Goal: Task Accomplishment & Management: Manage account settings

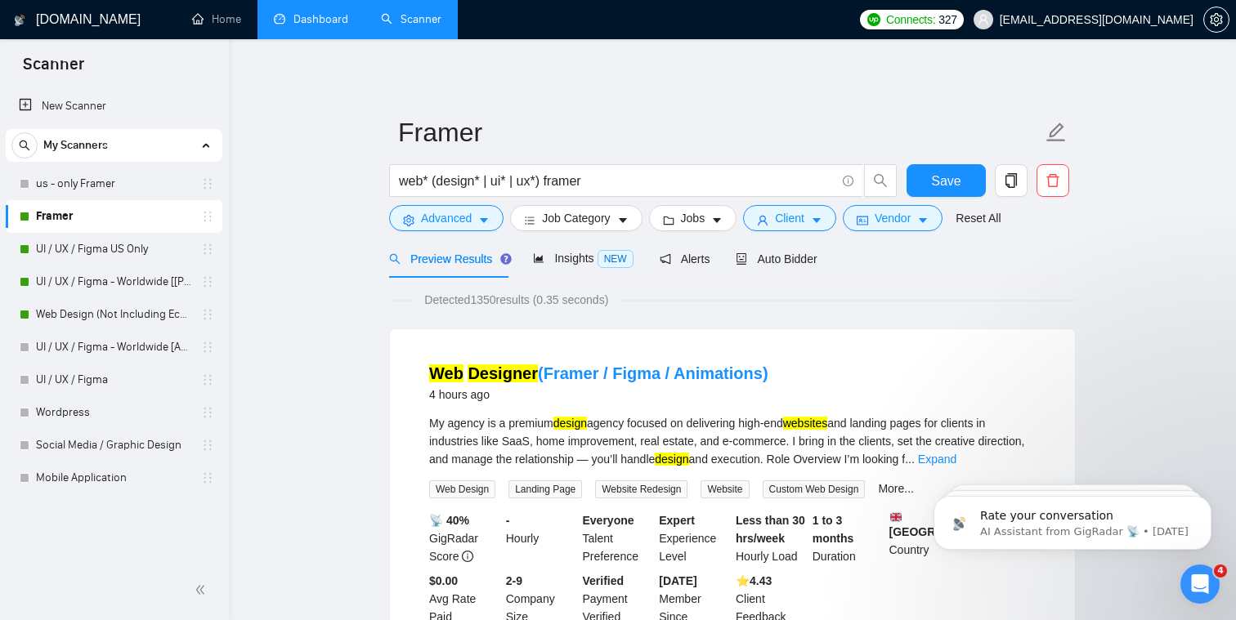
click at [298, 15] on link "Dashboard" at bounding box center [311, 19] width 74 height 14
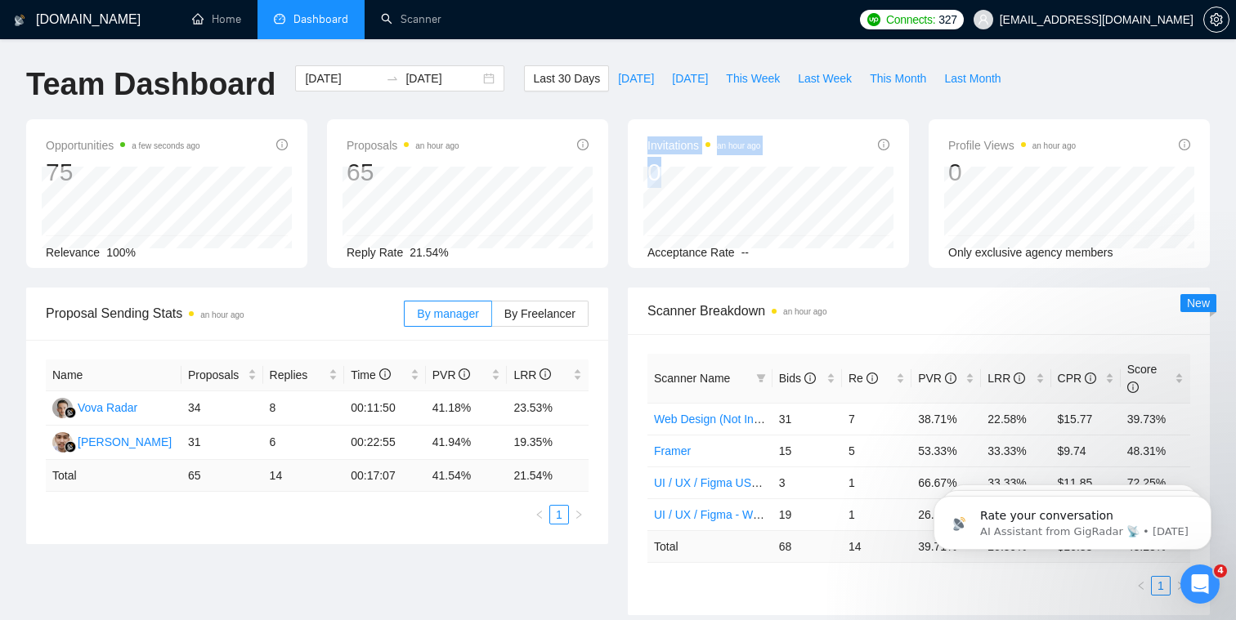
click at [633, 177] on div "Invitations an hour ago 0 [DATE] [DATE] 0 Acceptance Rate --" at bounding box center [768, 199] width 242 height 126
click at [633, 196] on div "Profile Views an hour ago 0 [DATE] [DATE] 0 Only exclusive agency members" at bounding box center [1069, 193] width 281 height 149
click at [633, 198] on div "[DATE] [DATE] 0" at bounding box center [768, 208] width 250 height 82
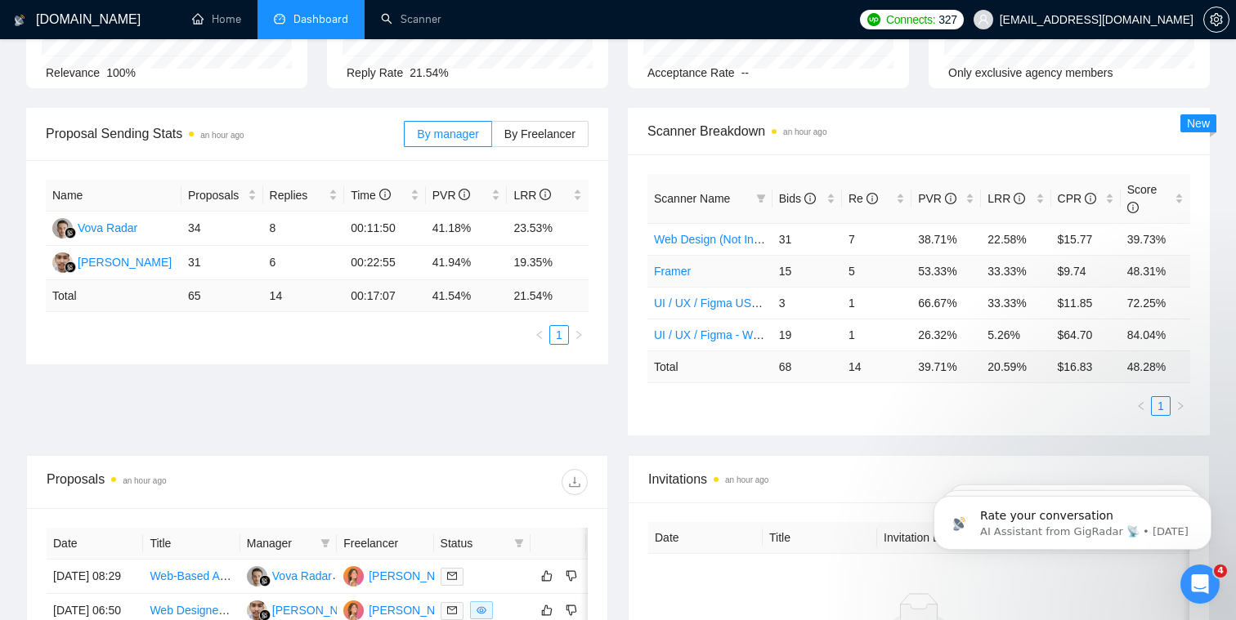
scroll to position [183, 0]
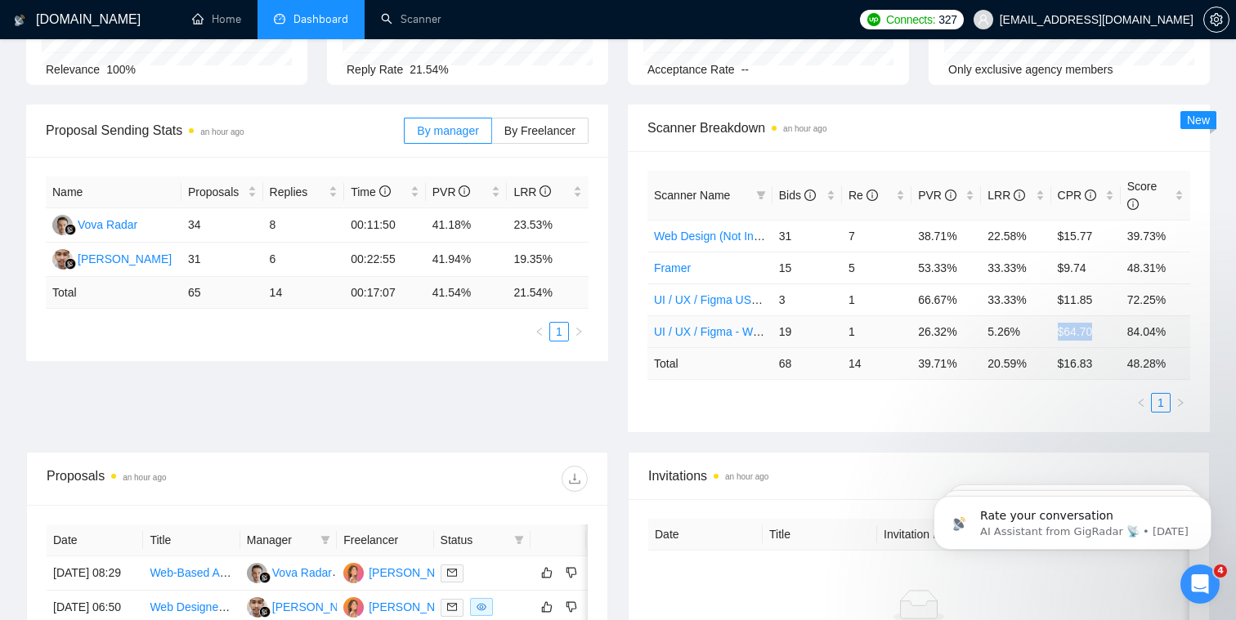
drag, startPoint x: 1097, startPoint y: 332, endPoint x: 1054, endPoint y: 331, distance: 43.3
click at [633, 331] on td "$64.70" at bounding box center [1085, 332] width 69 height 32
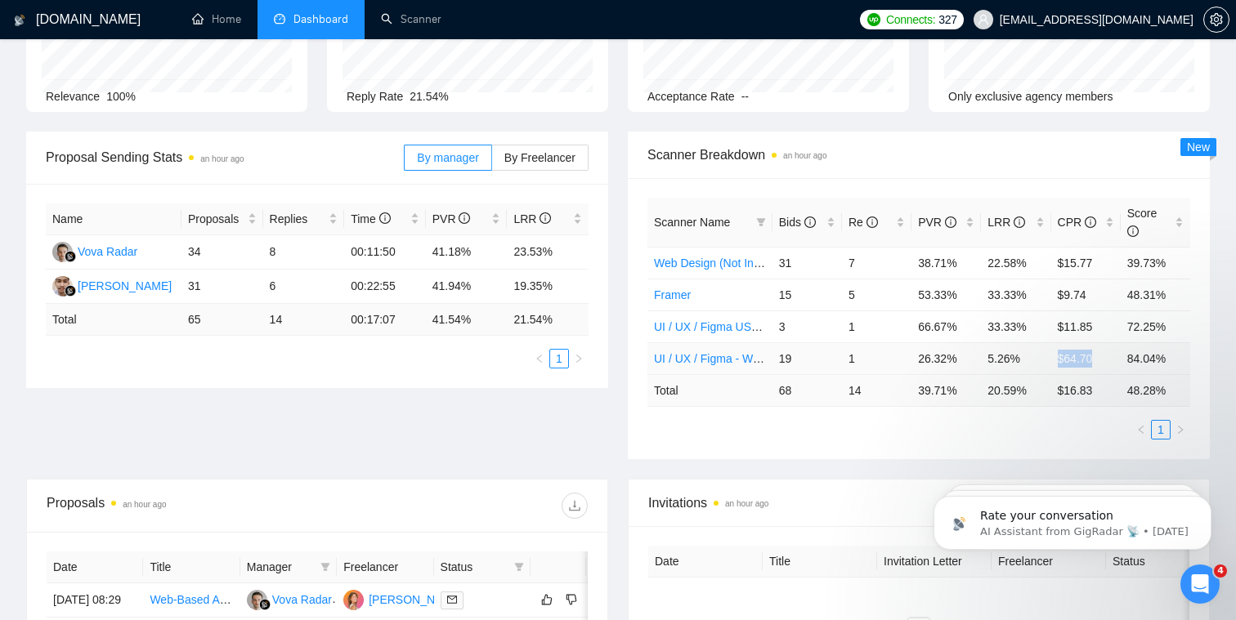
scroll to position [0, 0]
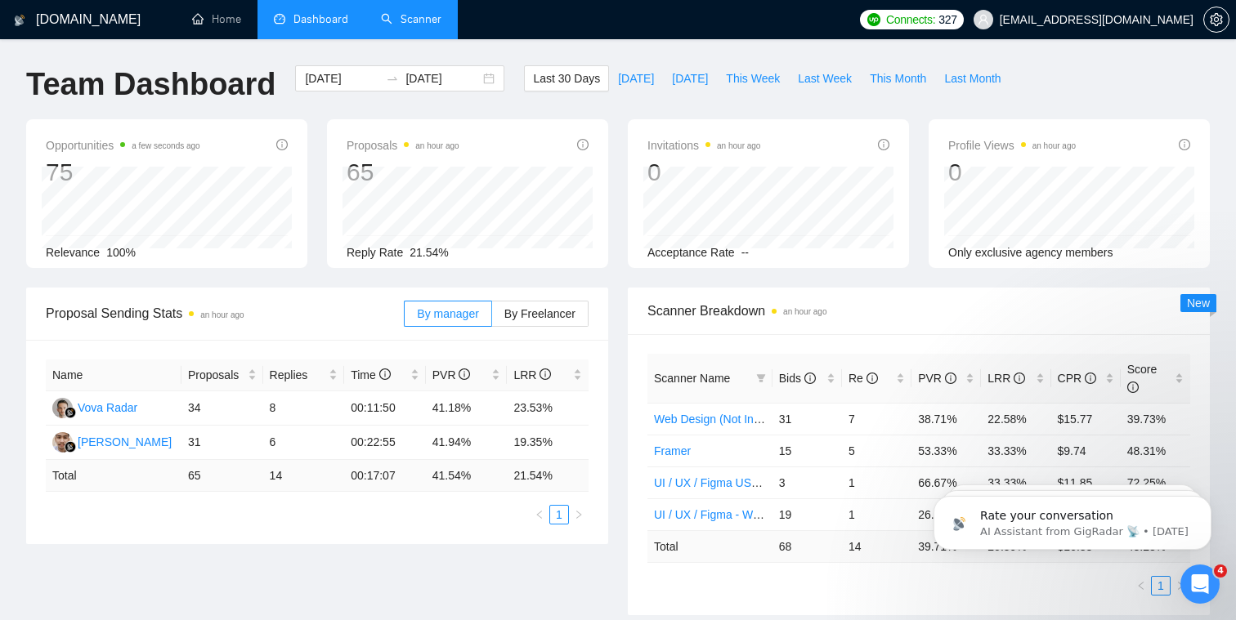
click at [417, 26] on link "Scanner" at bounding box center [411, 19] width 60 height 14
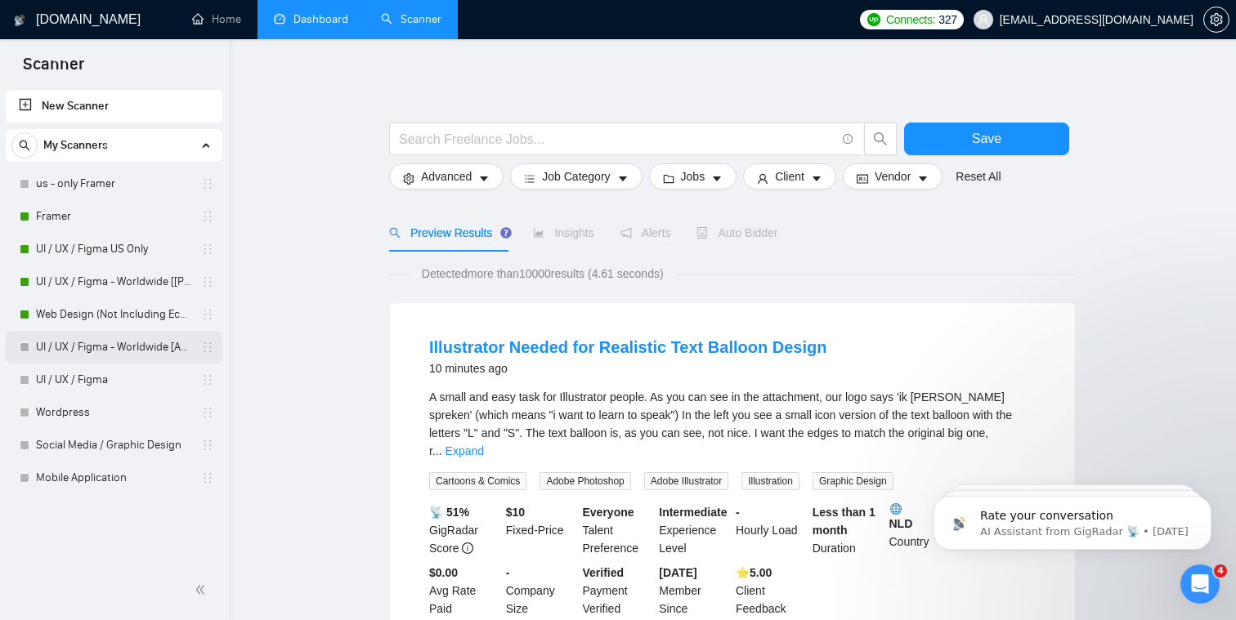
click at [103, 353] on link "UI / UX / Figma - Worldwide [Anya]" at bounding box center [113, 347] width 155 height 33
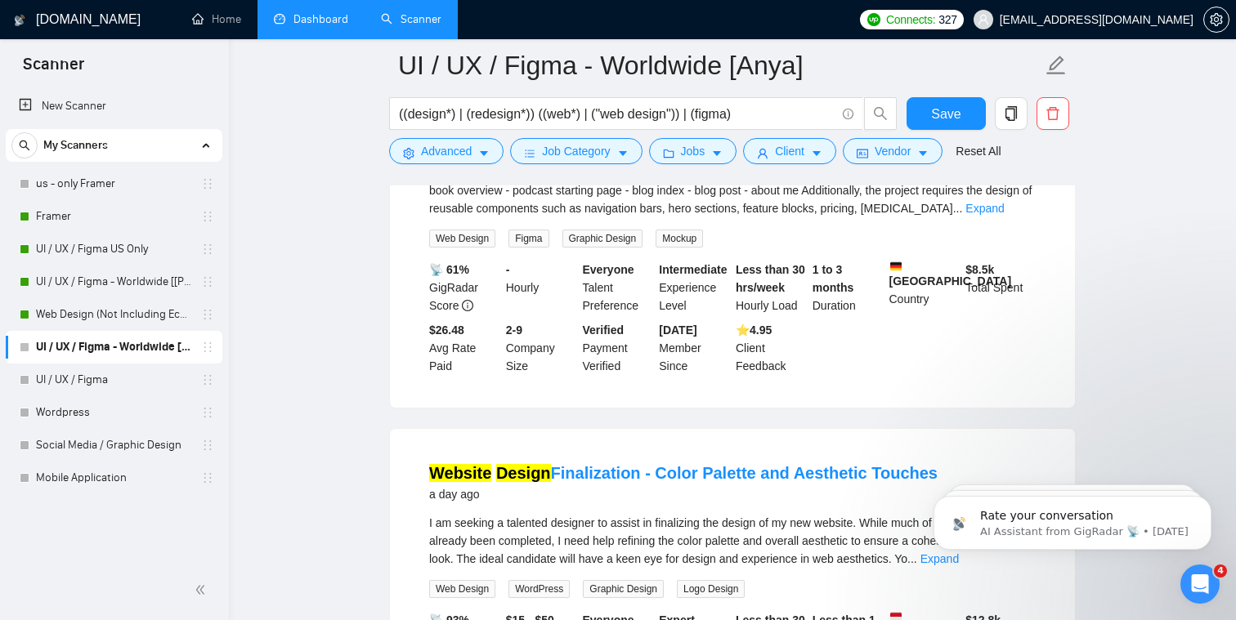
scroll to position [3219, 0]
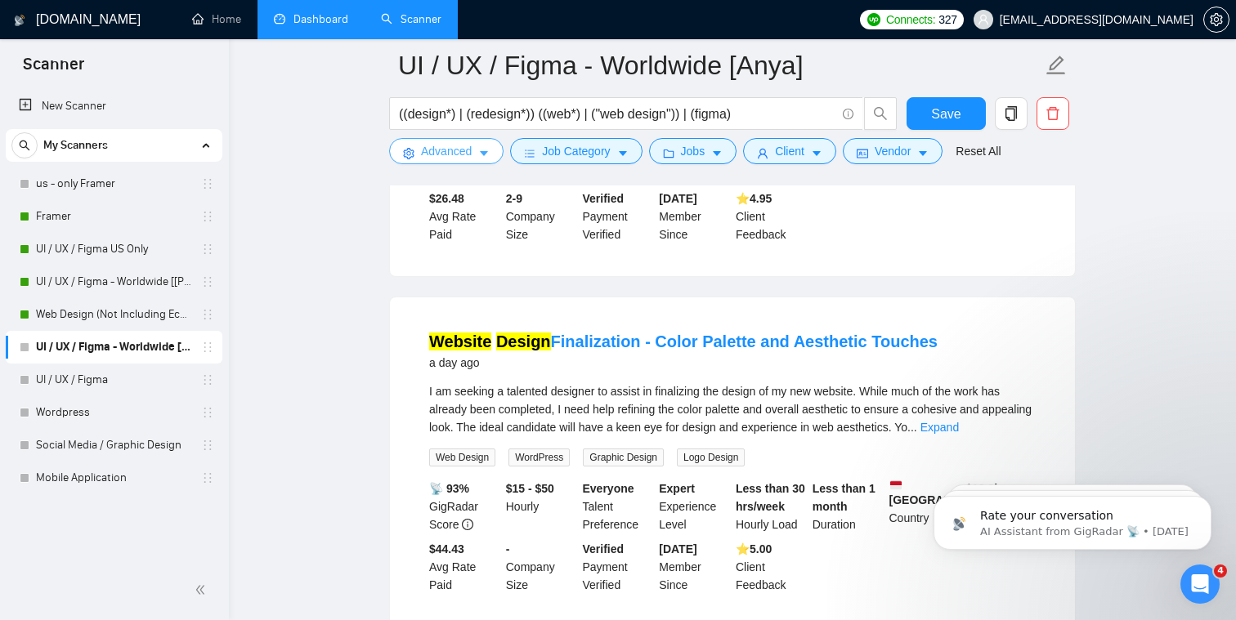
click at [473, 142] on button "Advanced" at bounding box center [446, 151] width 114 height 26
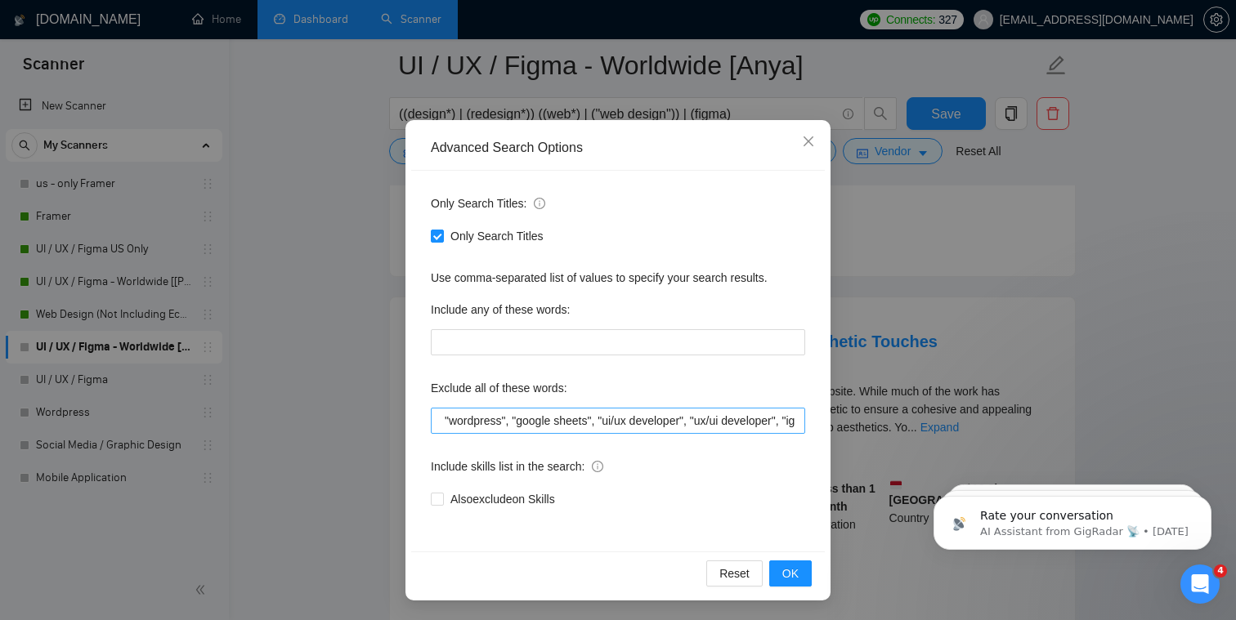
scroll to position [0, 0]
drag, startPoint x: 562, startPoint y: 417, endPoint x: 361, endPoint y: 418, distance: 200.3
click at [361, 418] on div "Advanced Search Options Only Search Titles: Only Search Titles Use comma-separa…" at bounding box center [618, 310] width 1236 height 620
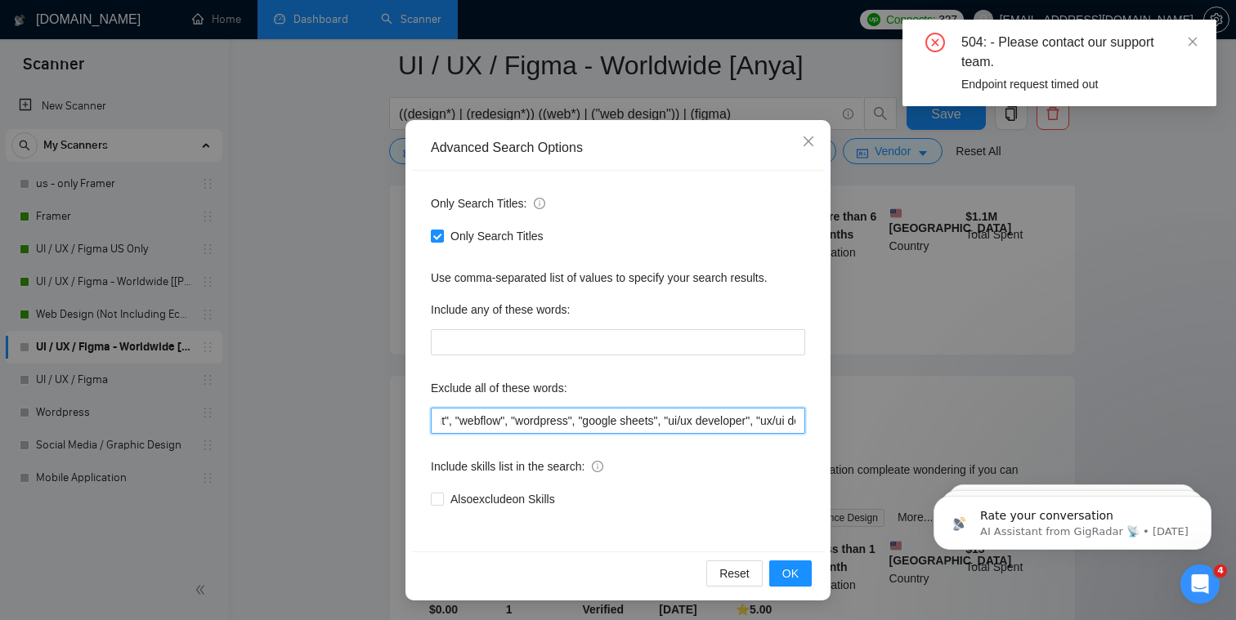
scroll to position [0, 251]
type input ""squarespace", "webflow", "wix", "ads", "qa", "audit", "webflow", "wordpress", …"
click at [633, 38] on icon "close" at bounding box center [1192, 41] width 11 height 11
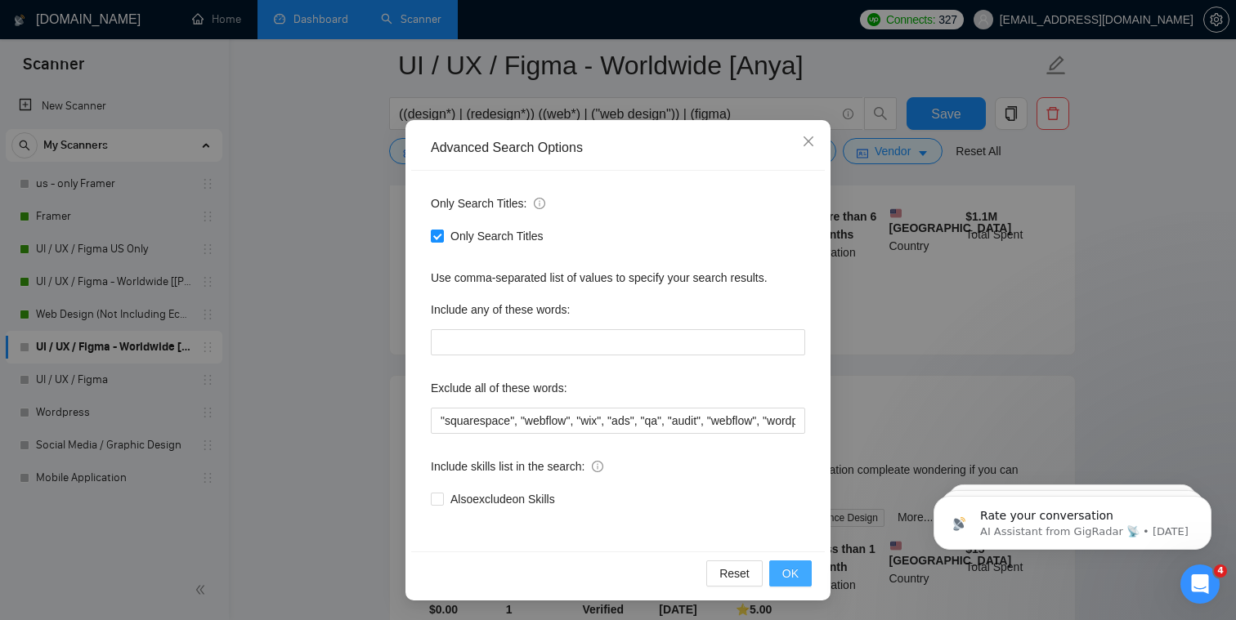
click at [633, 576] on span "OK" at bounding box center [790, 574] width 16 height 18
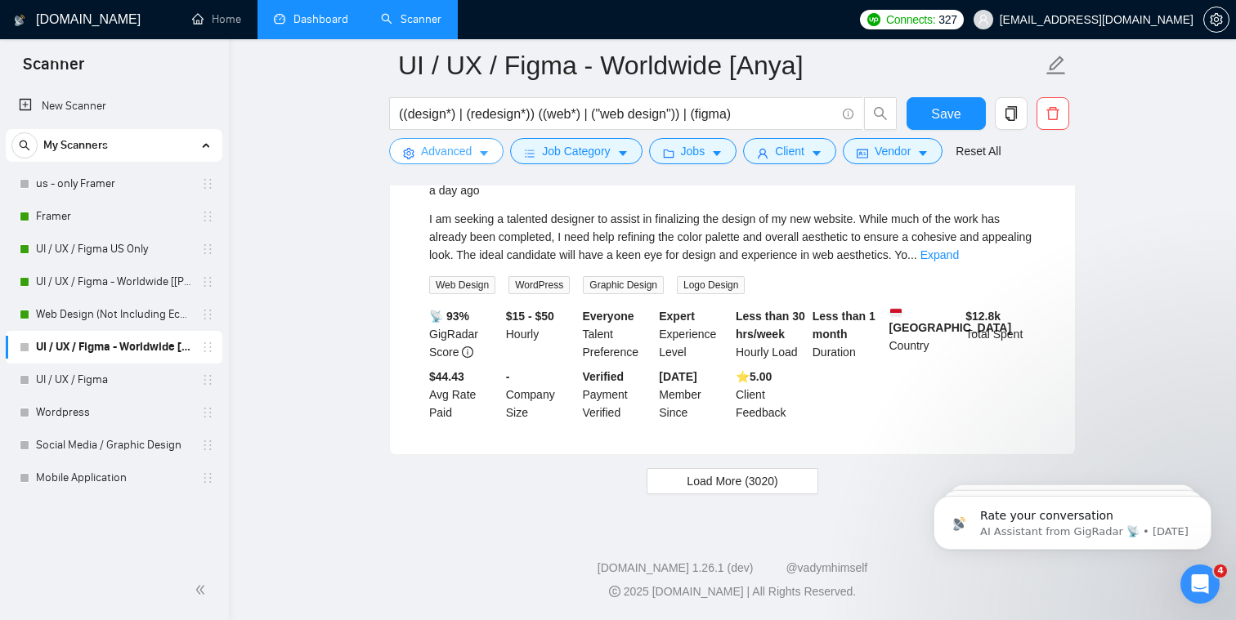
scroll to position [3403, 0]
click at [633, 490] on span "Load More (3020)" at bounding box center [732, 481] width 91 height 18
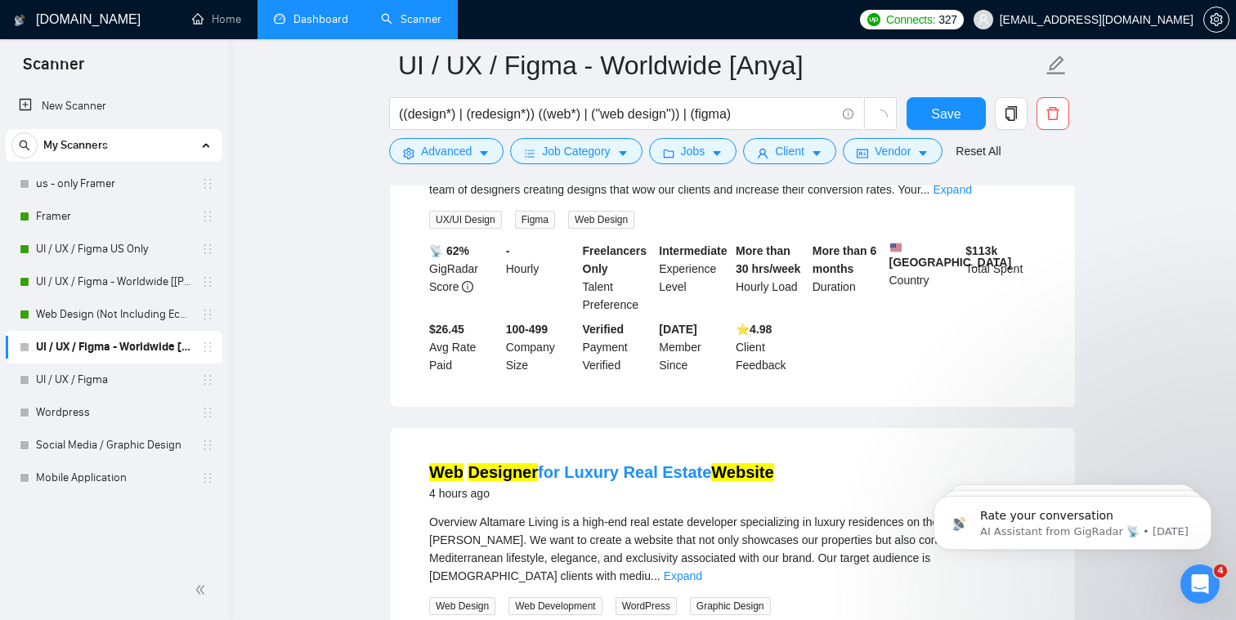
scroll to position [0, 0]
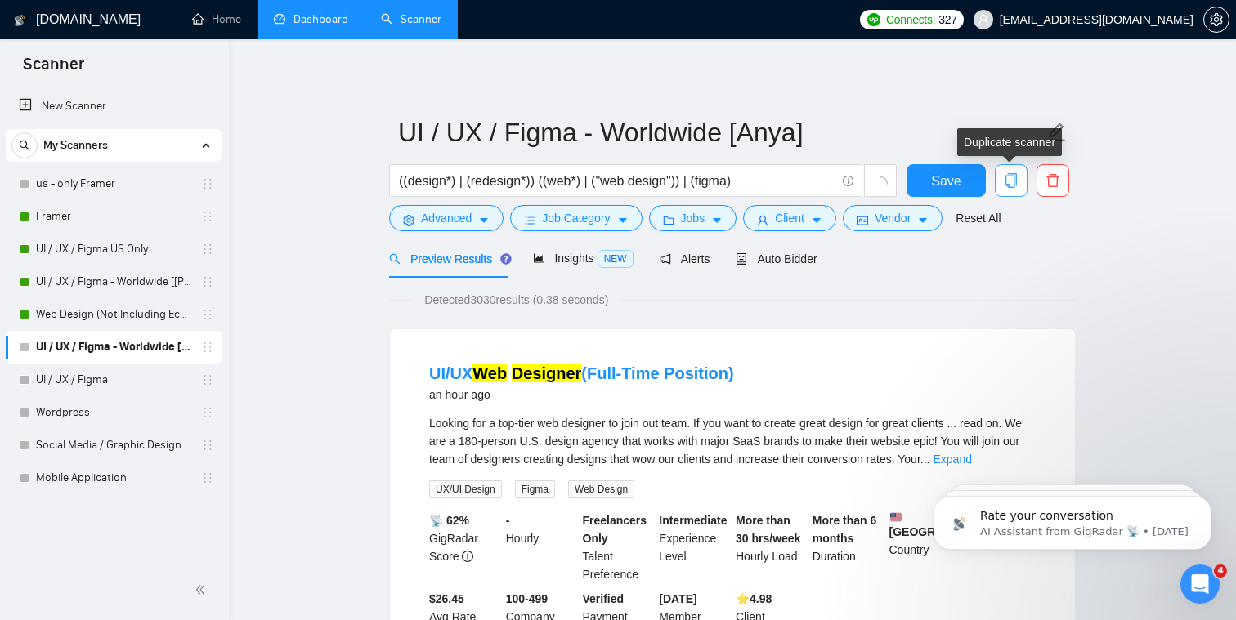
click at [633, 181] on icon "copy" at bounding box center [1011, 180] width 15 height 15
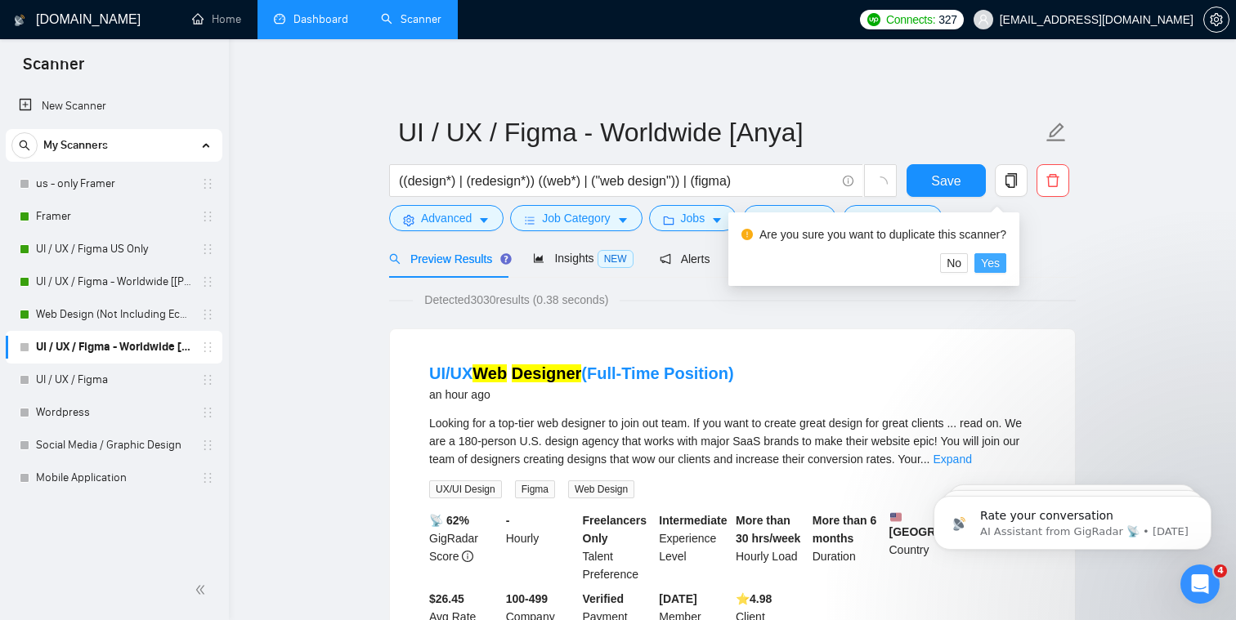
click at [633, 267] on span "Yes" at bounding box center [990, 263] width 19 height 18
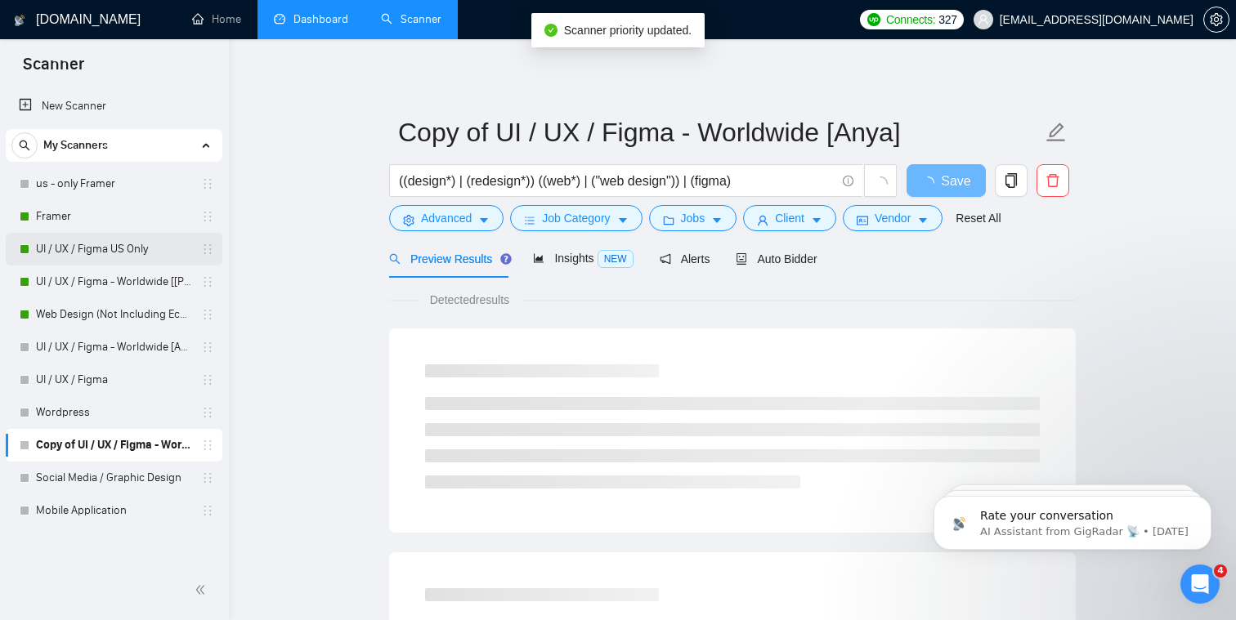
click at [128, 249] on link "UI / UX / Figma US Only" at bounding box center [113, 249] width 155 height 33
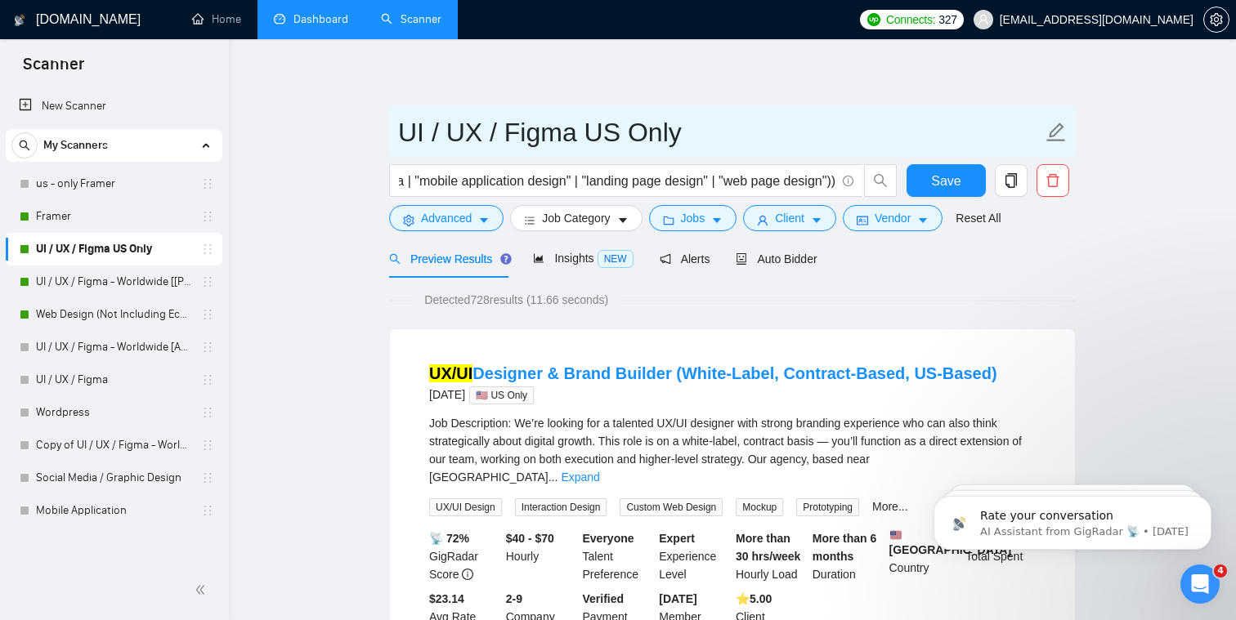
drag, startPoint x: 670, startPoint y: 134, endPoint x: 397, endPoint y: 132, distance: 273.0
click at [396, 132] on span "UI / UX / Figma US Only" at bounding box center [732, 131] width 687 height 51
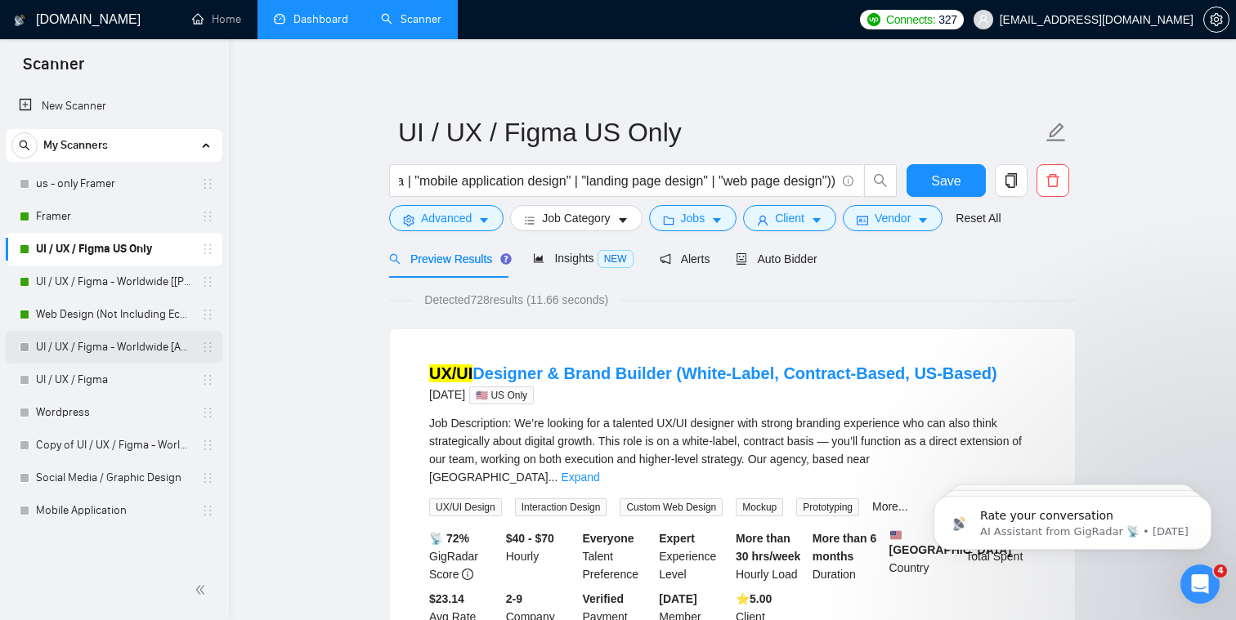
click at [127, 349] on link "UI / UX / Figma - Worldwide [Anya]" at bounding box center [113, 347] width 155 height 33
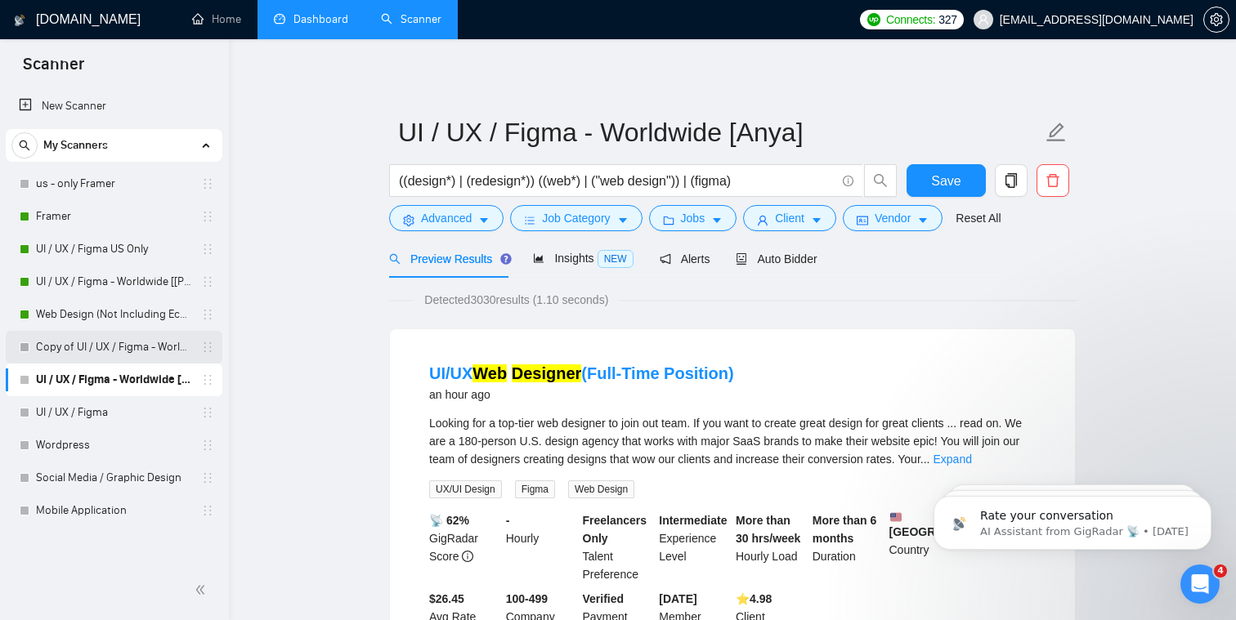
click at [168, 346] on link "Copy of UI / UX / Figma - Worldwide [Anya]" at bounding box center [113, 347] width 155 height 33
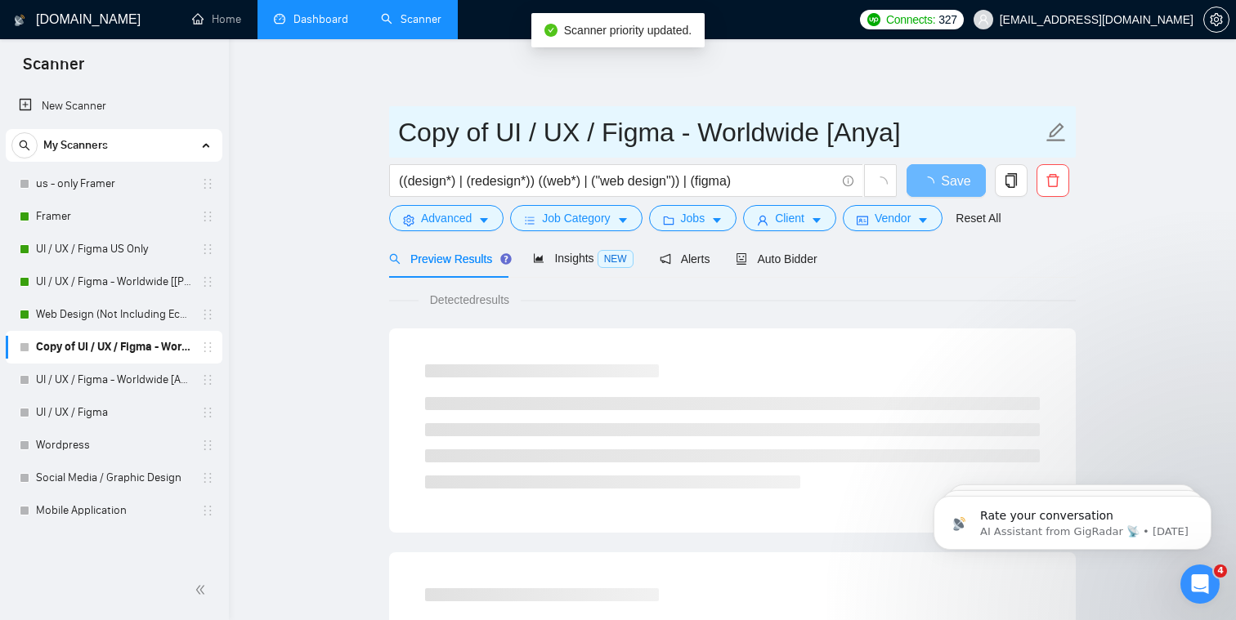
click at [495, 133] on input "Copy of UI / UX / Figma - Worldwide [Anya]" at bounding box center [720, 132] width 644 height 41
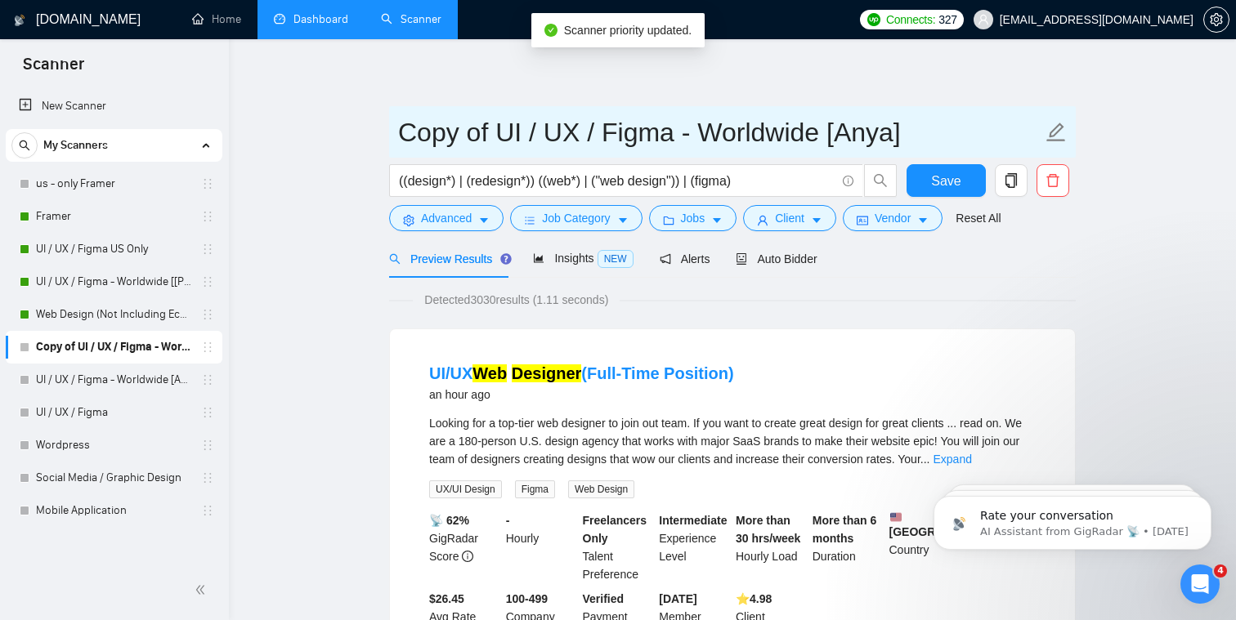
drag, startPoint x: 495, startPoint y: 134, endPoint x: 361, endPoint y: 126, distance: 134.3
click at [633, 132] on input "UI / UX / Figma - Worldwide [Anya]" at bounding box center [720, 132] width 644 height 41
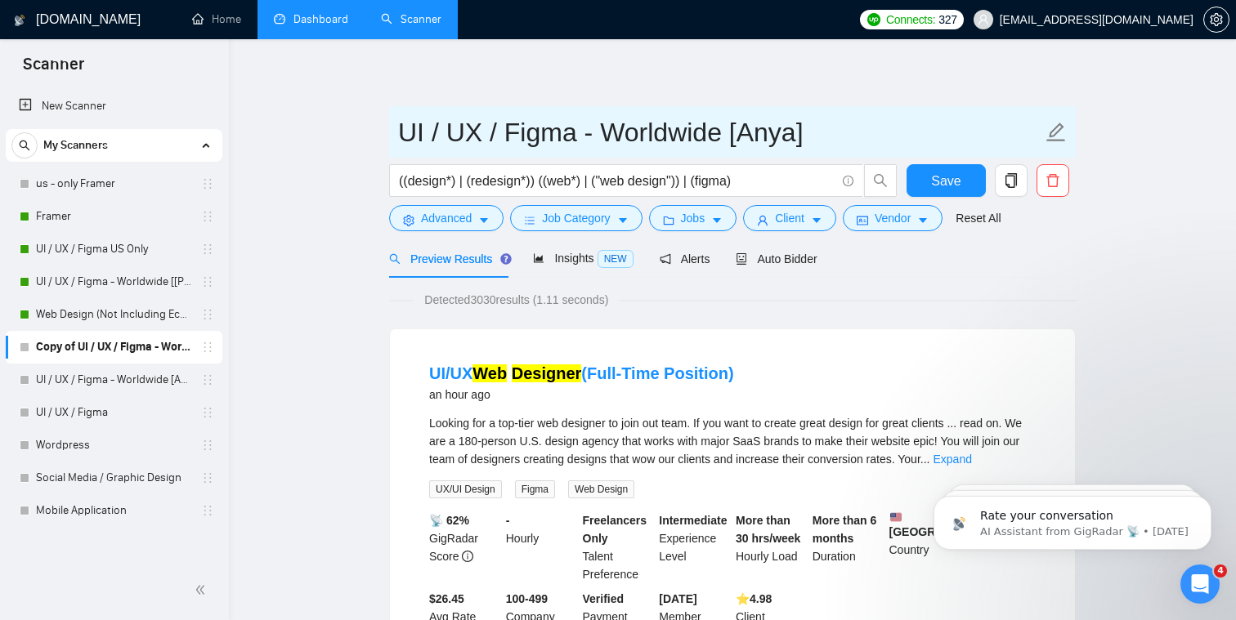
click at [633, 132] on input "UI / UX / Figma - Worldwide [Anya]" at bounding box center [720, 132] width 644 height 41
type input "UI / UX / Figma - Worldwide [[PERSON_NAME]]"
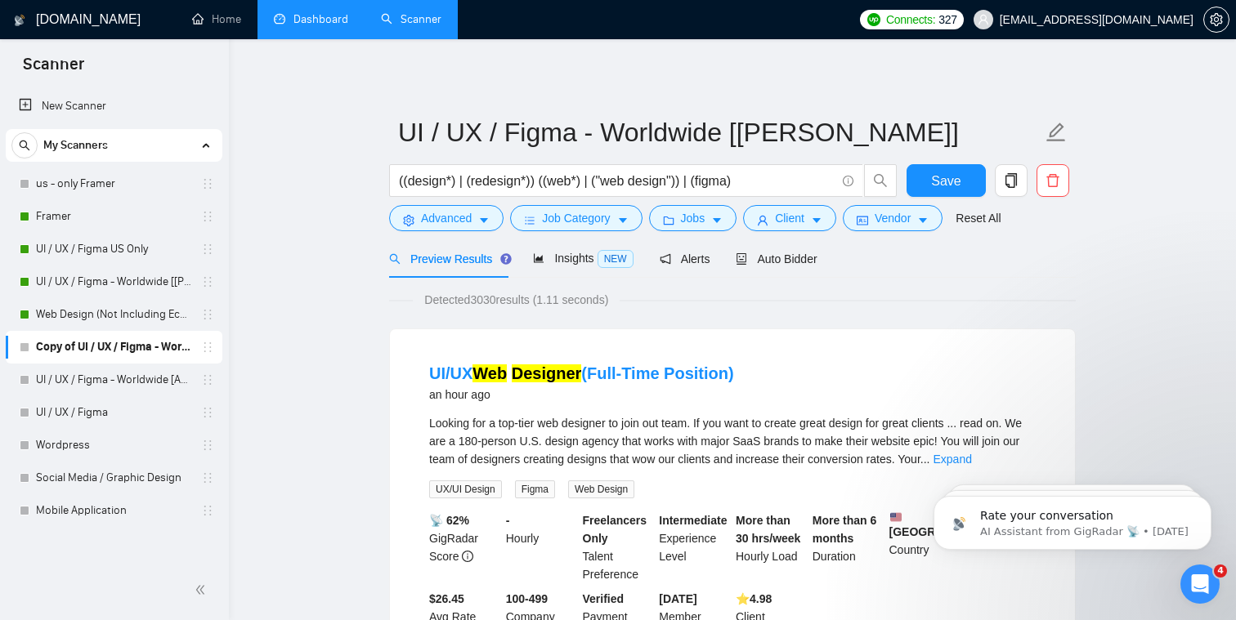
click at [633, 292] on div "Detected 3030 results (1.11 seconds)" at bounding box center [732, 300] width 687 height 18
click at [633, 218] on icon "caret-down" at bounding box center [816, 220] width 11 height 11
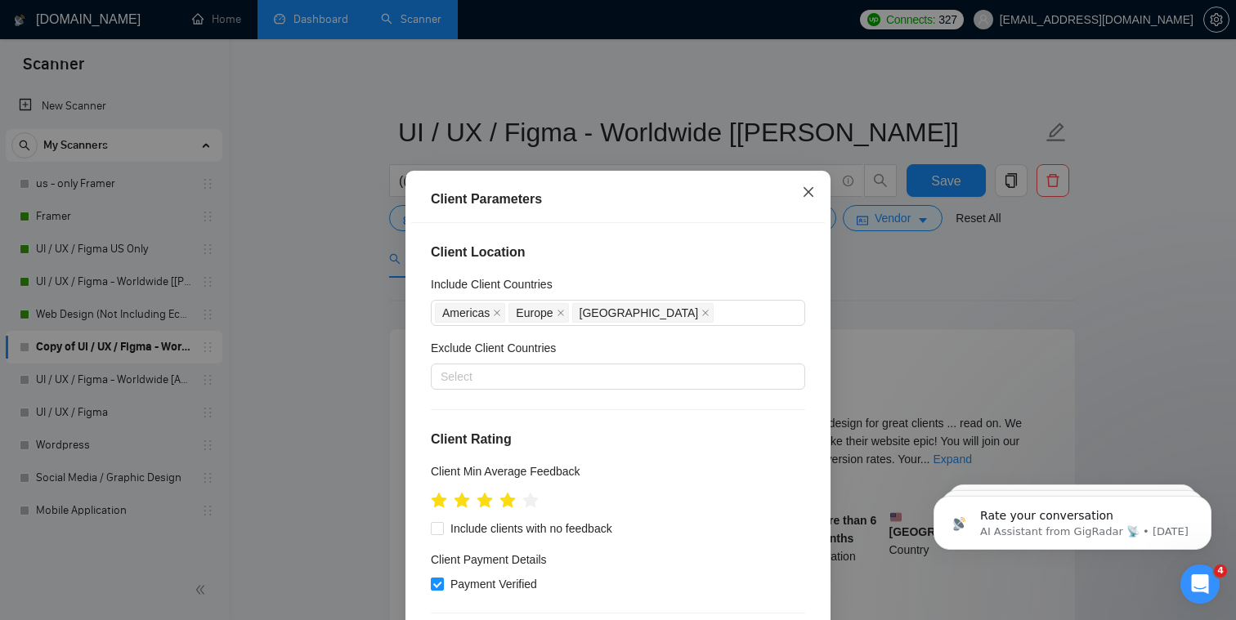
click at [633, 198] on icon "close" at bounding box center [808, 192] width 13 height 13
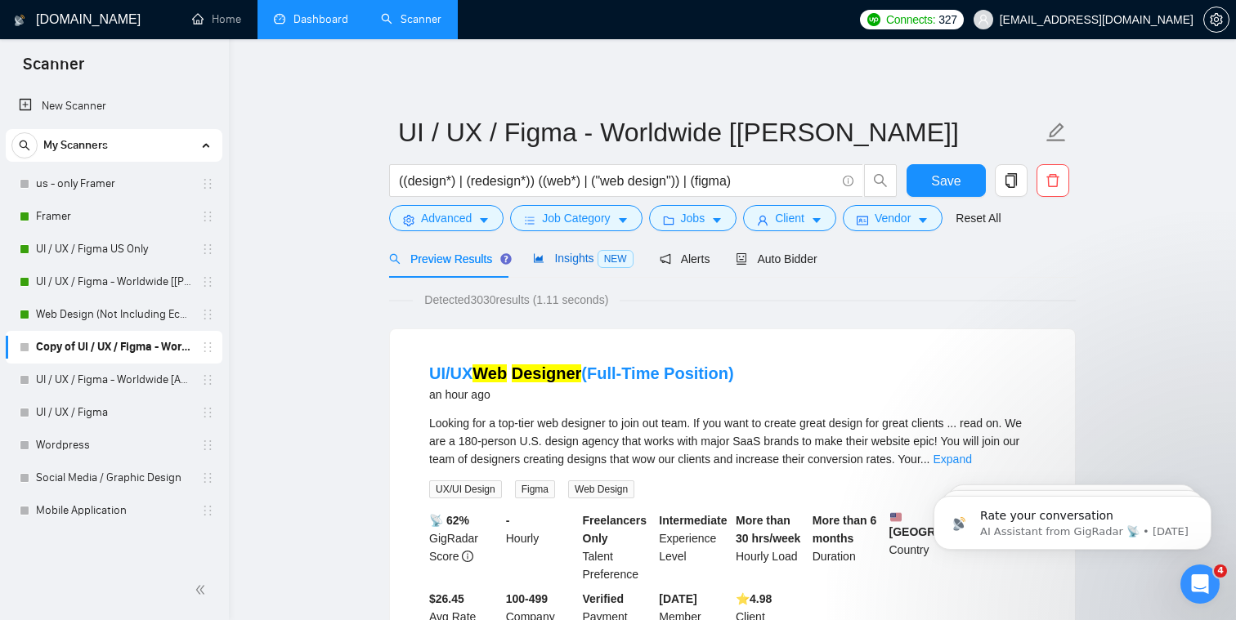
click at [560, 266] on div "Insights NEW" at bounding box center [583, 258] width 100 height 19
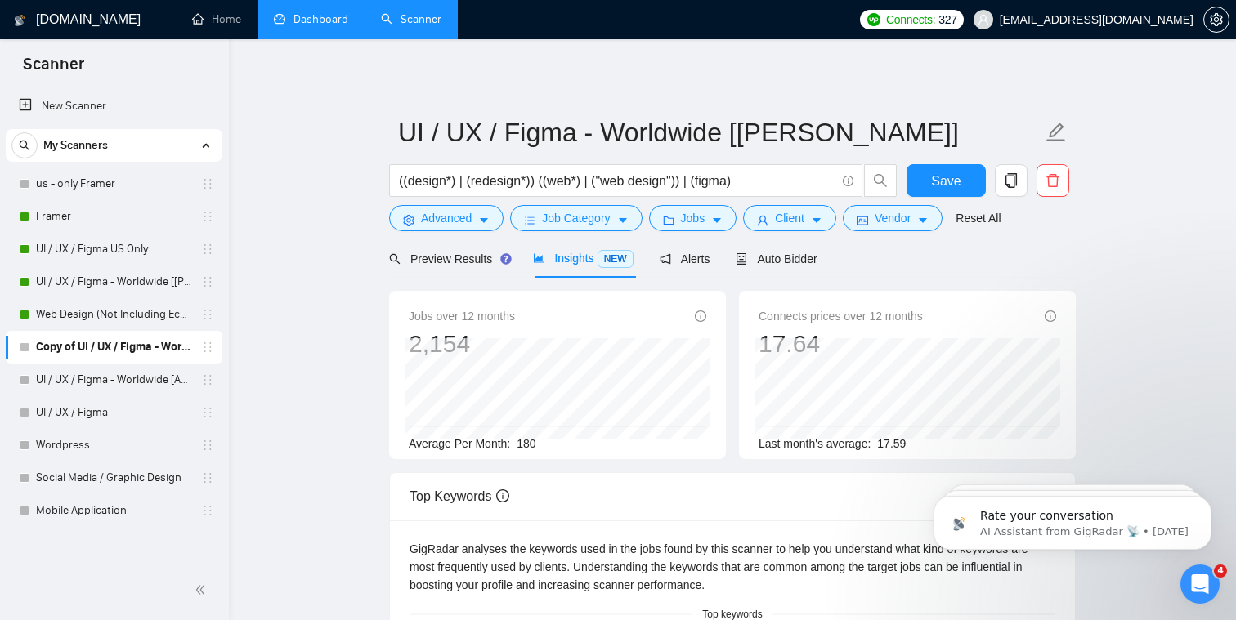
scroll to position [1, 0]
click at [633, 221] on span "Client" at bounding box center [789, 217] width 29 height 18
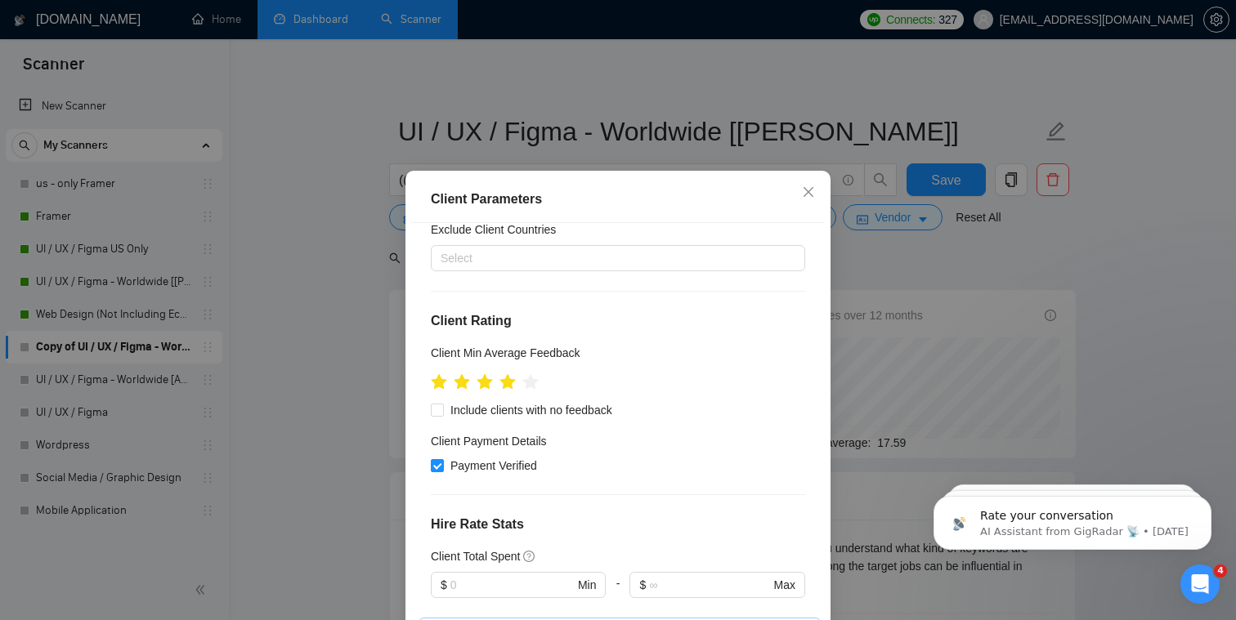
scroll to position [0, 0]
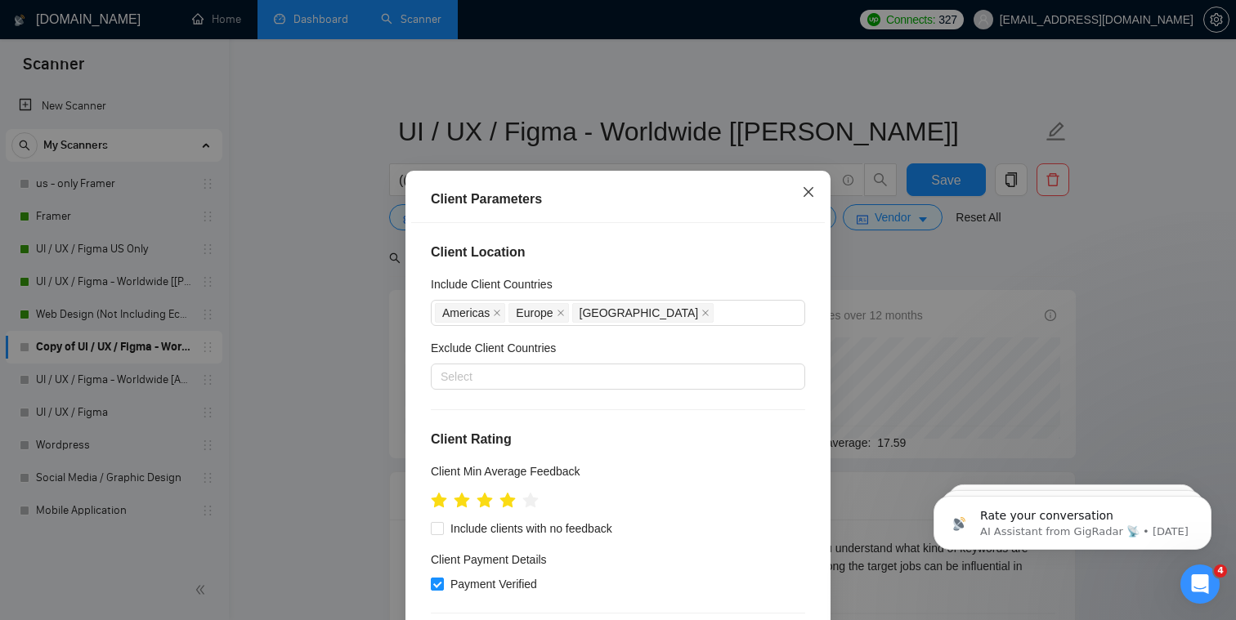
click at [633, 193] on icon "close" at bounding box center [808, 192] width 13 height 13
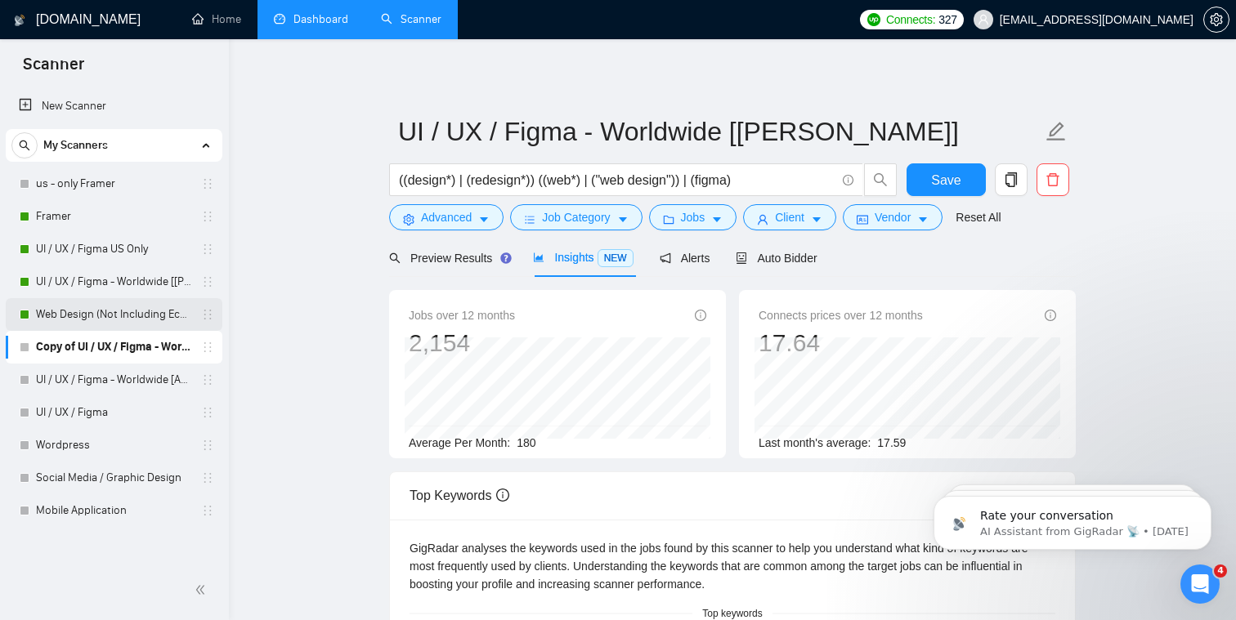
click at [134, 314] on link "Web Design (Not Including Ecommerce / Shopify)" at bounding box center [113, 314] width 155 height 33
click at [633, 188] on button "Save" at bounding box center [946, 179] width 79 height 33
click at [157, 308] on link "Web Design (Not Including Ecommerce / Shopify)" at bounding box center [113, 314] width 155 height 33
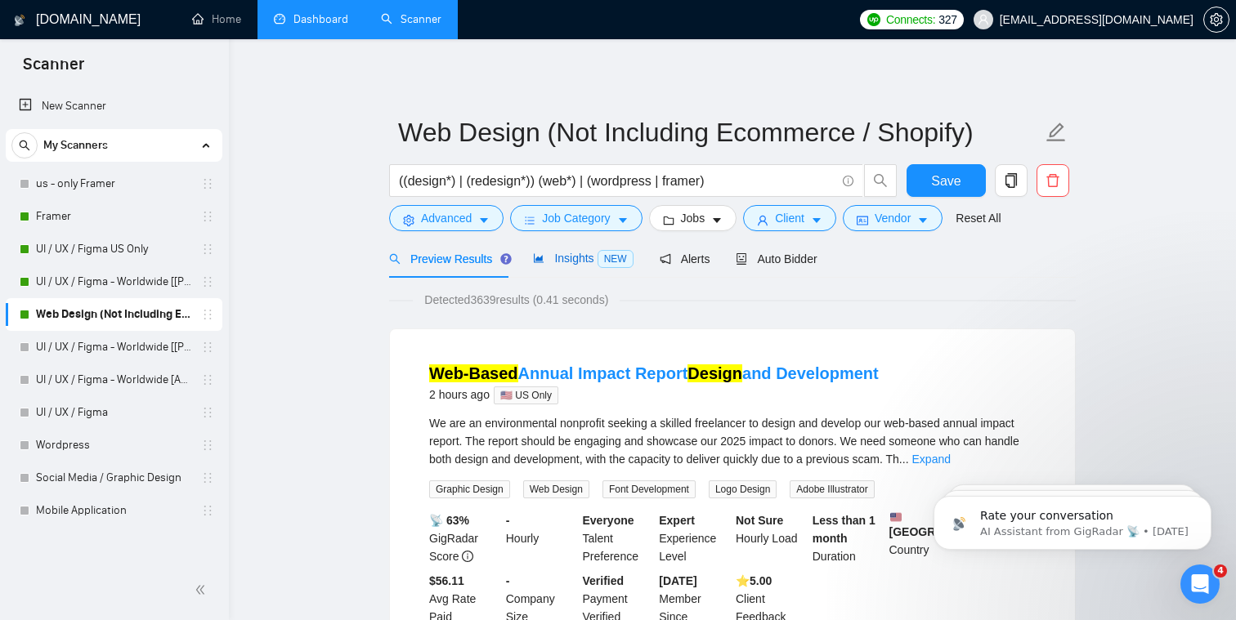
click at [611, 265] on span "NEW" at bounding box center [616, 259] width 36 height 18
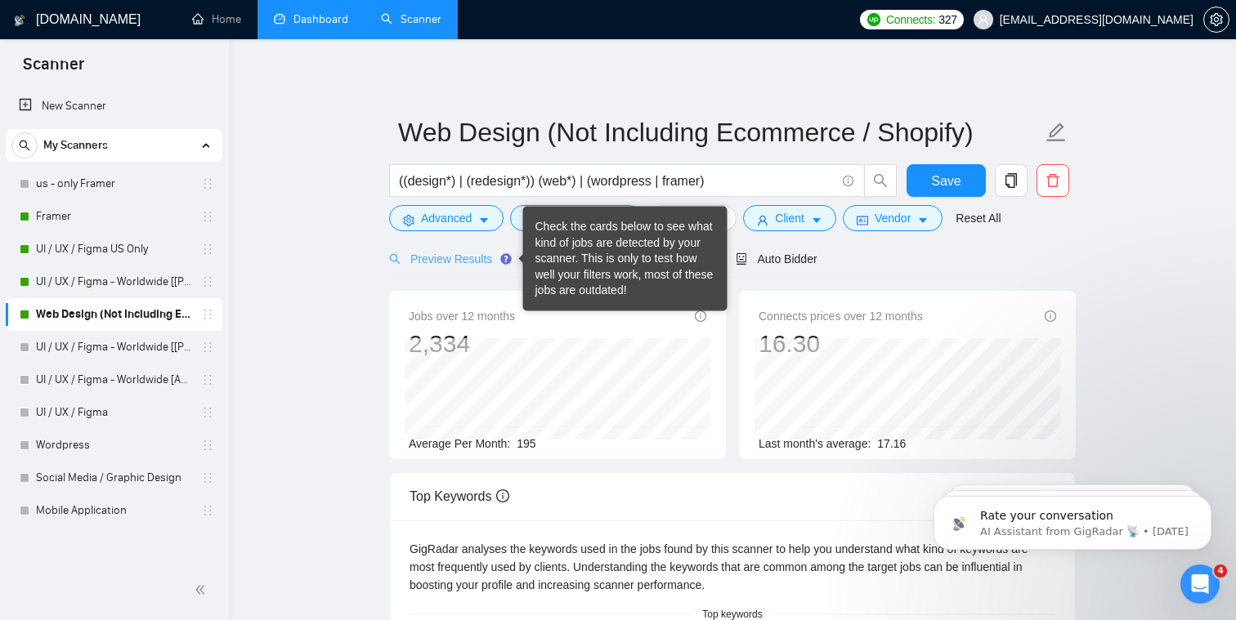
click at [506, 256] on circle "Tooltip anchor" at bounding box center [506, 259] width 10 height 10
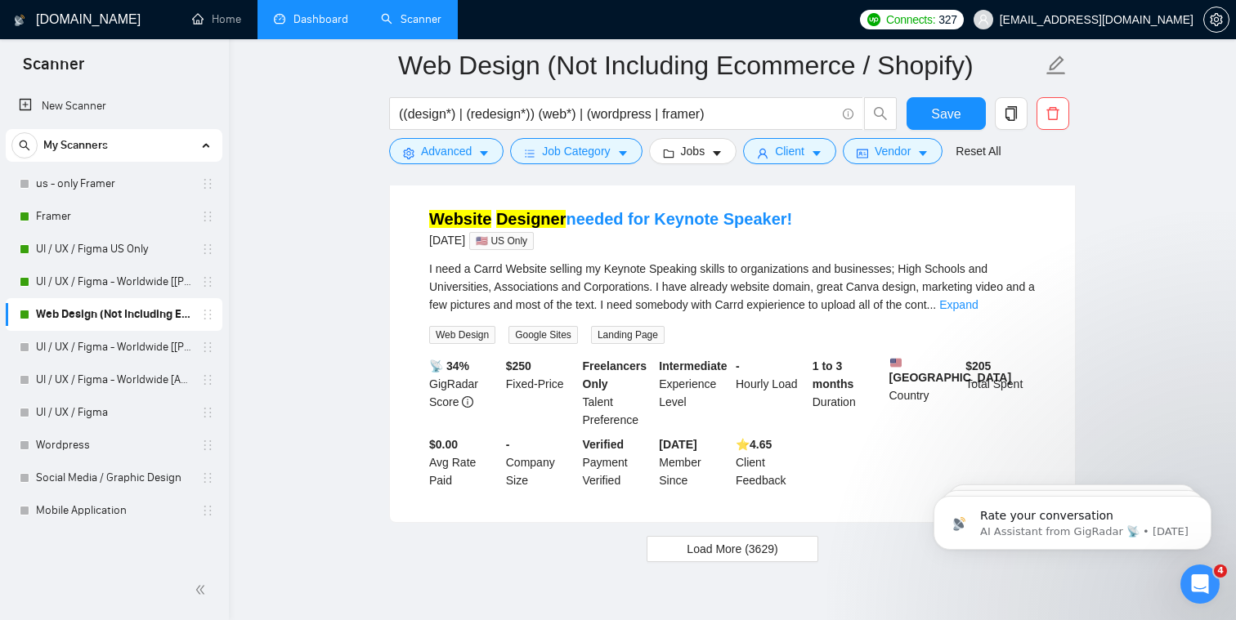
scroll to position [3437, 0]
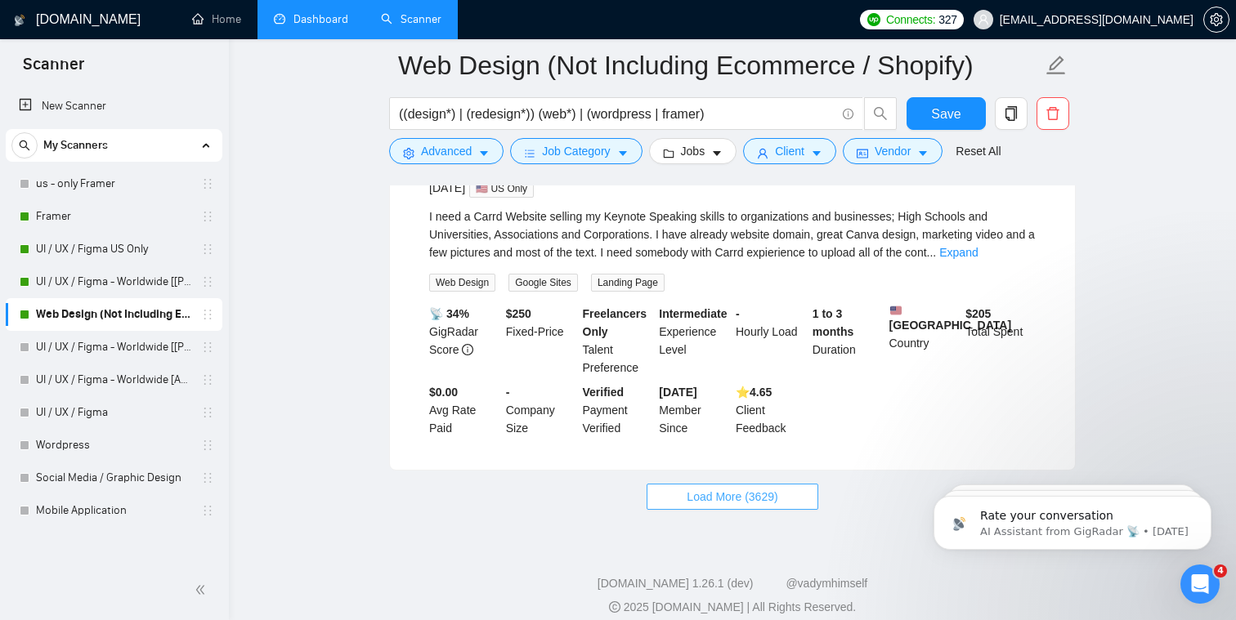
click at [633, 506] on span "Load More (3629)" at bounding box center [732, 497] width 91 height 18
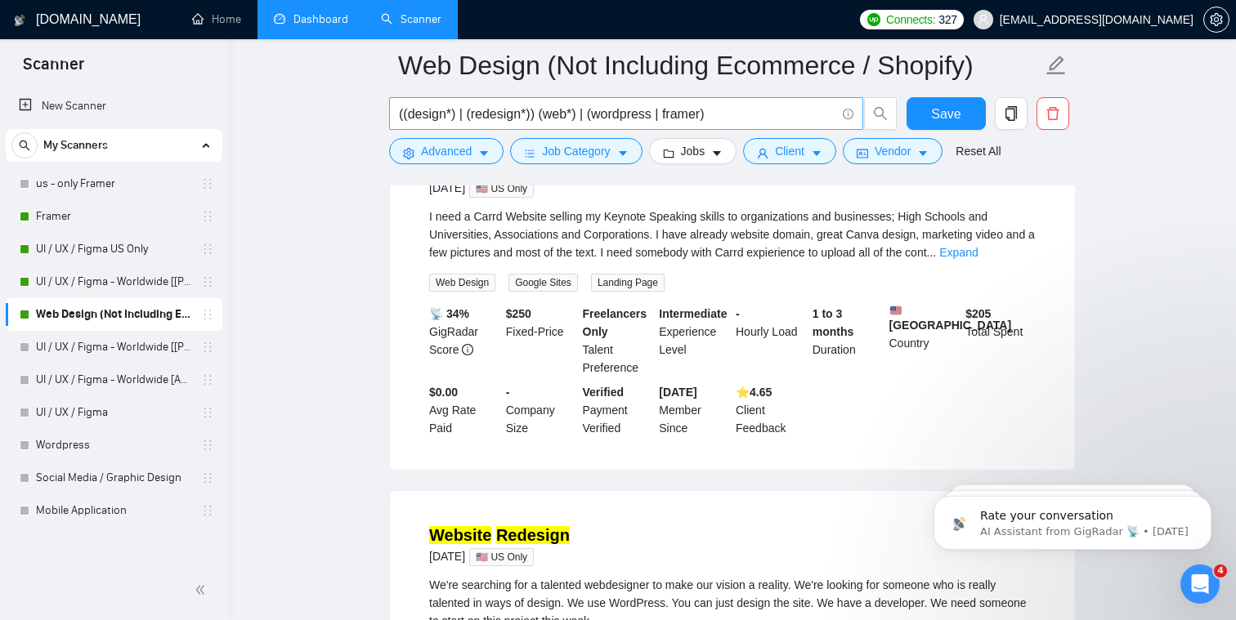
click at [536, 116] on input "((design*) | (redesign*)) (web*) | (wordpress | framer)" at bounding box center [617, 114] width 437 height 20
drag, startPoint x: 580, startPoint y: 111, endPoint x: 391, endPoint y: 111, distance: 189.6
click at [391, 111] on span "((design*) | (redesign*)) (web*) | (wordpress | framer)" at bounding box center [626, 113] width 474 height 33
click at [114, 343] on link "UI / UX / Figma - Worldwide [[PERSON_NAME]]" at bounding box center [113, 347] width 155 height 33
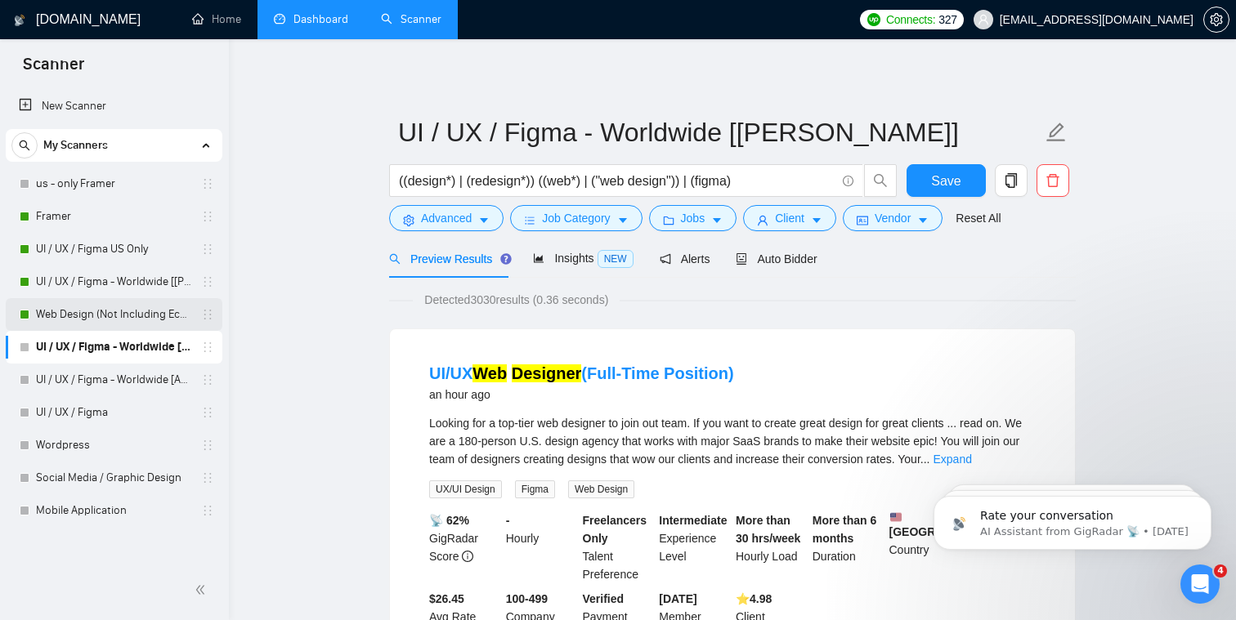
click at [131, 317] on link "Web Design (Not Including Ecommerce / Shopify)" at bounding box center [113, 314] width 155 height 33
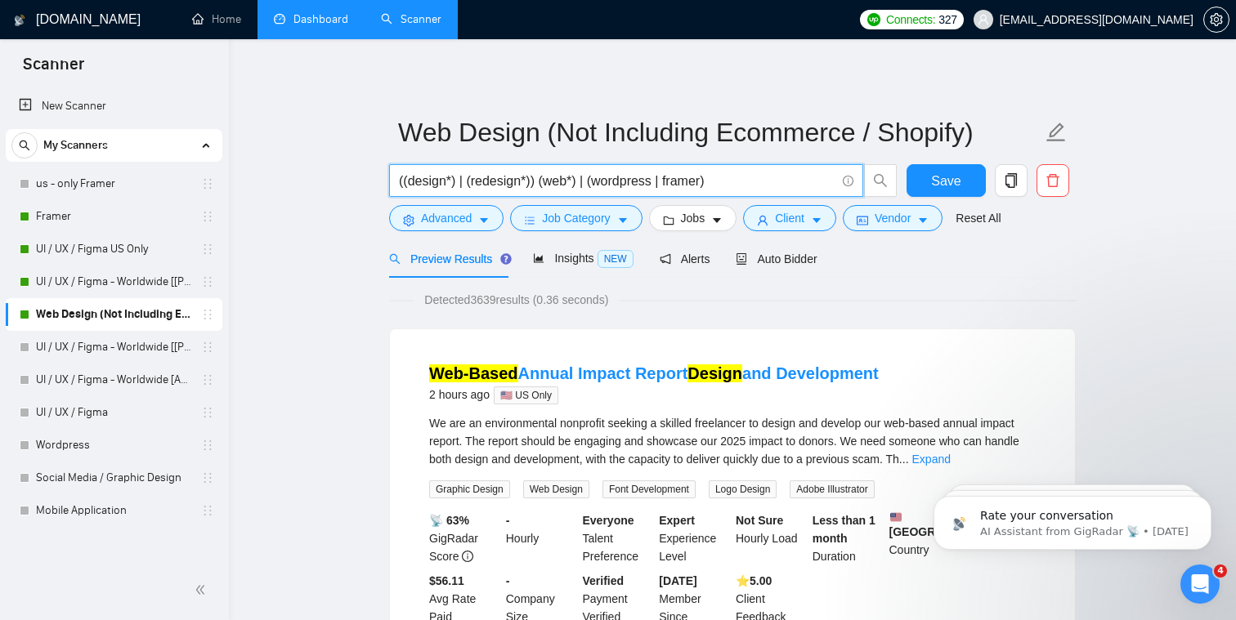
click at [633, 186] on input "((design*) | (redesign*)) (web*) | (wordpress | framer)" at bounding box center [617, 181] width 437 height 20
click at [633, 180] on input "((design*) | (redesign*)) (web*) | (wordpress | framer)" at bounding box center [617, 181] width 437 height 20
click at [633, 179] on input "((design*) | (redesign*)) (web*) | (wordpress | framer)" at bounding box center [617, 181] width 437 height 20
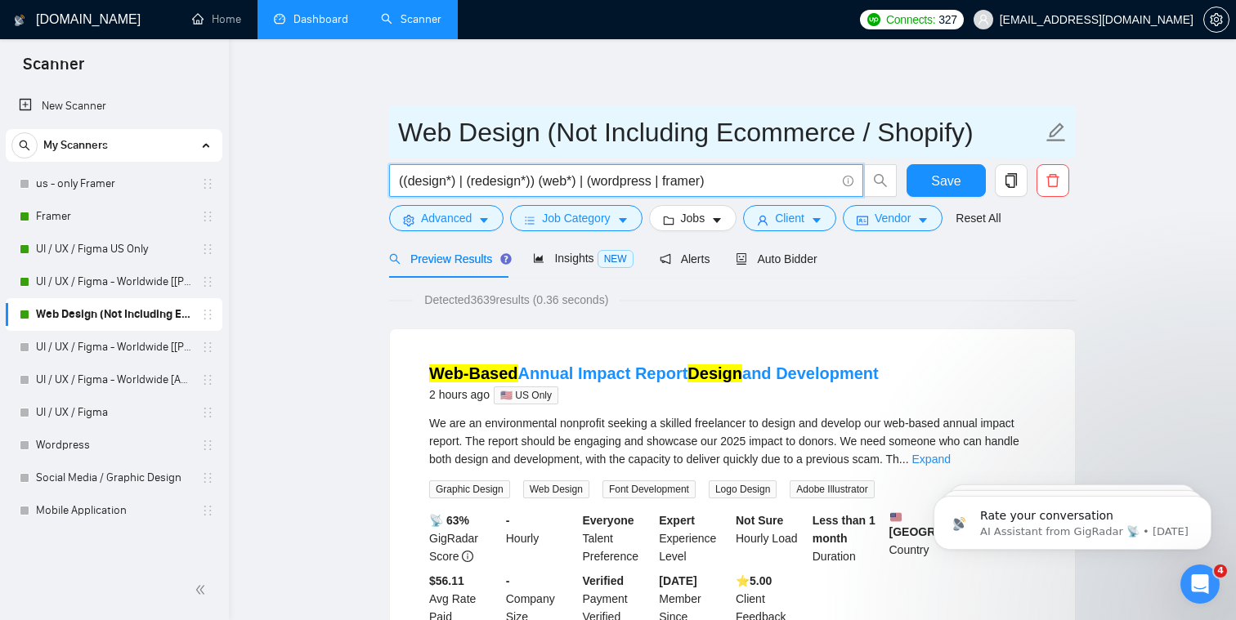
click at [633, 146] on input "Web Design (Not Including Ecommerce / Shopify)" at bounding box center [720, 132] width 644 height 41
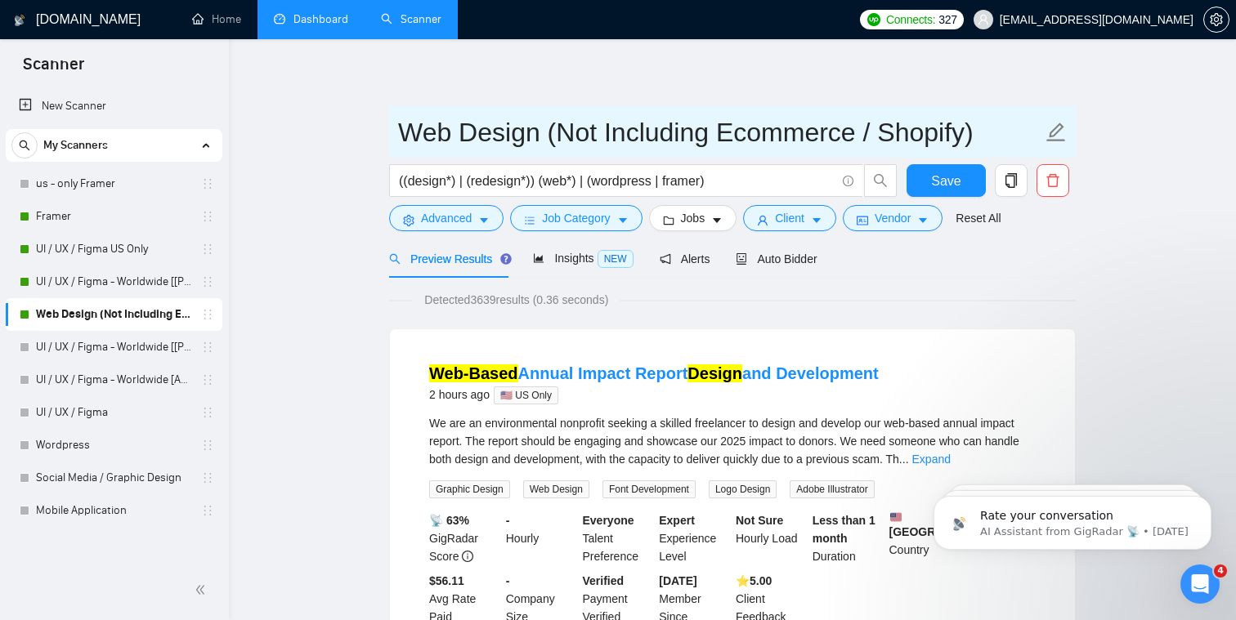
drag, startPoint x: 955, startPoint y: 133, endPoint x: 629, endPoint y: 131, distance: 325.3
click at [629, 131] on input "Web Design (Not Including Ecommerce / Shopify)" at bounding box center [720, 132] width 644 height 41
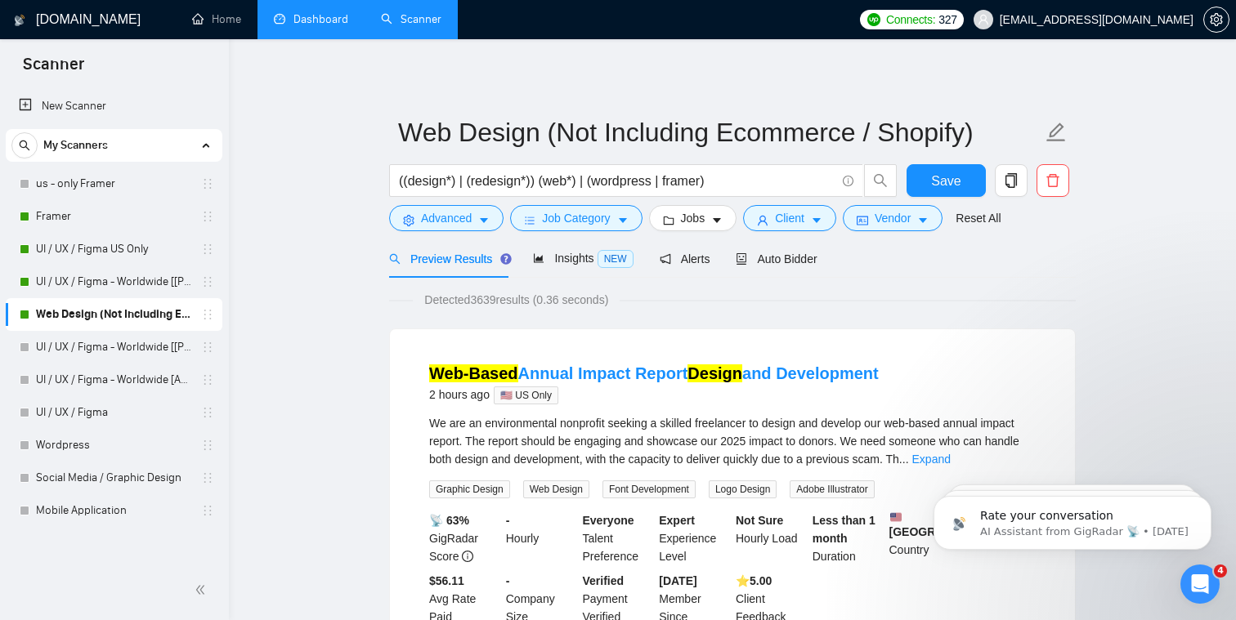
click at [633, 178] on input "((design*) | (redesign*)) (web*) | (wordpress | framer)" at bounding box center [617, 181] width 437 height 20
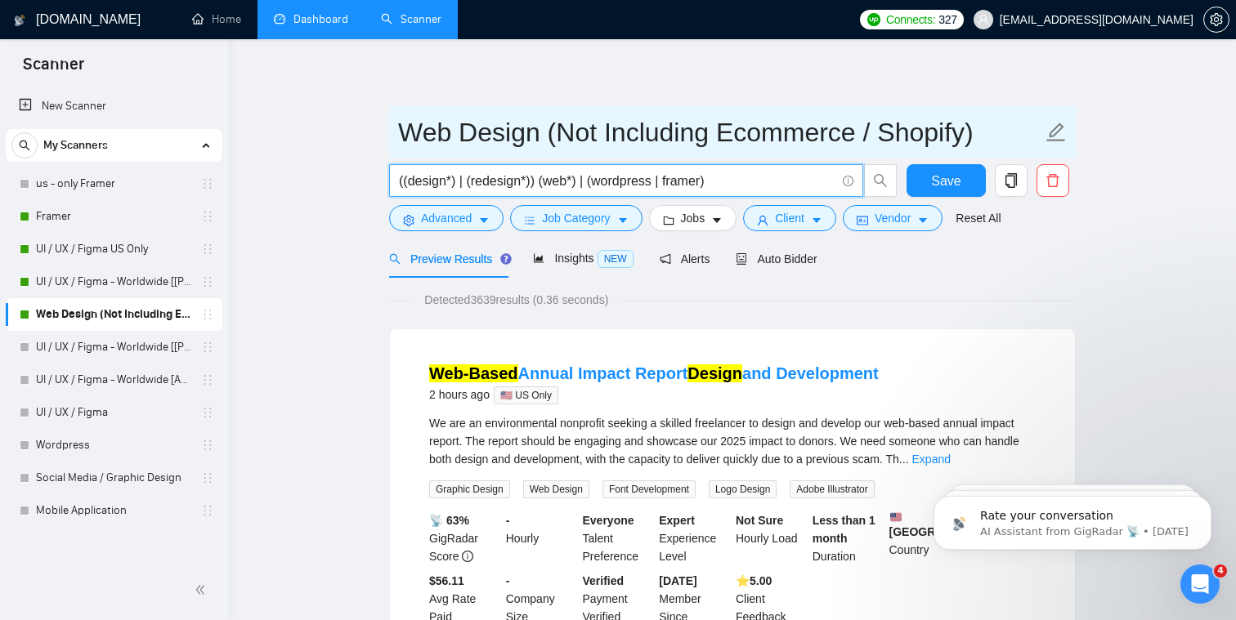
click at [633, 114] on input "Web Design (Not Including Ecommerce / Shopify)" at bounding box center [720, 132] width 644 height 41
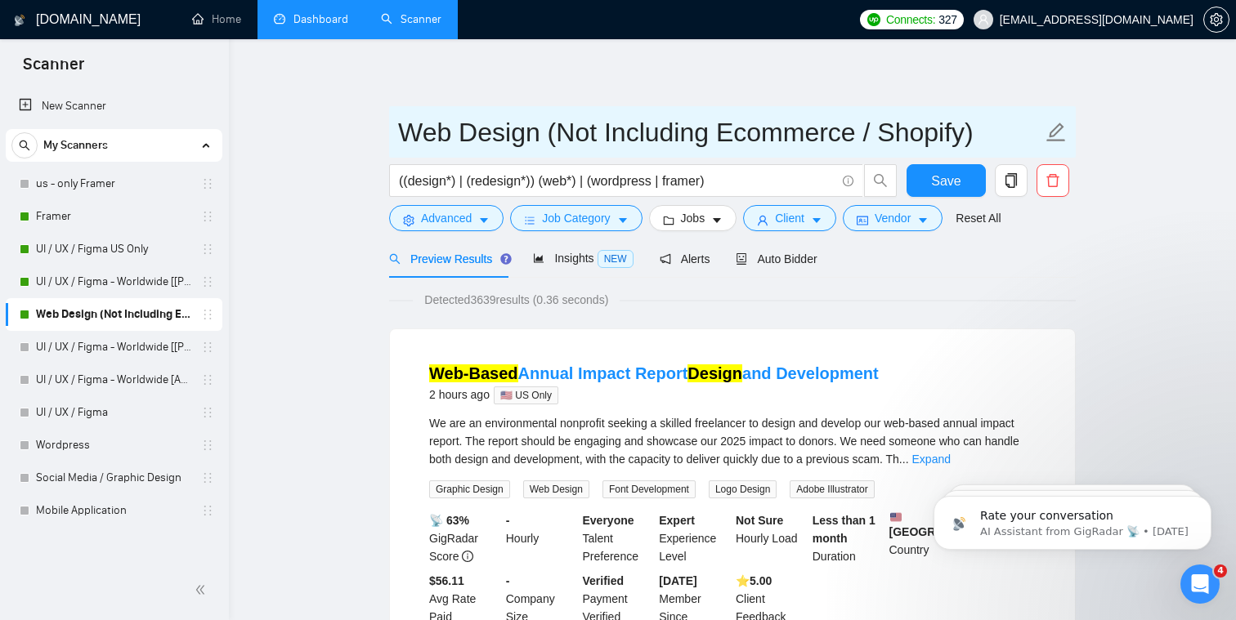
drag, startPoint x: 956, startPoint y: 131, endPoint x: 587, endPoint y: 141, distance: 368.8
click at [587, 141] on input "Web Design (Not Including Ecommerce / Shopify)" at bounding box center [720, 132] width 644 height 41
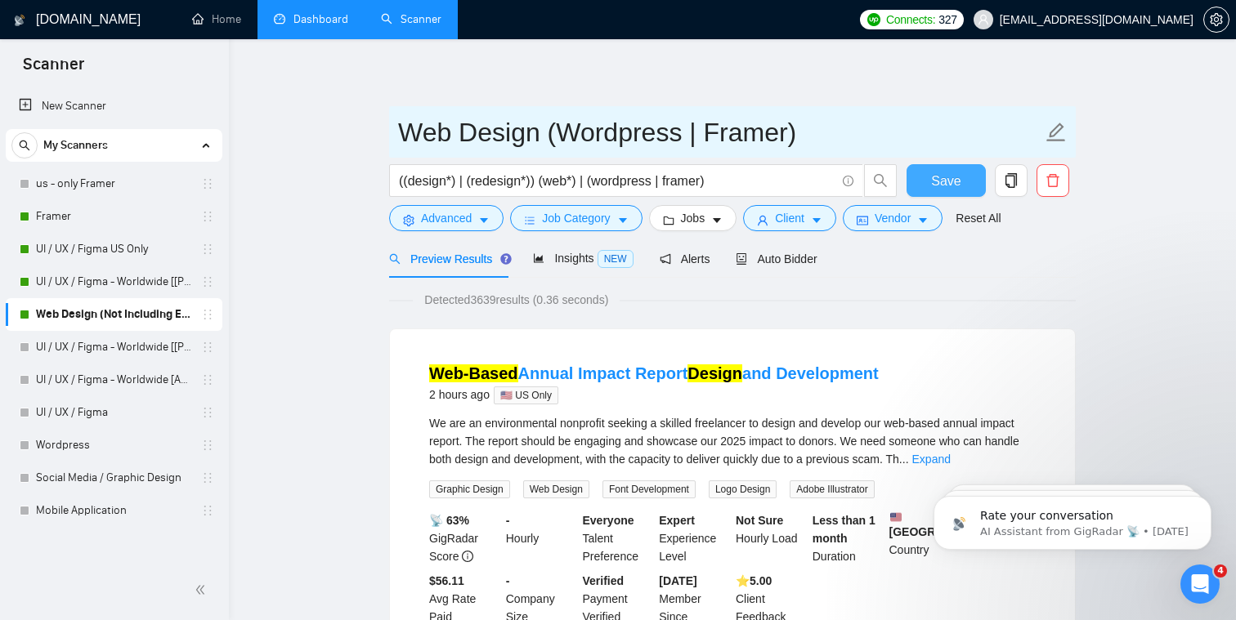
type input "Web Design (Wordpress | Framer)"
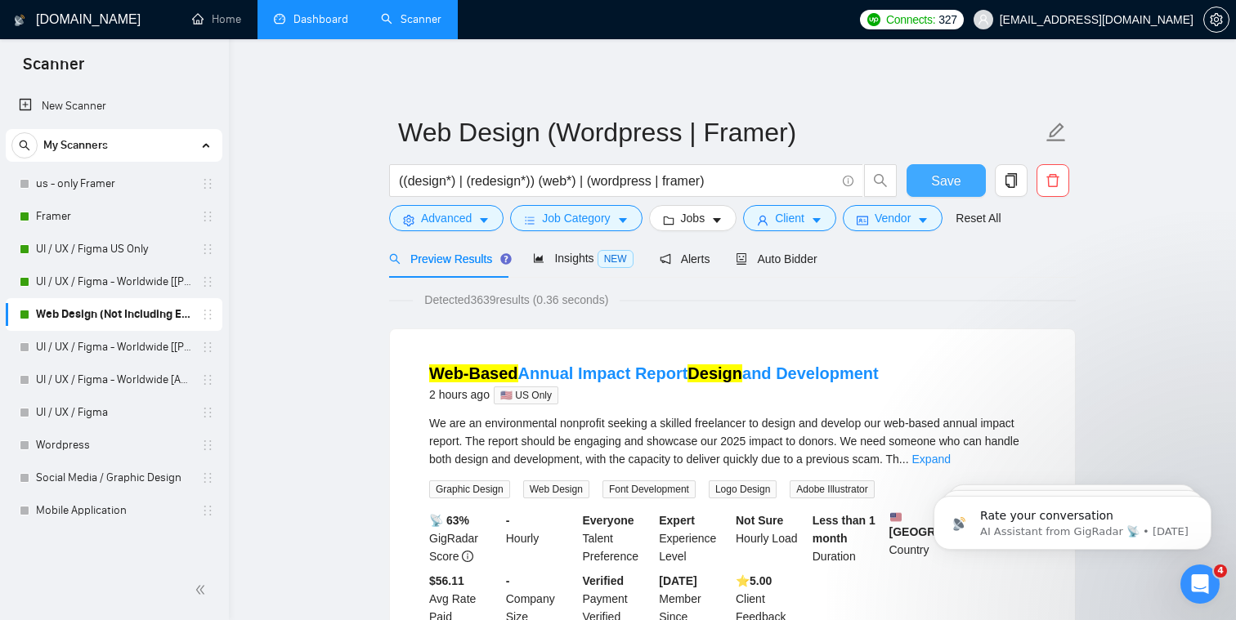
click at [633, 182] on span "Save" at bounding box center [945, 181] width 29 height 20
click at [145, 348] on link "UI / UX / Figma - Worldwide [[PERSON_NAME]]" at bounding box center [113, 347] width 155 height 33
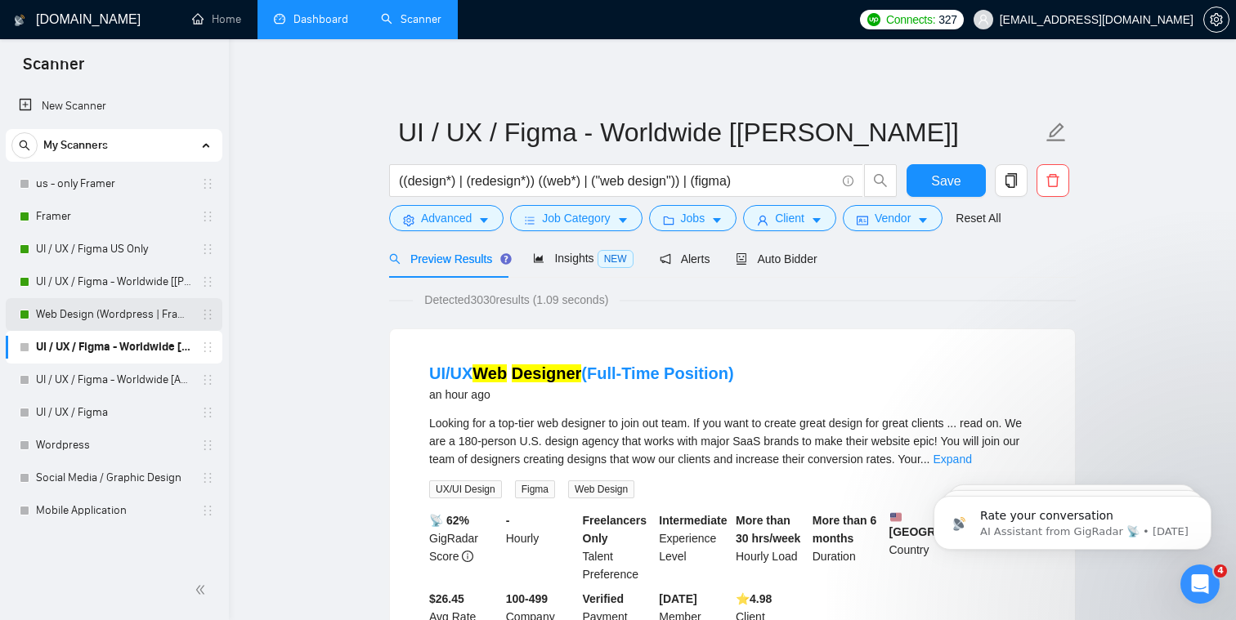
click at [132, 311] on link "Web Design (Wordpress | Framer)" at bounding box center [113, 314] width 155 height 33
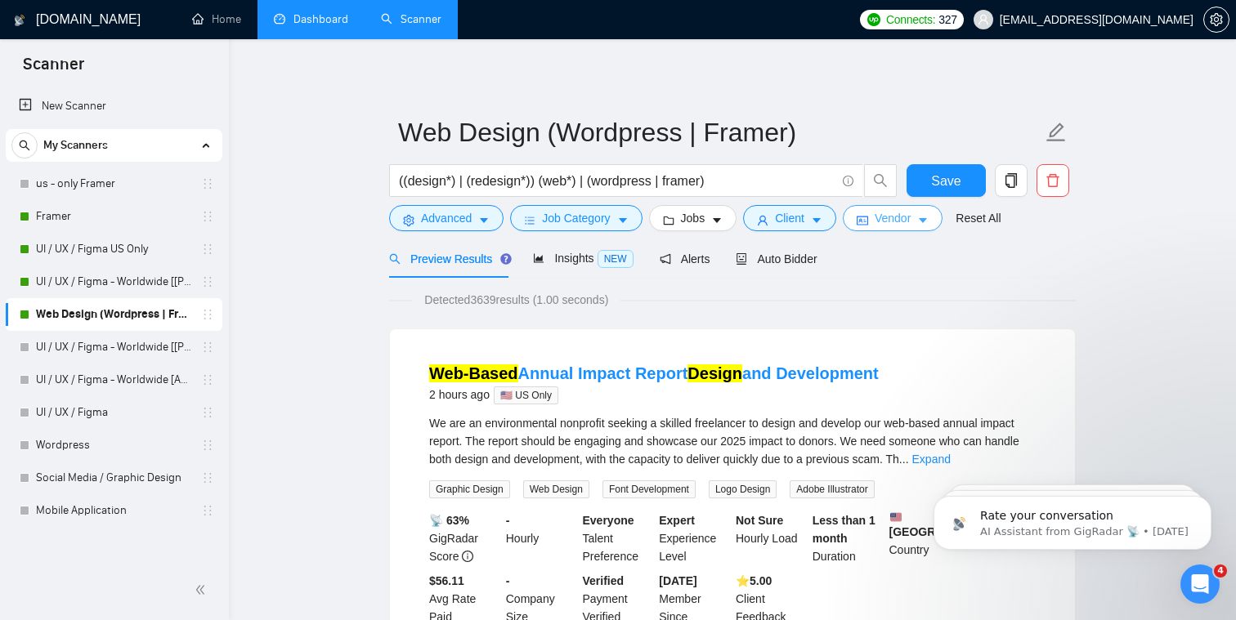
click at [633, 214] on span "idcard" at bounding box center [862, 220] width 11 height 12
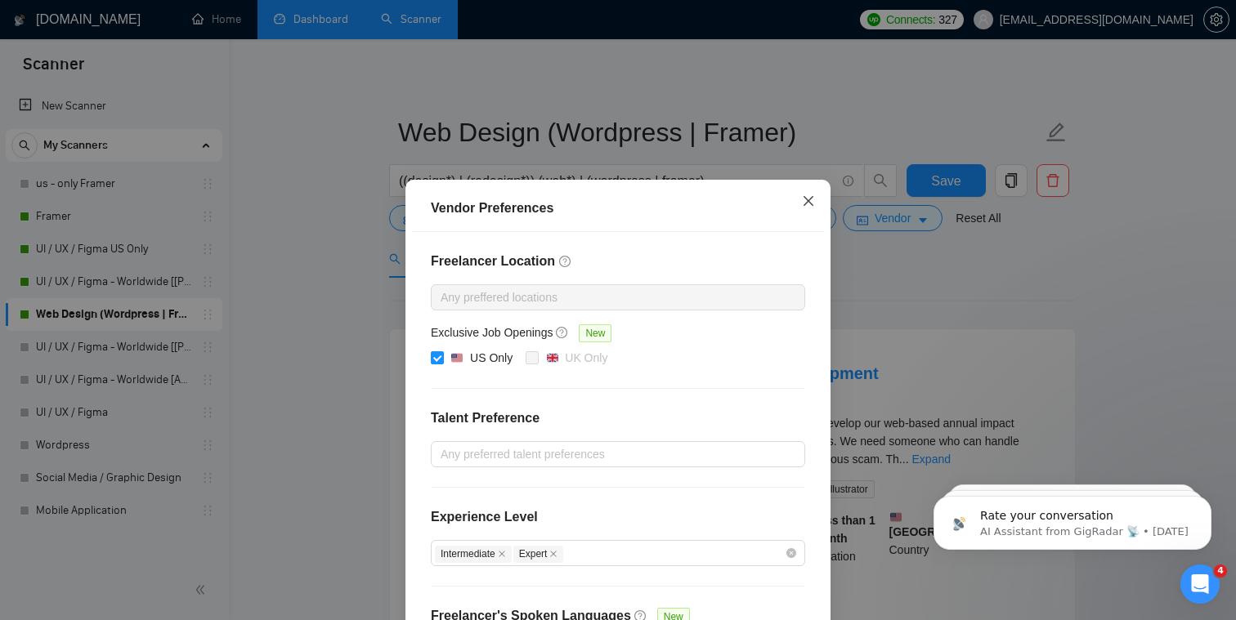
click at [633, 196] on icon "close" at bounding box center [808, 201] width 13 height 13
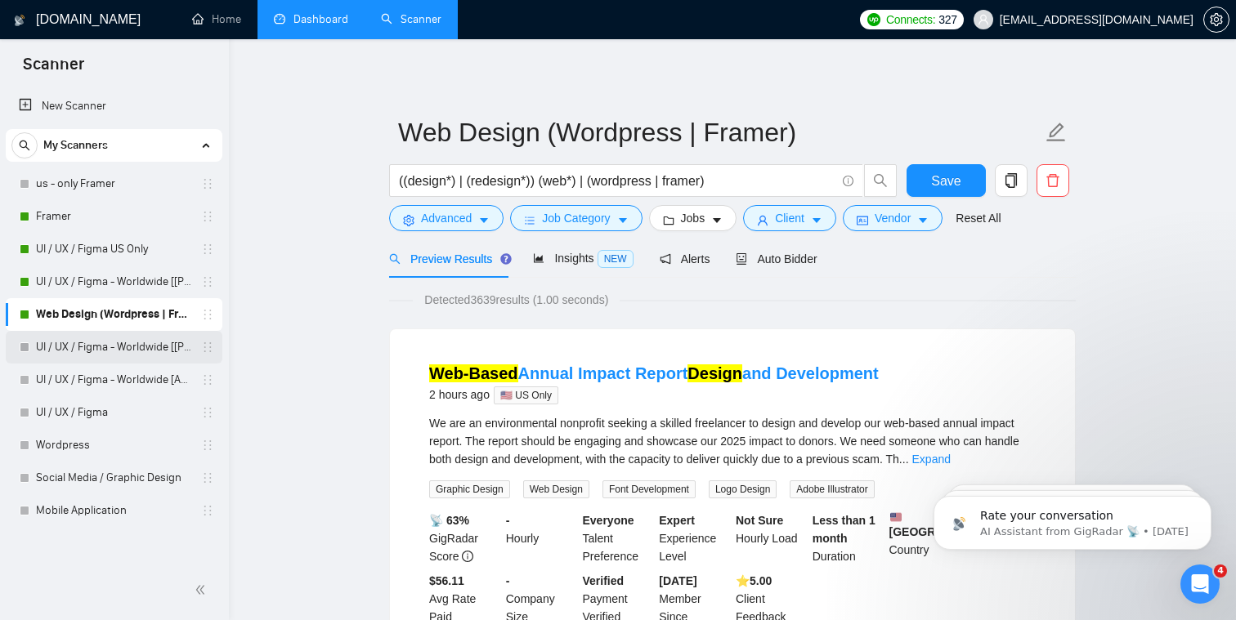
click at [133, 348] on link "UI / UX / Figma - Worldwide [[PERSON_NAME]]" at bounding box center [113, 347] width 155 height 33
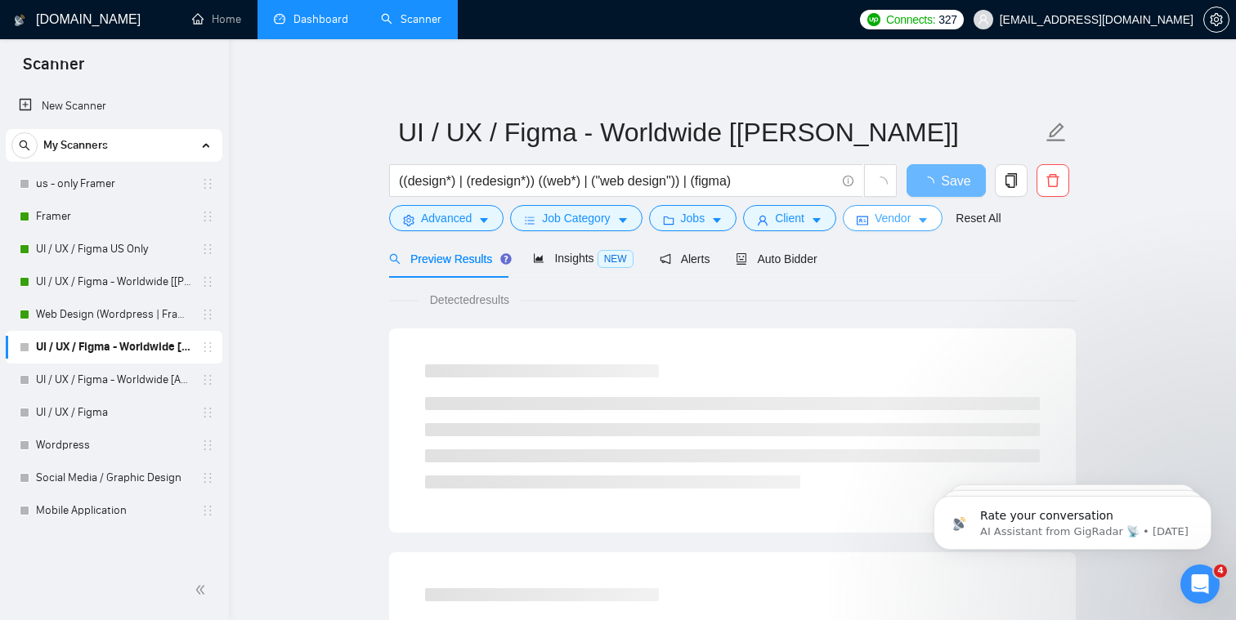
click at [633, 218] on span "Vendor" at bounding box center [893, 218] width 36 height 18
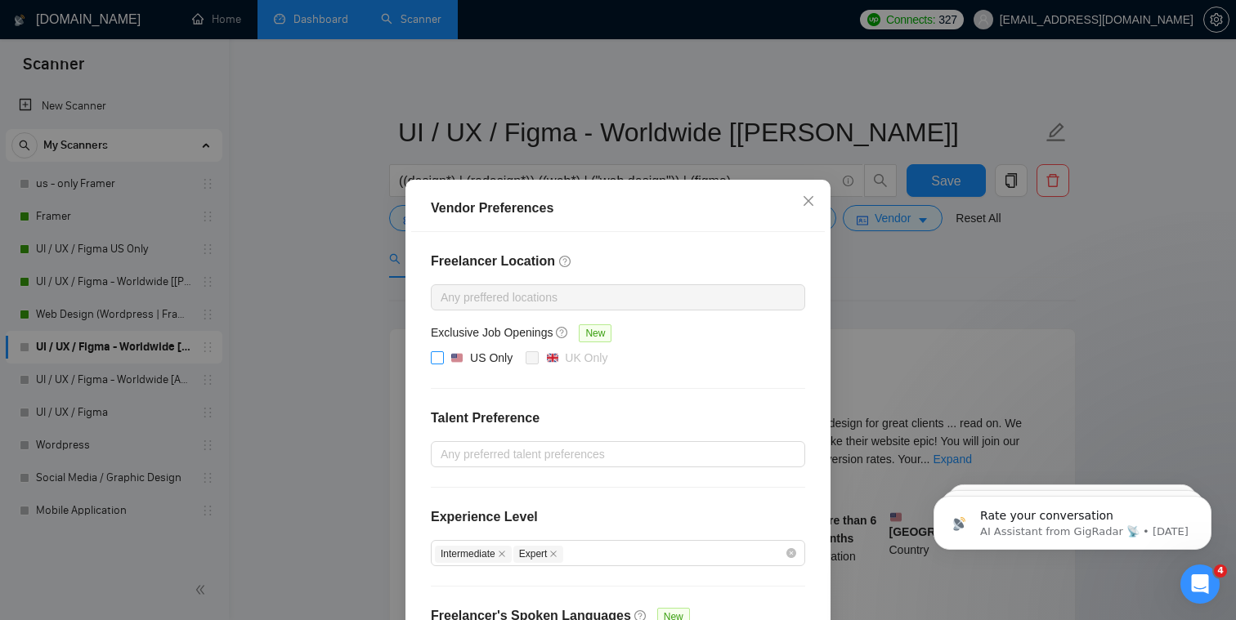
click at [437, 356] on input "US Only" at bounding box center [436, 356] width 11 height 11
checkbox input "true"
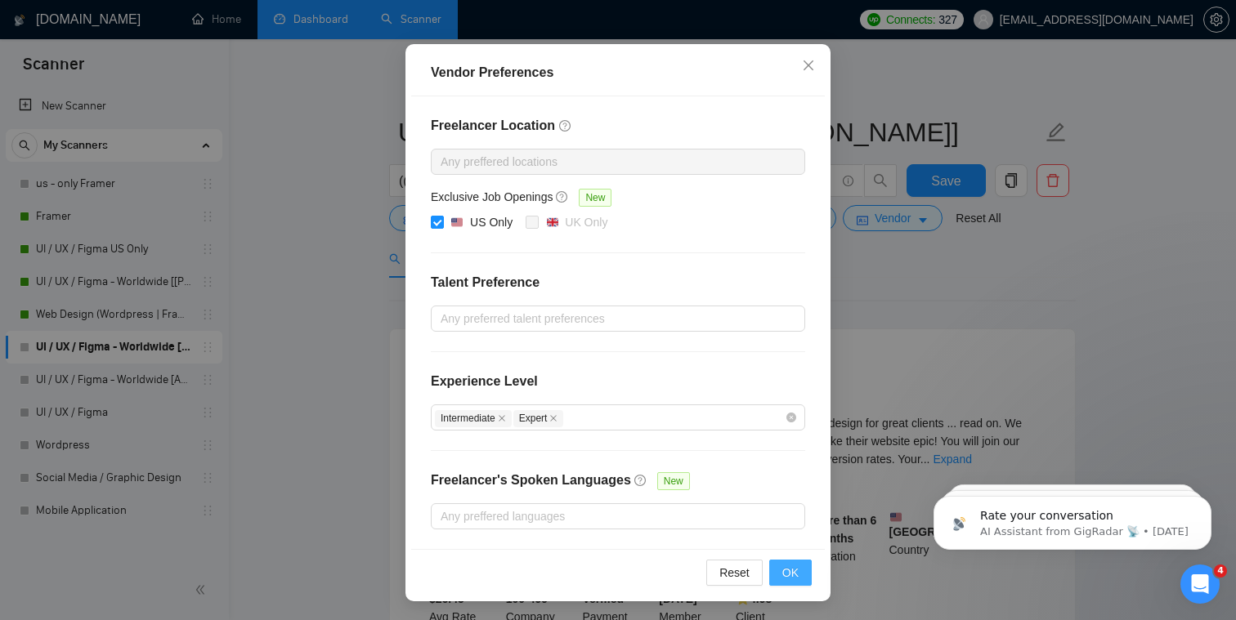
click at [633, 569] on span "OK" at bounding box center [790, 573] width 16 height 18
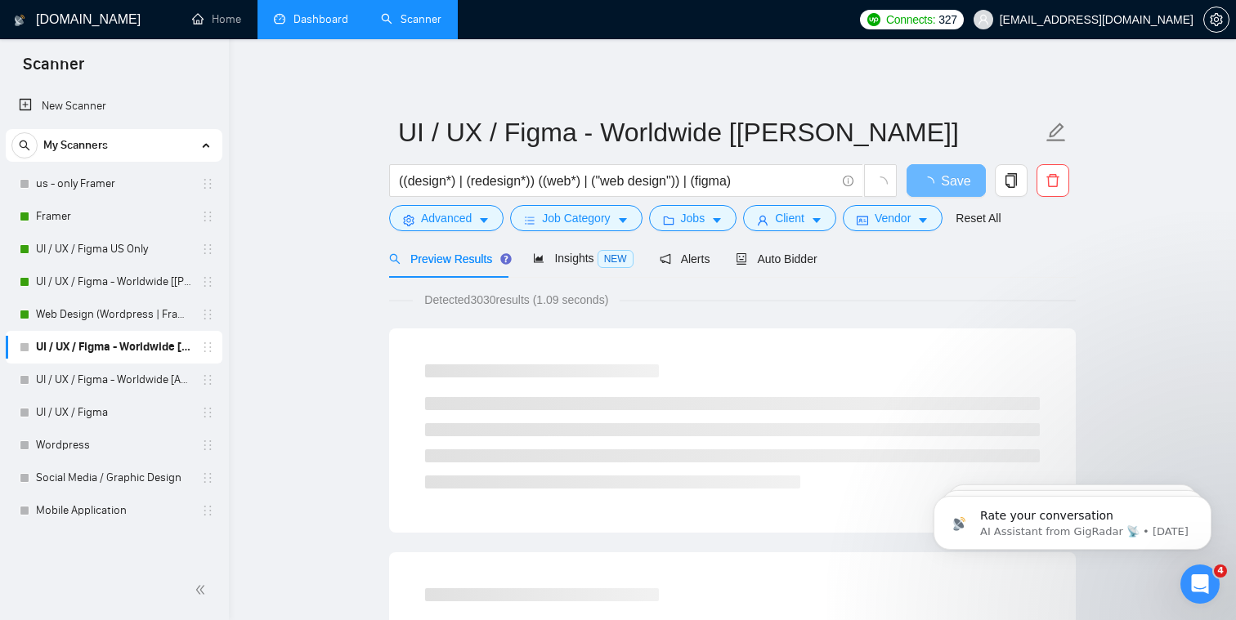
scroll to position [54, 0]
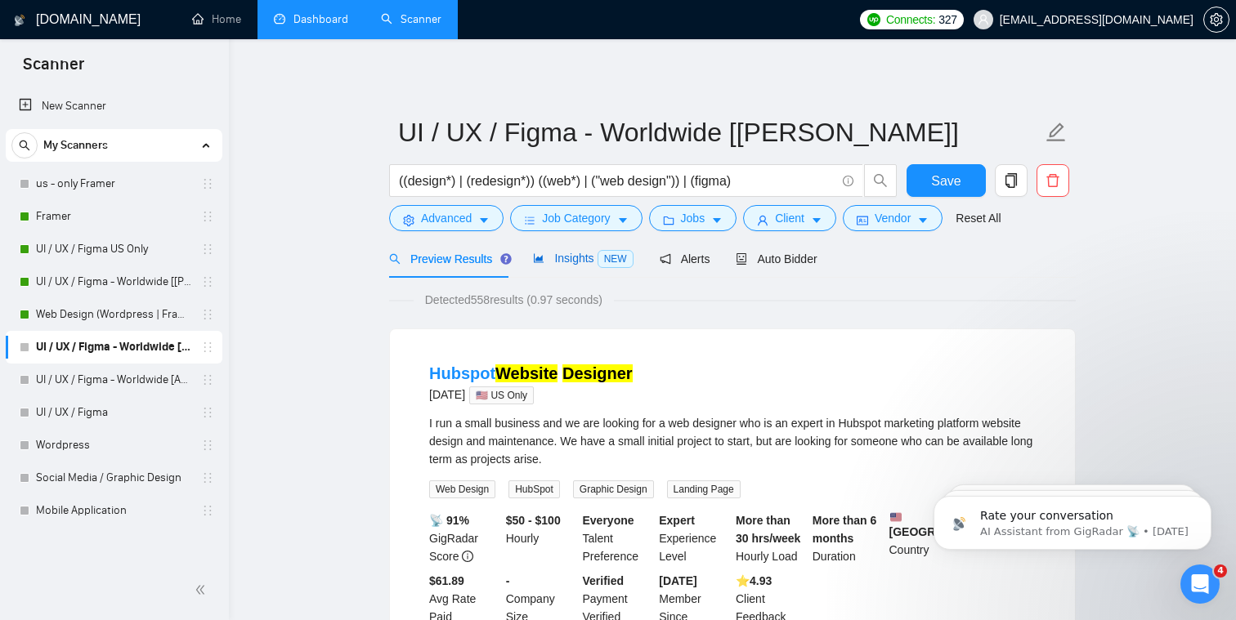
click at [601, 260] on span "NEW" at bounding box center [616, 259] width 36 height 18
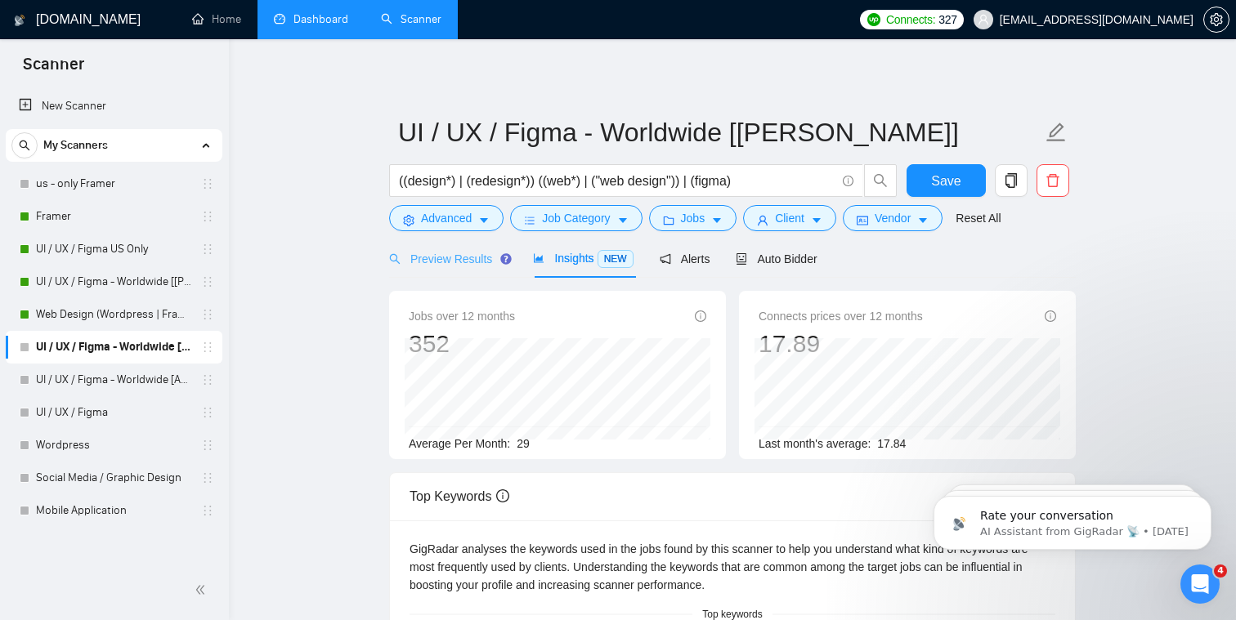
click at [481, 271] on div "Preview Results" at bounding box center [448, 259] width 118 height 38
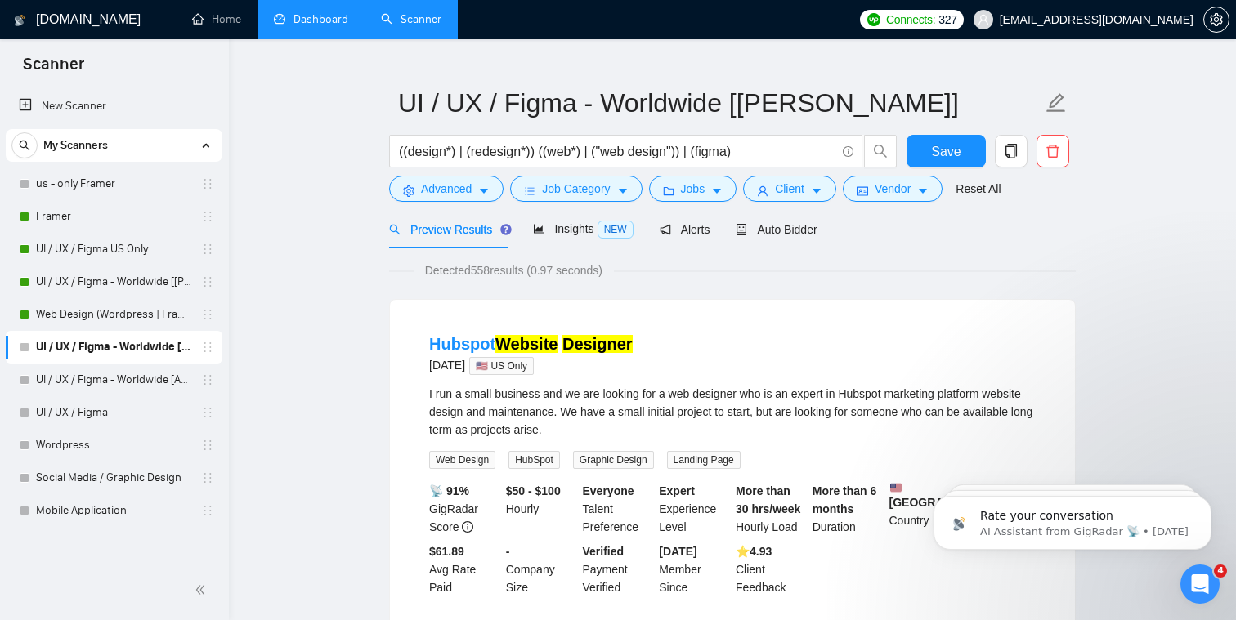
scroll to position [35, 0]
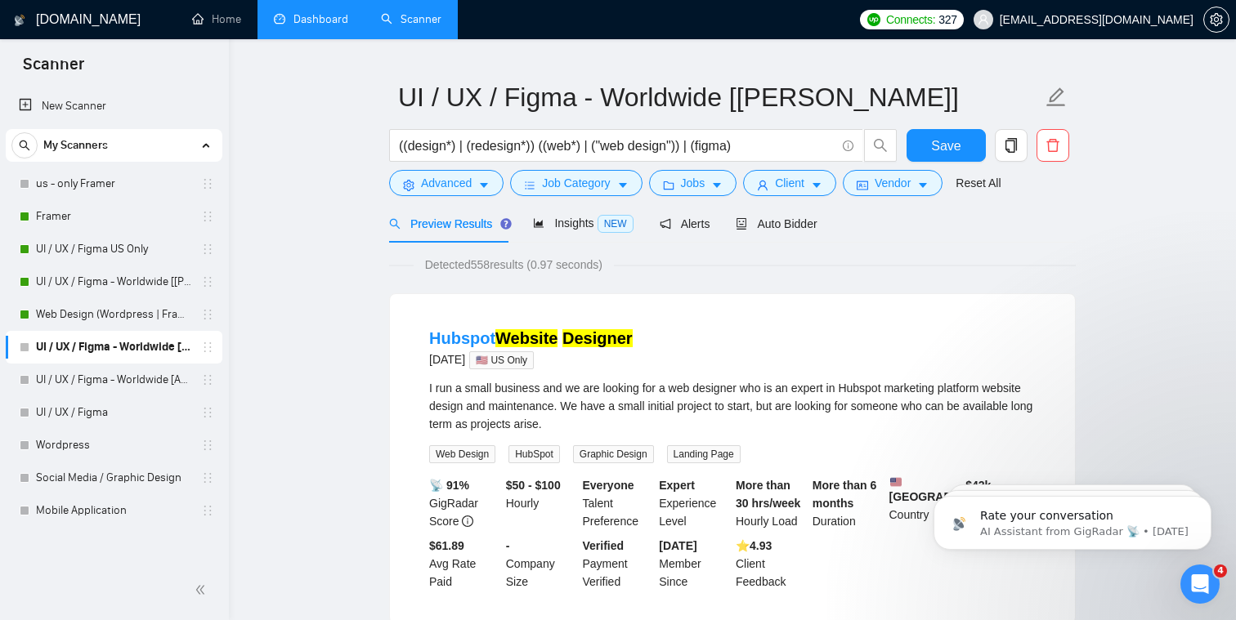
click at [633, 200] on form "UI / UX / Figma - Worldwide [[PERSON_NAME]] ((design*) | (redesign*)) ((web*) |…" at bounding box center [732, 137] width 687 height 133
click at [633, 195] on button "Client" at bounding box center [789, 183] width 93 height 26
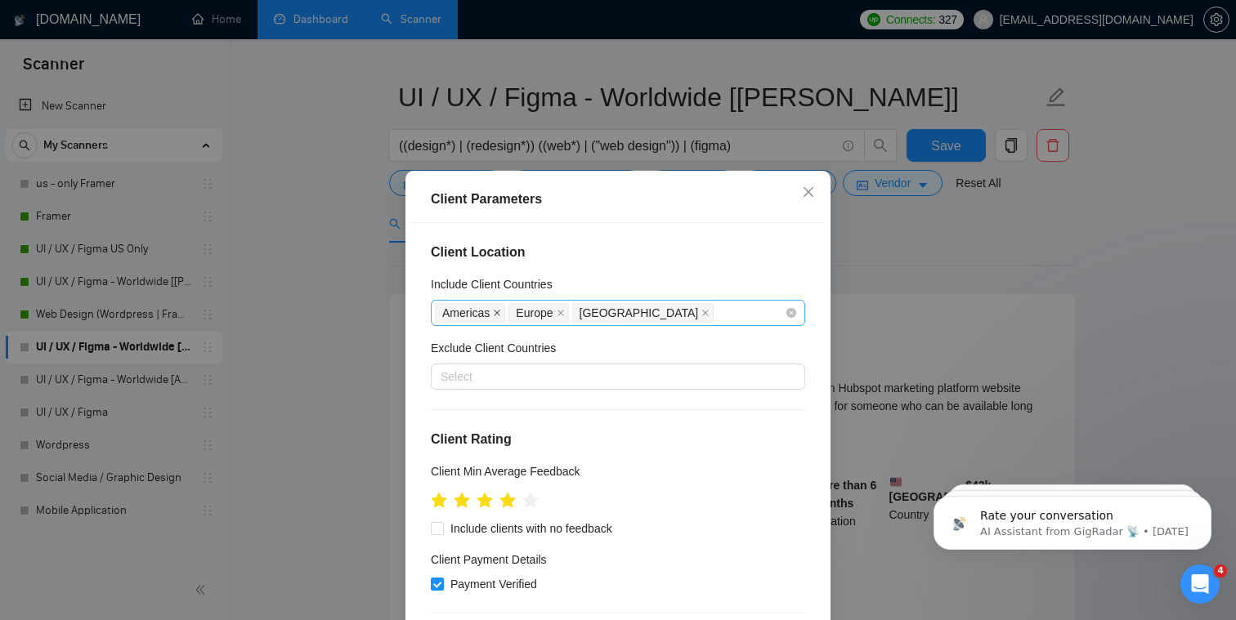
click at [499, 316] on icon "close" at bounding box center [497, 313] width 8 height 8
click at [493, 311] on span "Europe" at bounding box center [465, 313] width 60 height 20
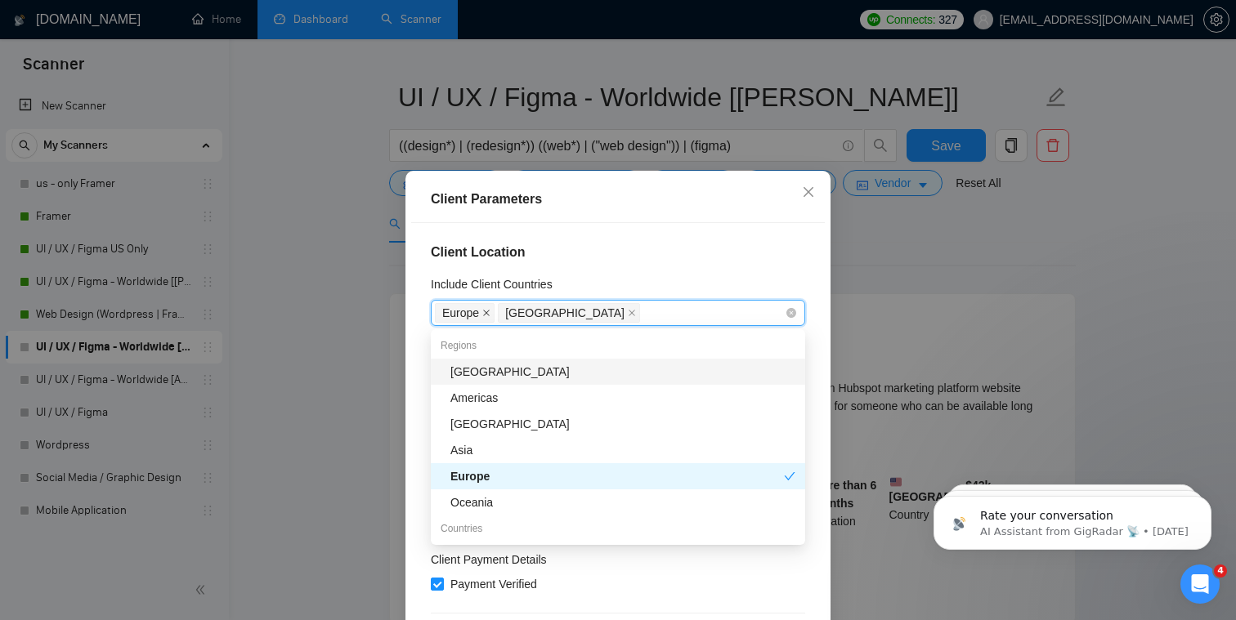
click at [490, 311] on icon "close" at bounding box center [486, 313] width 8 height 8
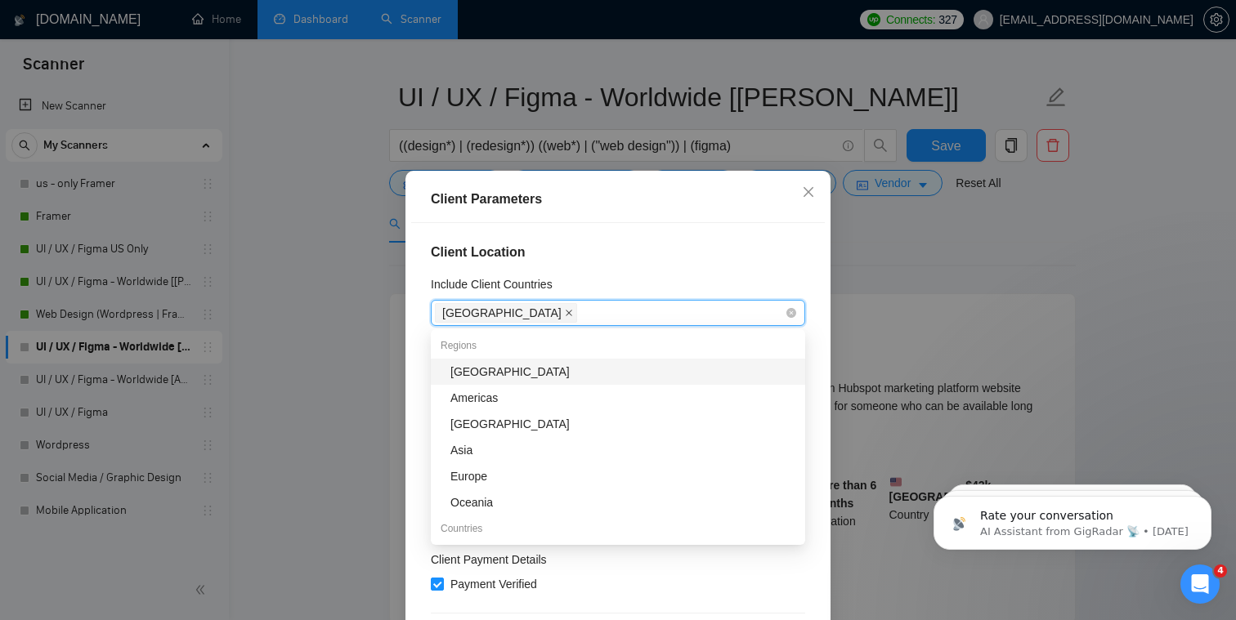
click at [566, 311] on icon "close" at bounding box center [569, 313] width 7 height 7
click at [633, 284] on div "Include Client Countries" at bounding box center [618, 287] width 374 height 25
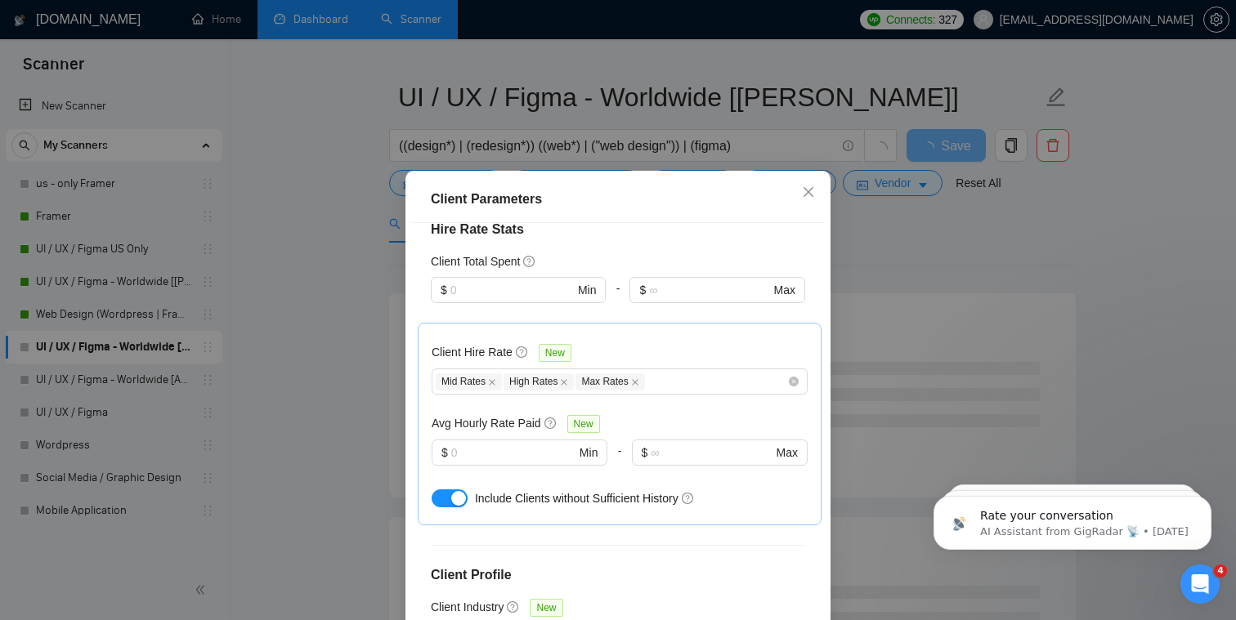
scroll to position [584, 0]
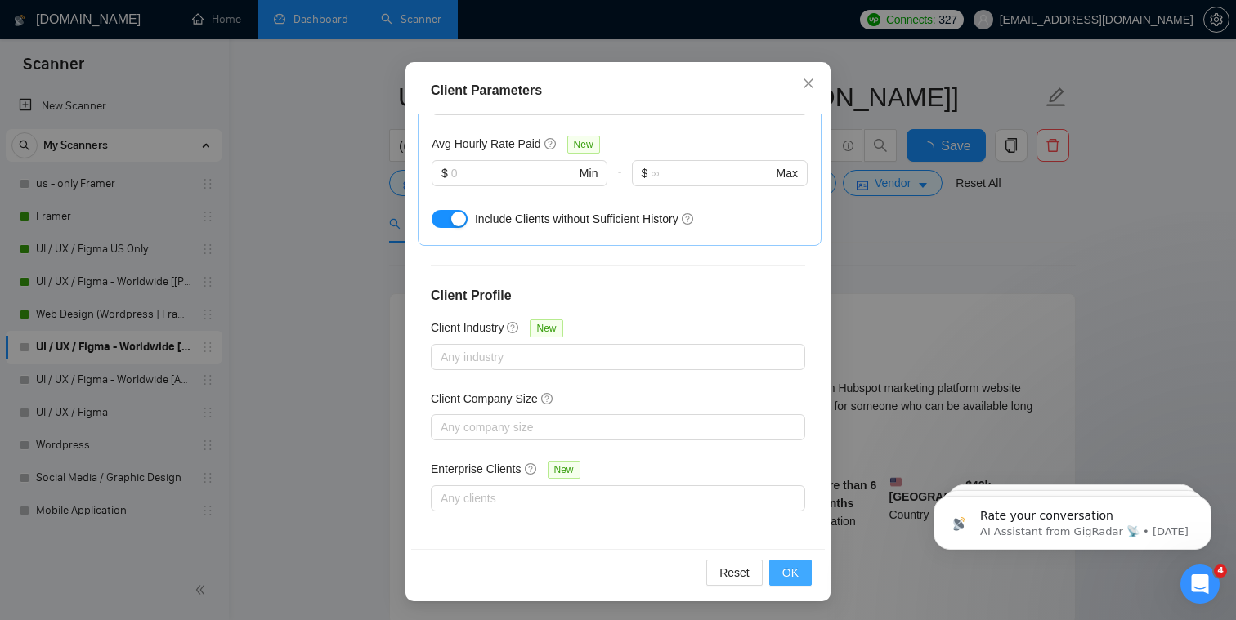
click at [633, 570] on button "OK" at bounding box center [790, 573] width 43 height 26
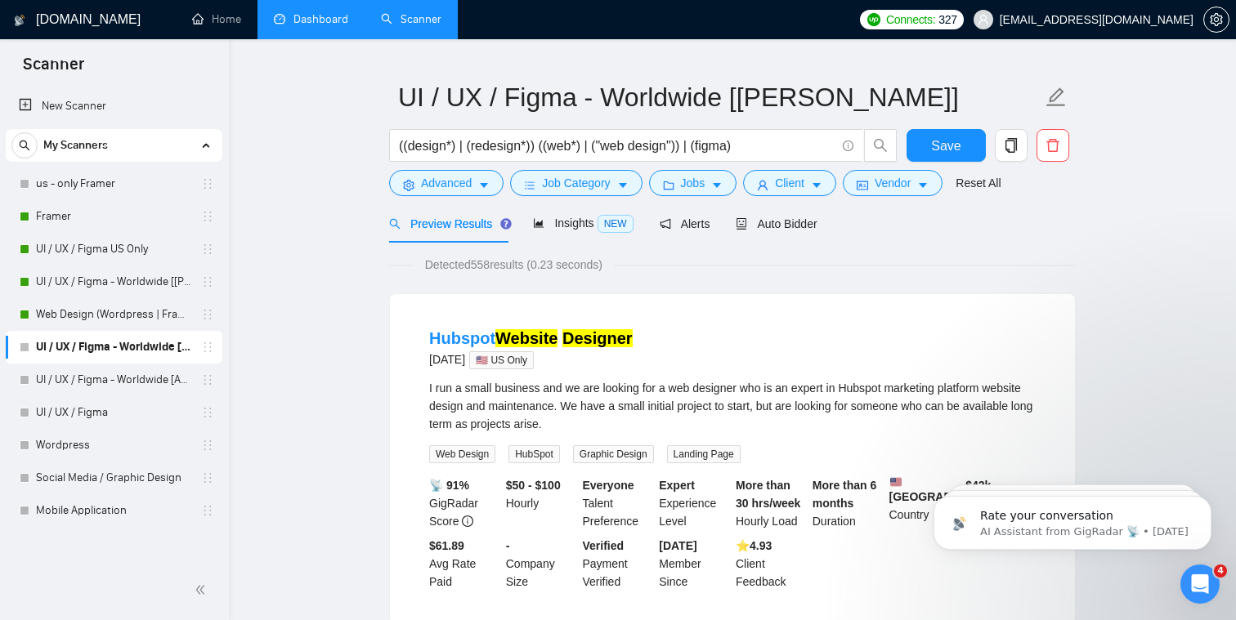
scroll to position [36, 0]
click at [587, 225] on span "Insights NEW" at bounding box center [583, 223] width 100 height 13
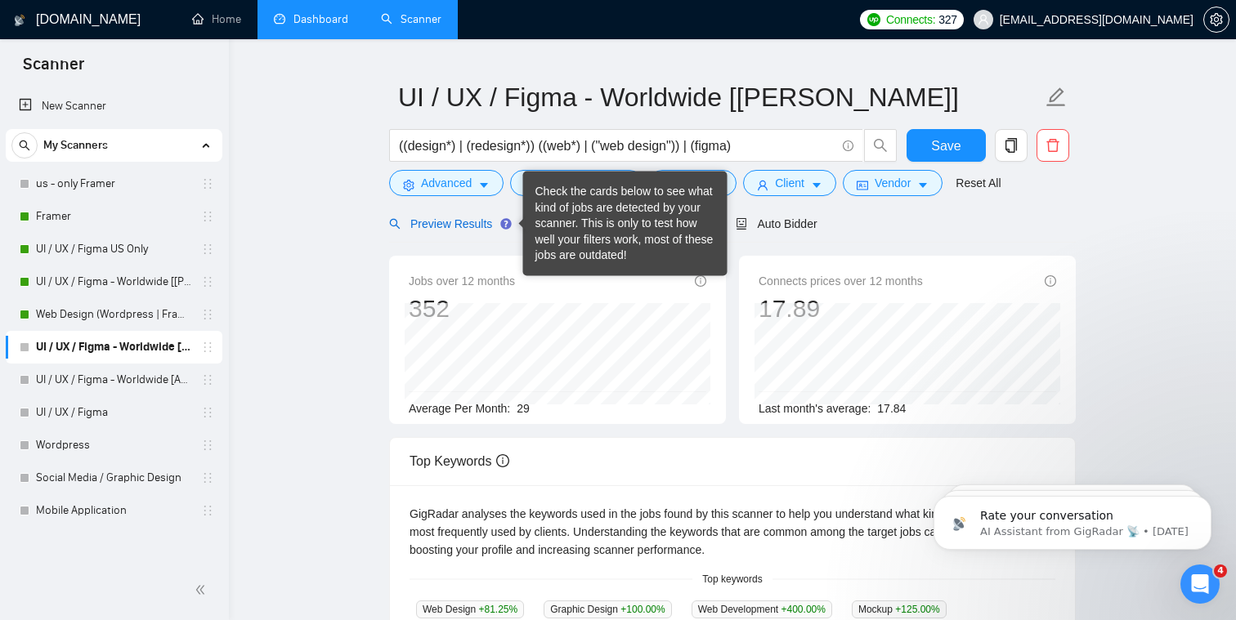
click at [480, 226] on span "Preview Results" at bounding box center [448, 223] width 118 height 13
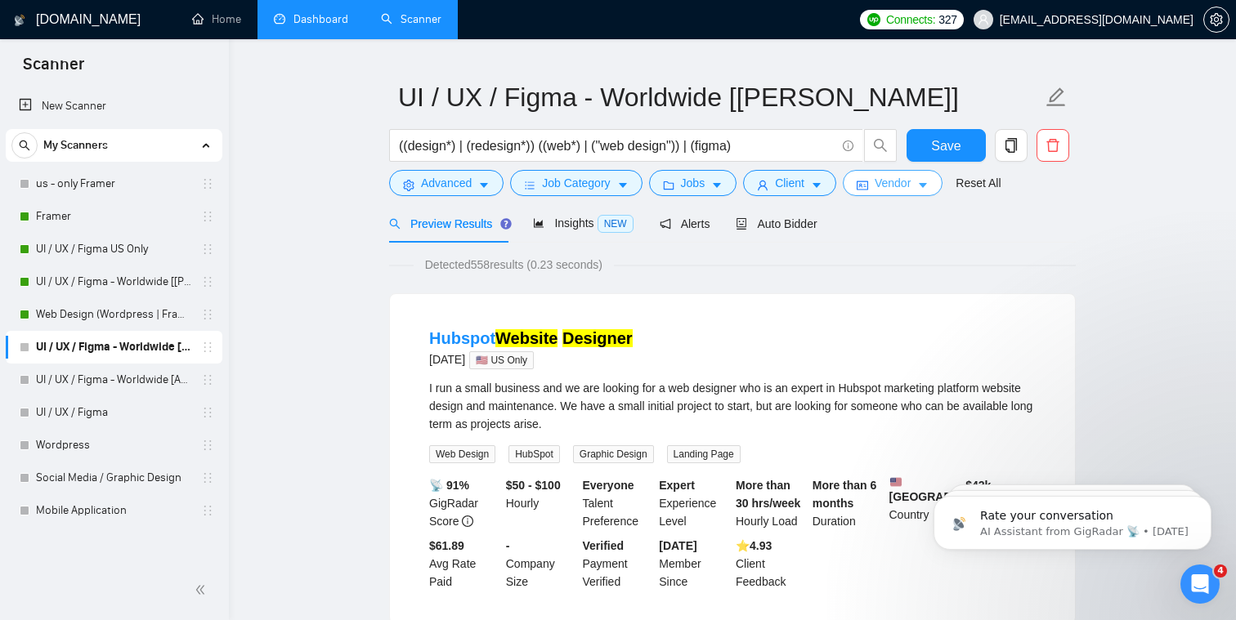
click at [633, 176] on button "Vendor" at bounding box center [893, 183] width 100 height 26
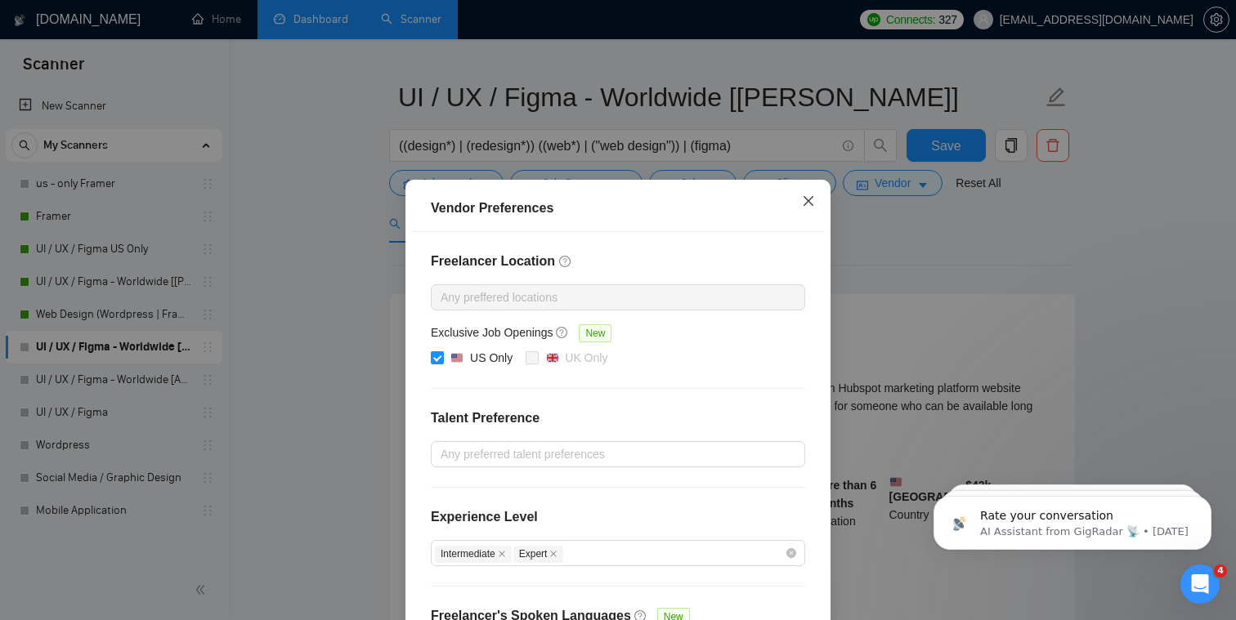
click at [633, 200] on icon "close" at bounding box center [809, 201] width 10 height 10
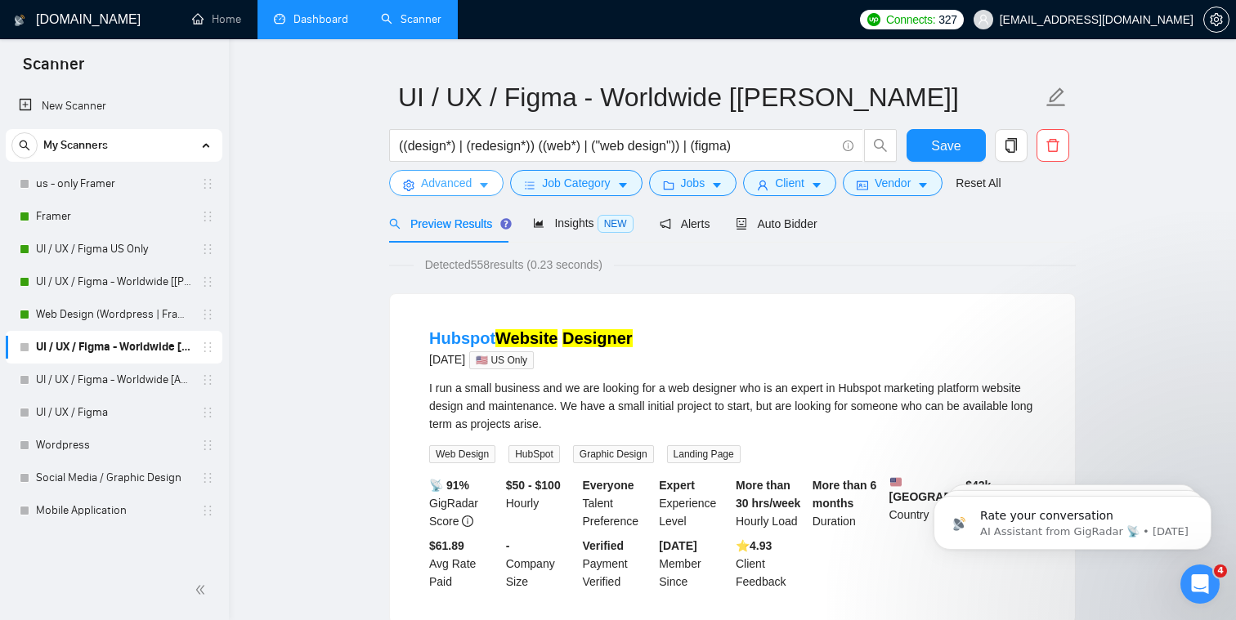
click at [490, 191] on button "Advanced" at bounding box center [446, 183] width 114 height 26
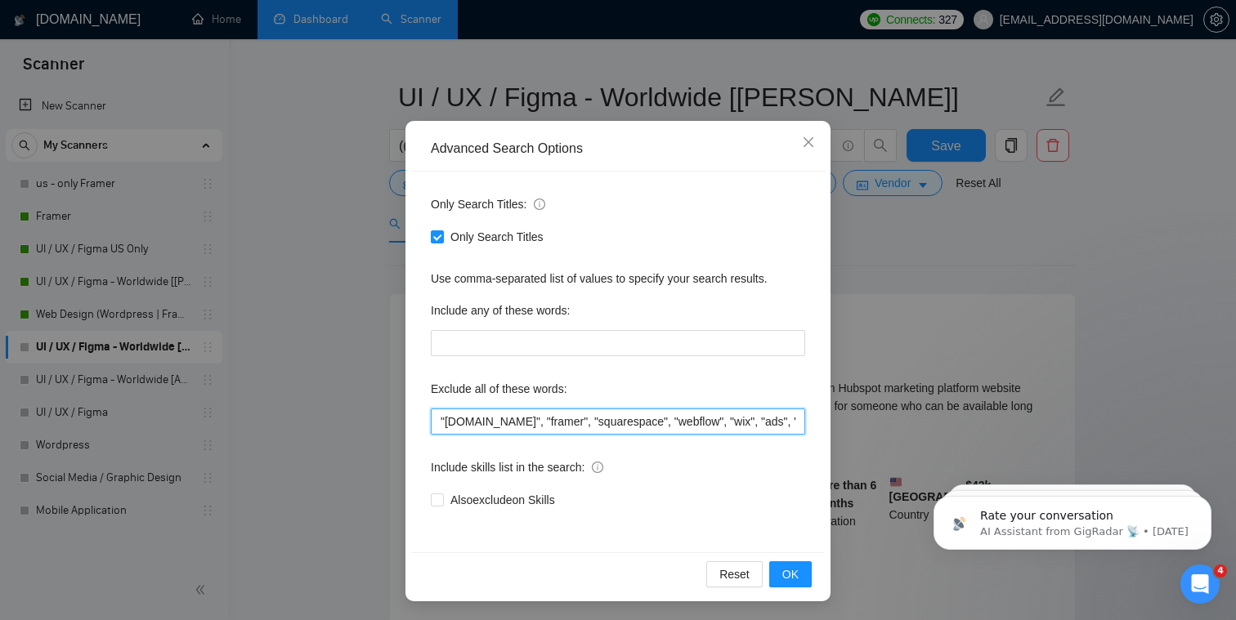
drag, startPoint x: 564, startPoint y: 419, endPoint x: 297, endPoint y: 419, distance: 267.3
click at [297, 419] on div "Advanced Search Options Only Search Titles: Only Search Titles Use comma-separa…" at bounding box center [618, 310] width 1236 height 620
type input ""squarespace", "webflow", "wix", "ads", "qa", "audit", "webflow", "wordpress", …"
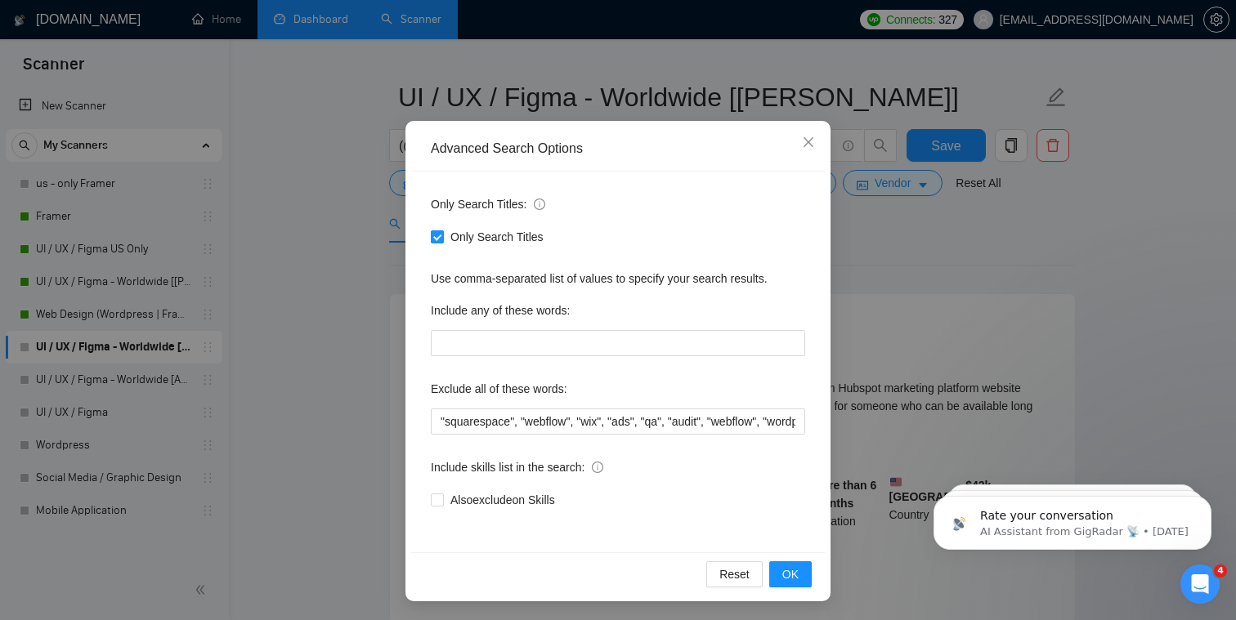
click at [437, 241] on input "Only Search Titles" at bounding box center [436, 236] width 11 height 11
checkbox input "false"
click at [633, 583] on button "OK" at bounding box center [790, 575] width 43 height 26
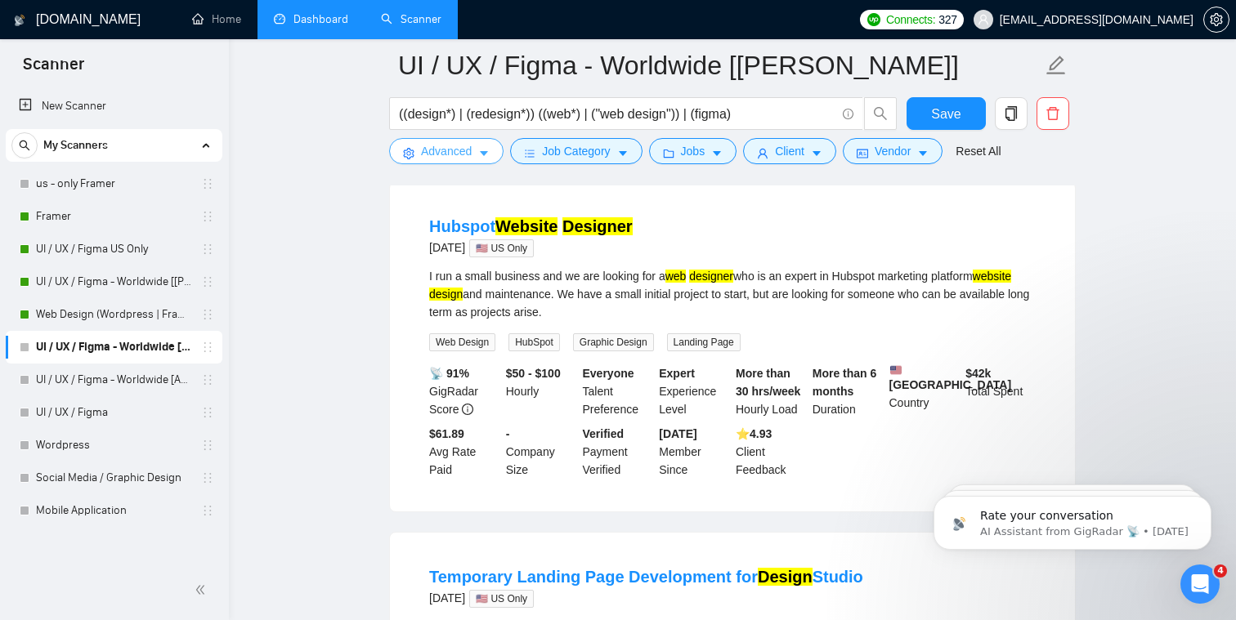
scroll to position [928, 0]
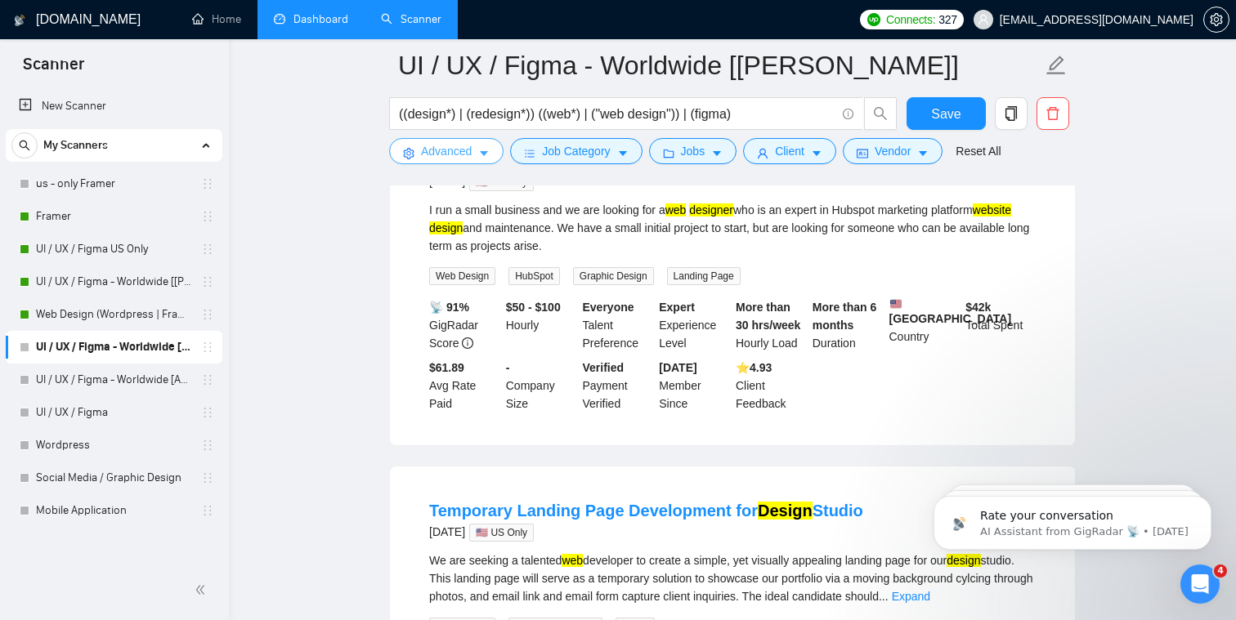
click at [490, 153] on icon "caret-down" at bounding box center [483, 153] width 11 height 11
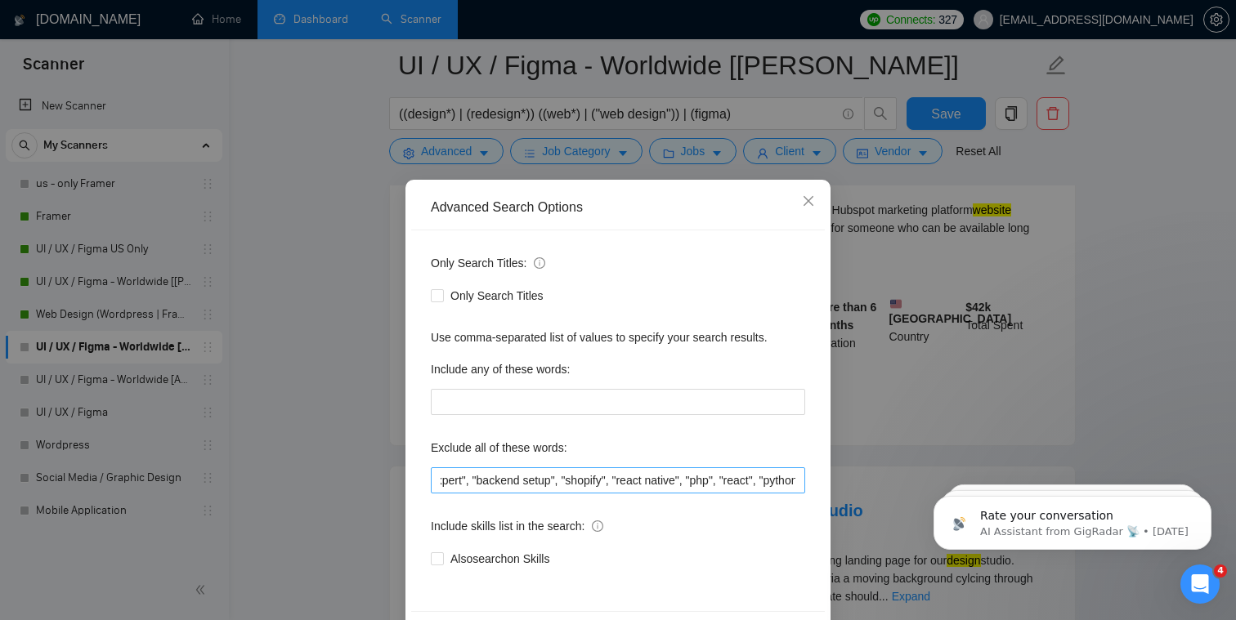
scroll to position [0, 1479]
click at [633, 476] on input ""squarespace", "webflow", "wix", "ads", "qa", "audit", "webflow", "wordpress", …" at bounding box center [618, 481] width 374 height 26
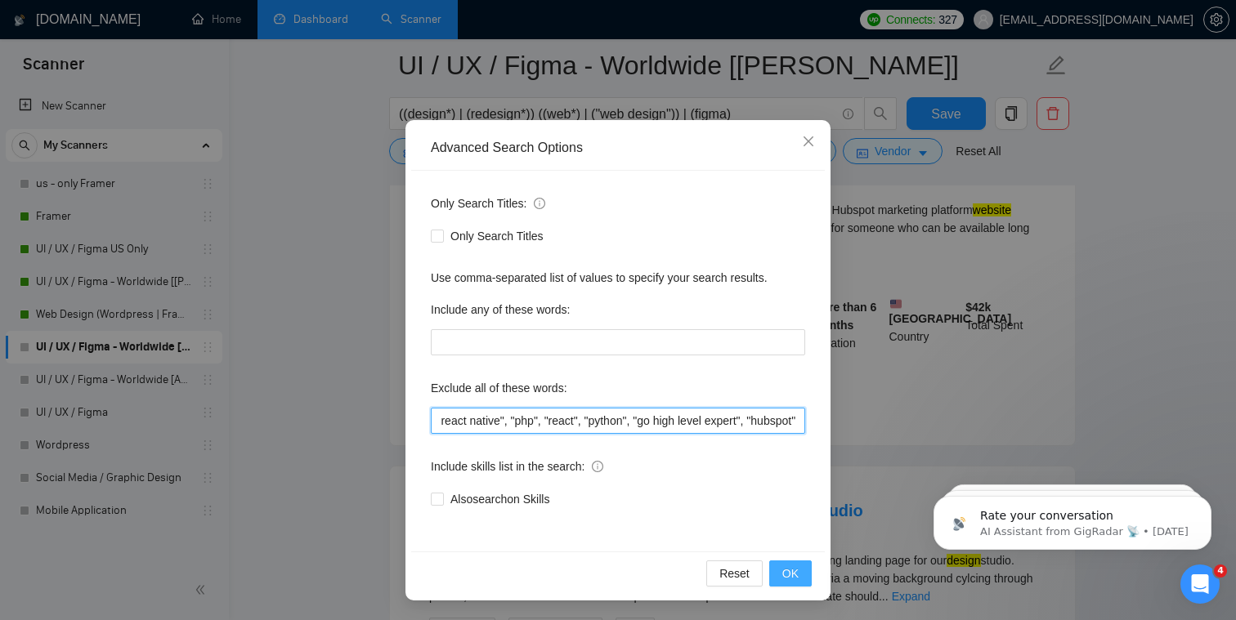
type input ""squarespace", "webflow", "wix", "ads", "qa", "audit", "webflow", "wordpress", …"
click at [633, 565] on span "OK" at bounding box center [790, 574] width 16 height 18
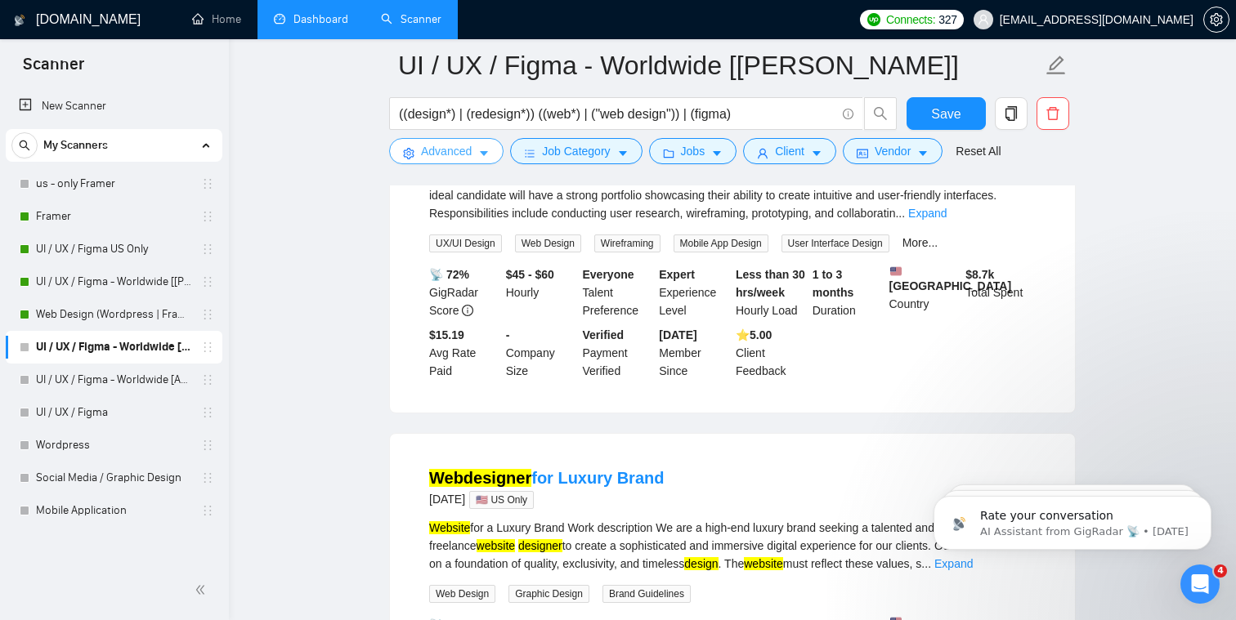
scroll to position [0, 0]
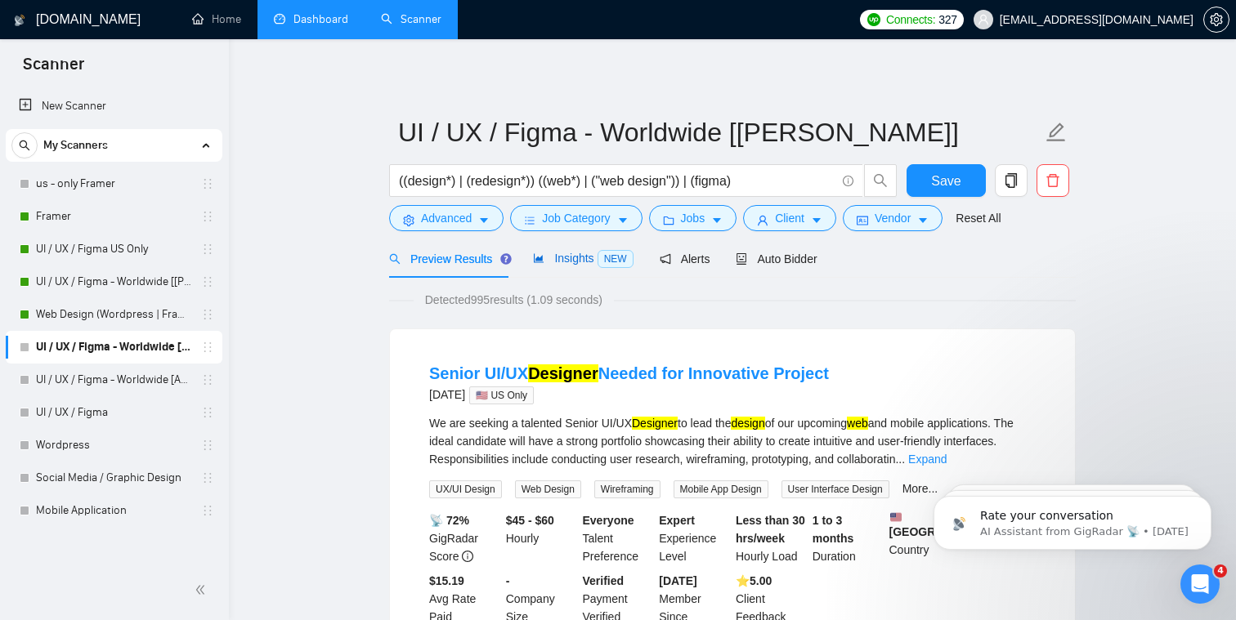
click at [559, 252] on span "Insights NEW" at bounding box center [583, 258] width 100 height 13
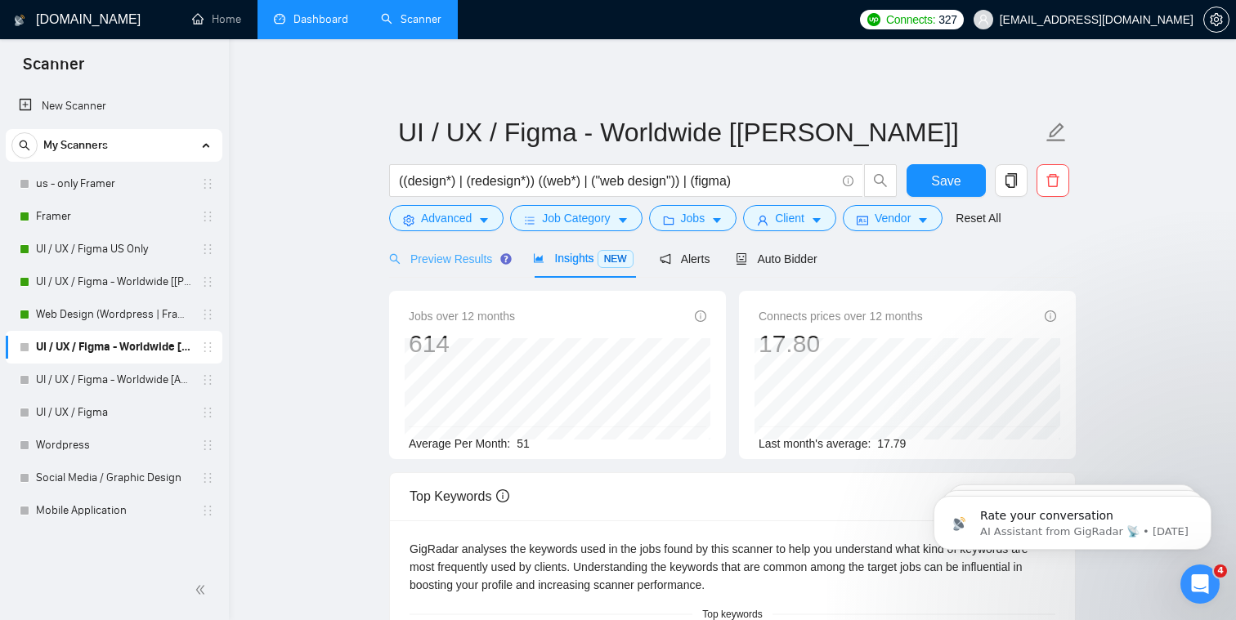
click at [454, 268] on div "Preview Results" at bounding box center [448, 259] width 118 height 38
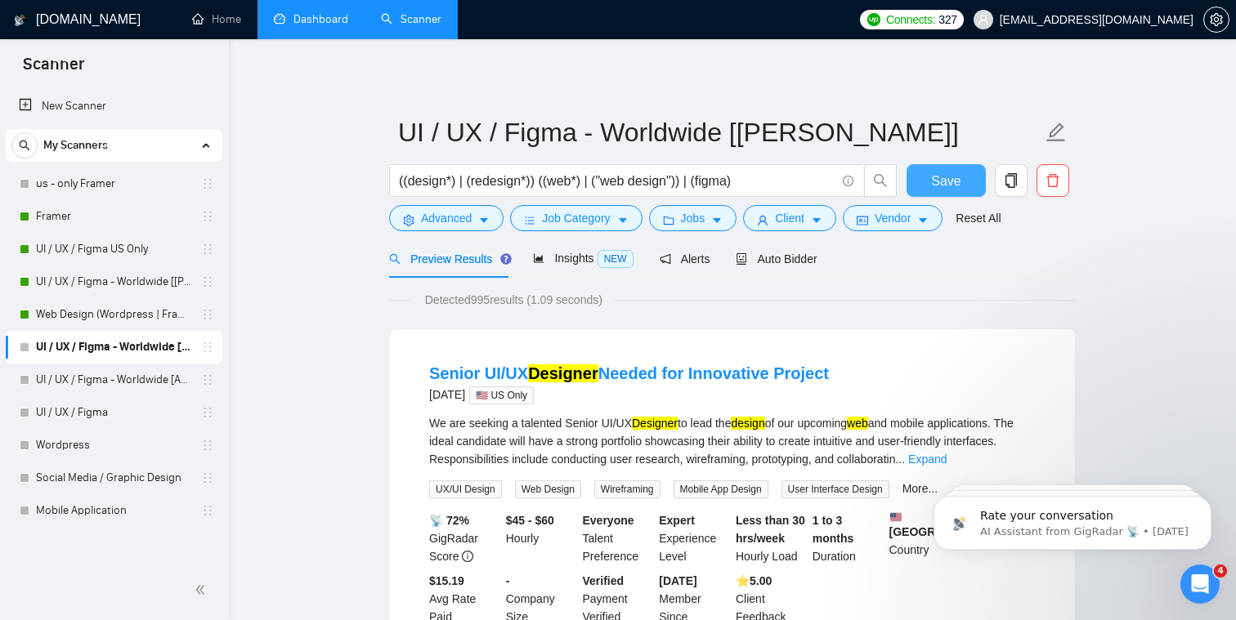
click at [633, 172] on span "Save" at bounding box center [945, 181] width 29 height 20
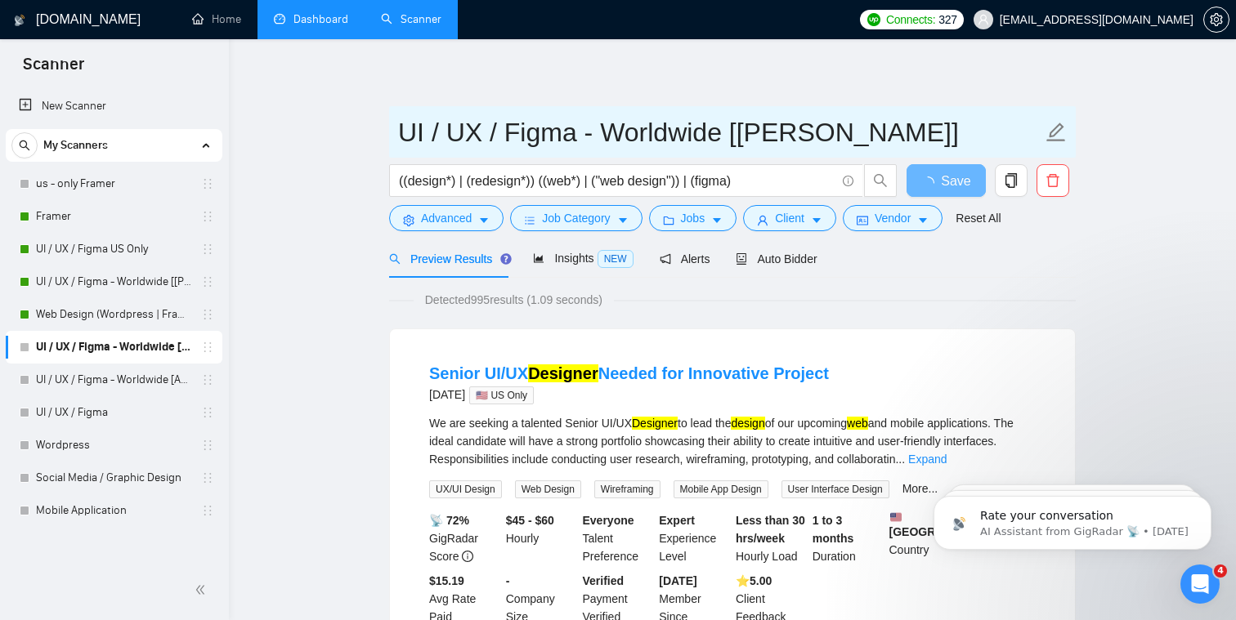
click at [633, 138] on input "UI / UX / Figma - Worldwide [[PERSON_NAME]]" at bounding box center [720, 132] width 644 height 41
drag, startPoint x: 499, startPoint y: 134, endPoint x: 350, endPoint y: 128, distance: 148.9
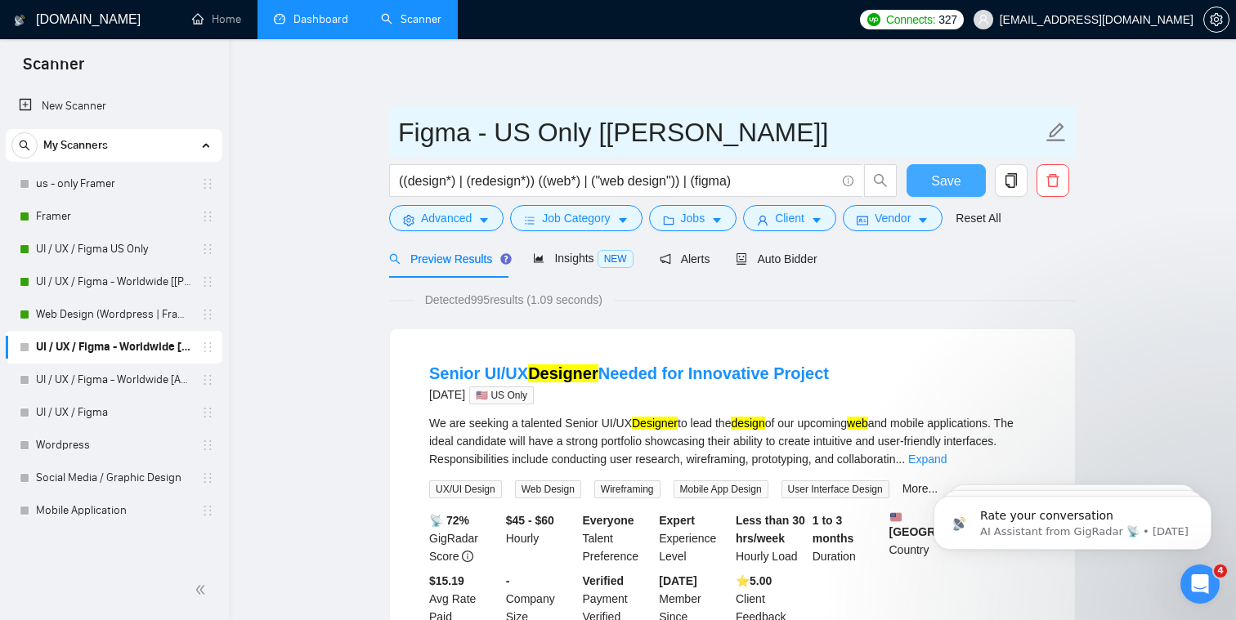
type input "Figma - US Only [[PERSON_NAME]]"
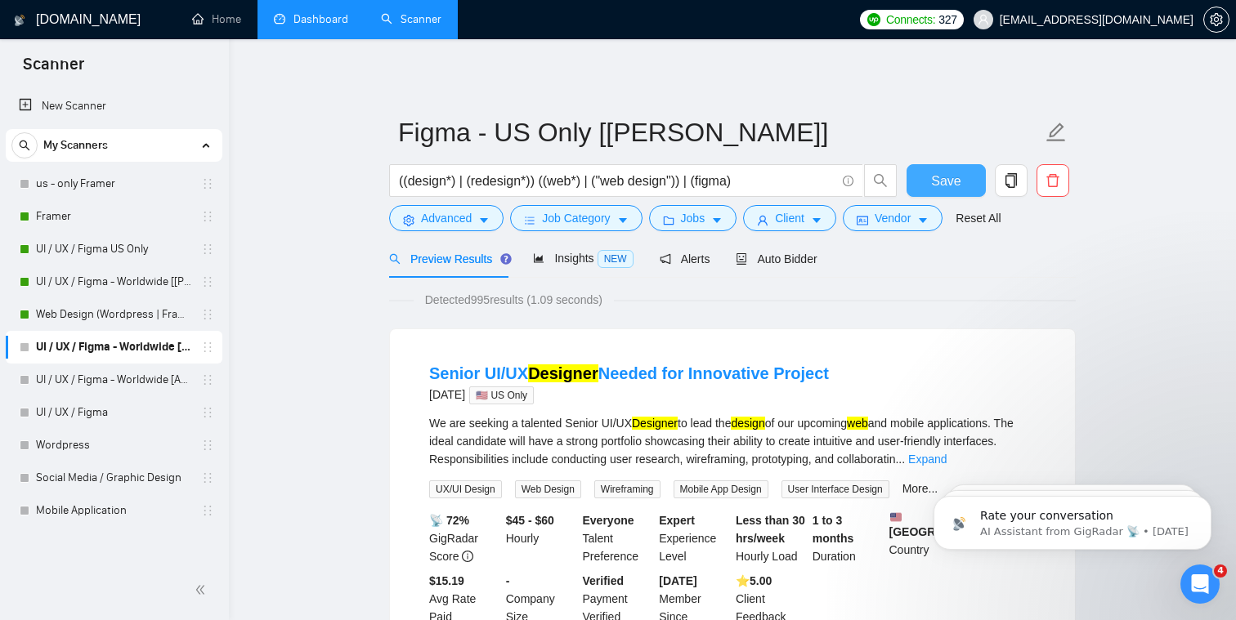
click at [633, 188] on span "Save" at bounding box center [945, 181] width 29 height 20
click at [105, 248] on link "UI / UX / Figma US Only" at bounding box center [113, 249] width 155 height 33
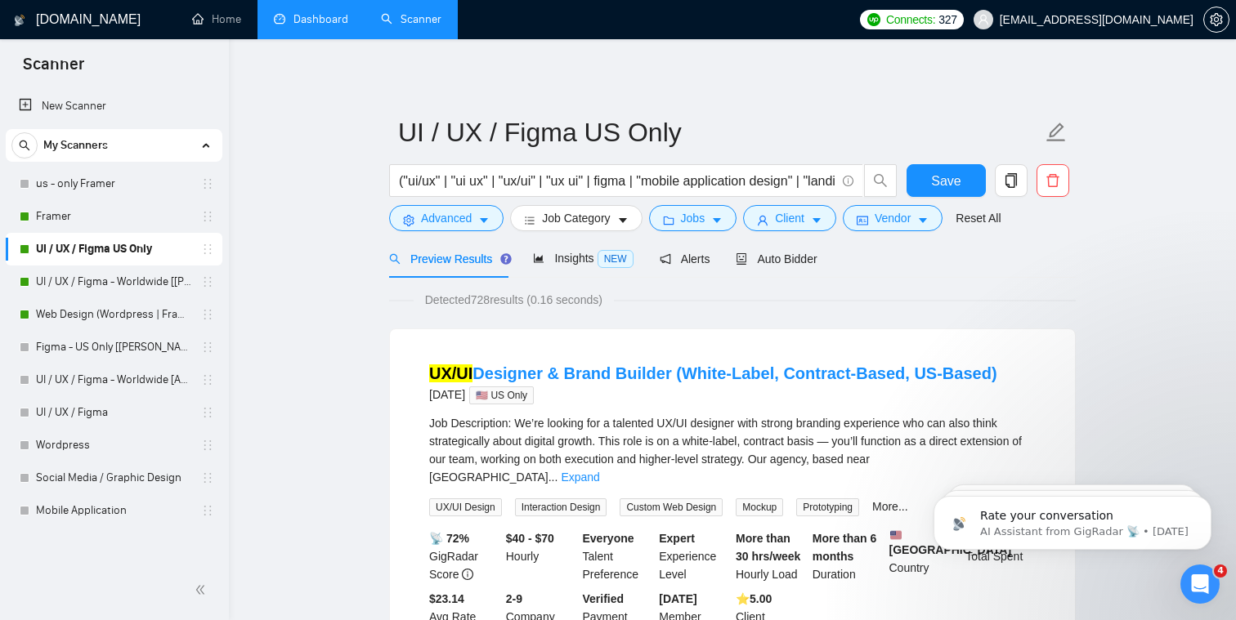
click at [290, 26] on link "Dashboard" at bounding box center [311, 19] width 74 height 14
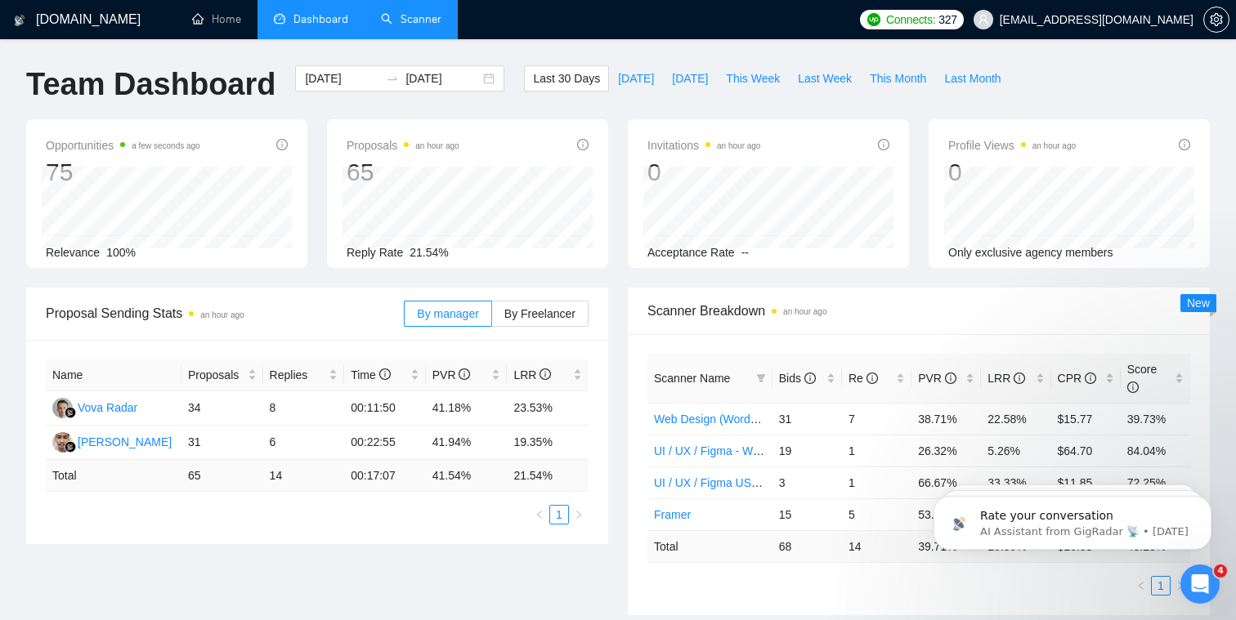
scroll to position [110, 0]
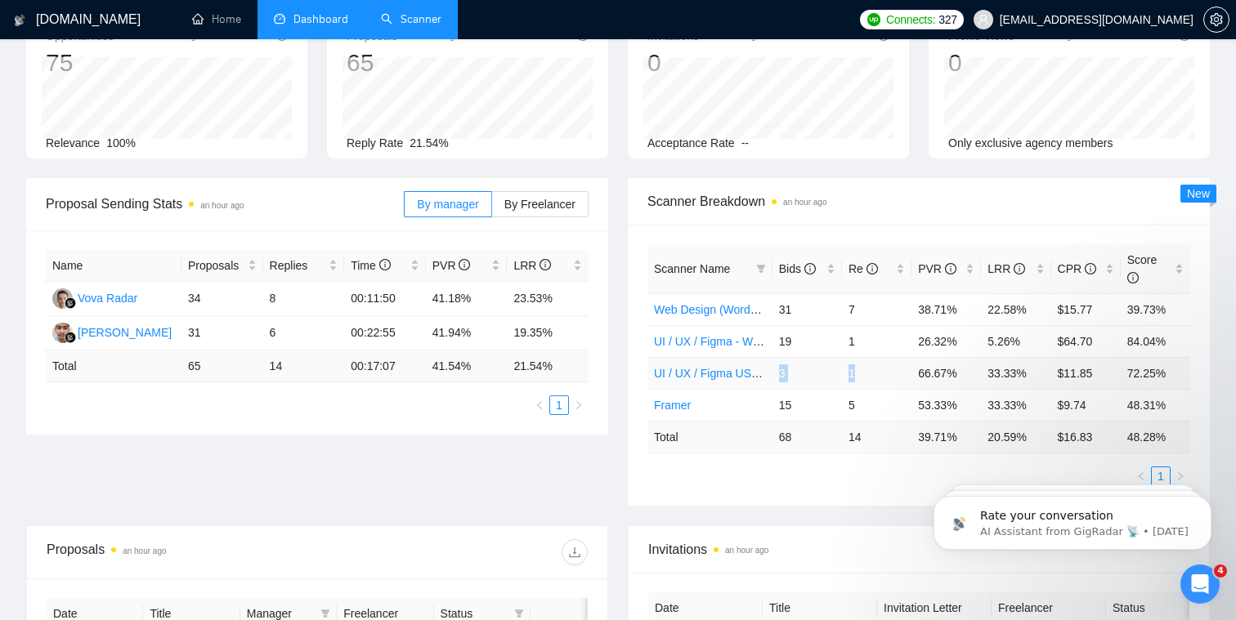
drag, startPoint x: 774, startPoint y: 374, endPoint x: 861, endPoint y: 371, distance: 86.7
click at [633, 372] on tr "UI / UX / Figma US Only 3 1 66.67% 33.33% $11.85 72.25%" at bounding box center [918, 373] width 543 height 32
click at [633, 387] on td "$11.85" at bounding box center [1085, 373] width 69 height 32
drag, startPoint x: 797, startPoint y: 343, endPoint x: 761, endPoint y: 342, distance: 36.0
click at [633, 342] on tr "UI / UX / Figma - Worldwide [[PERSON_NAME]] 19 1 26.32% 5.26% $64.70 84.04%" at bounding box center [918, 341] width 543 height 32
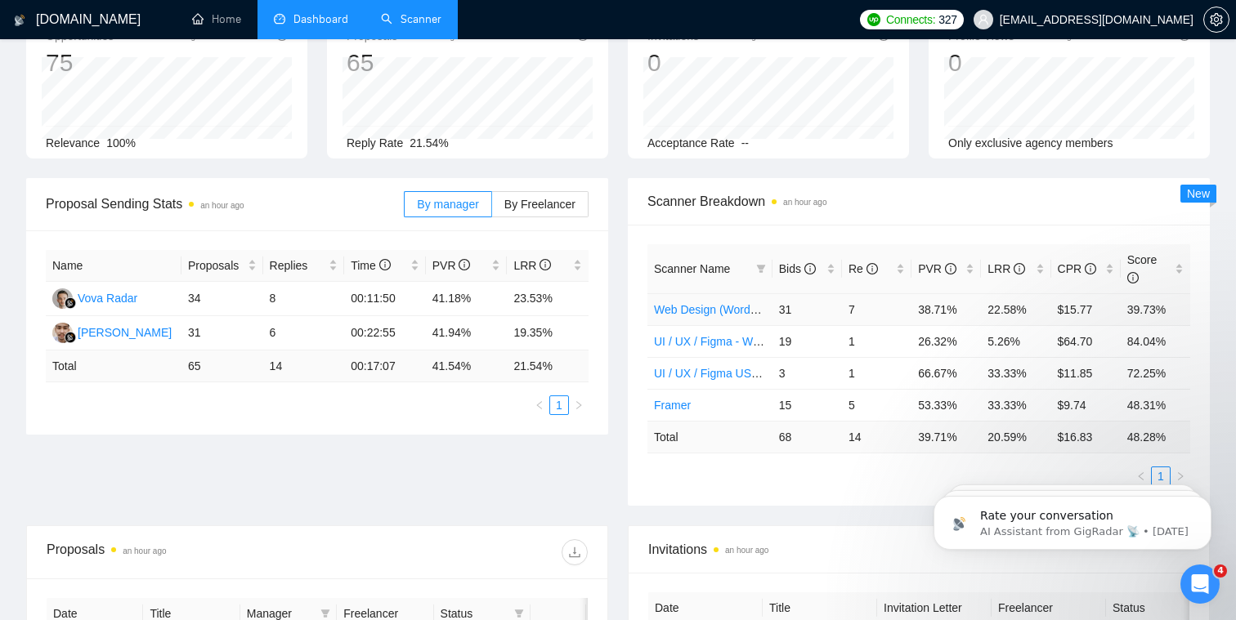
click at [633, 306] on td "7" at bounding box center [876, 309] width 69 height 32
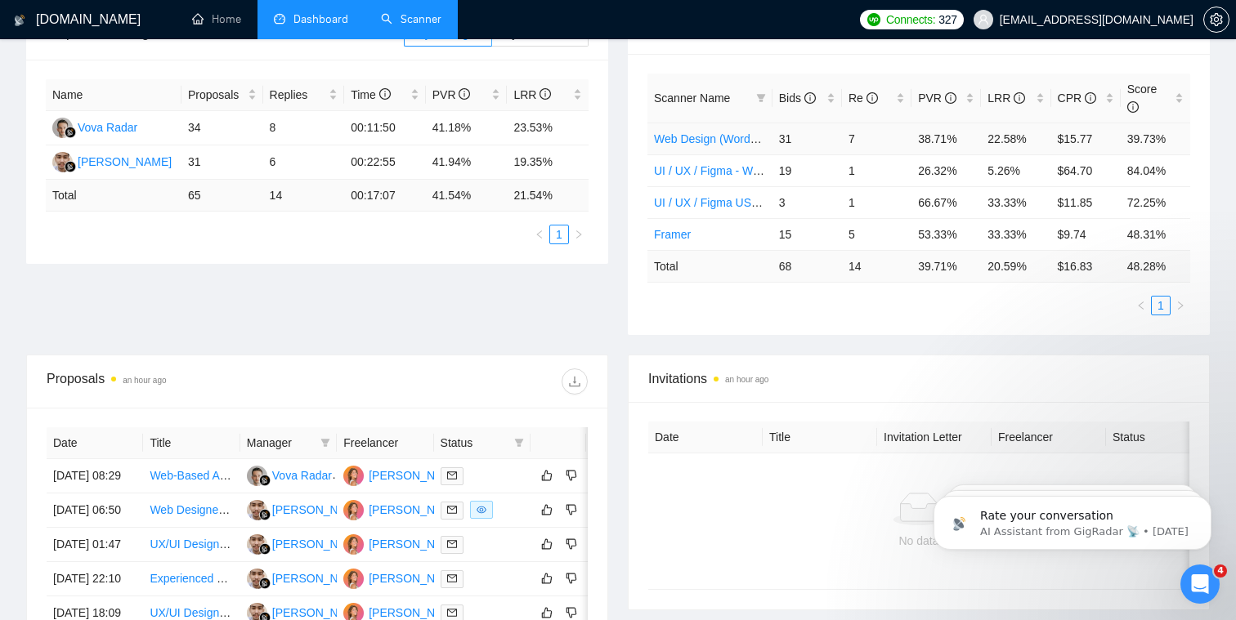
scroll to position [0, 0]
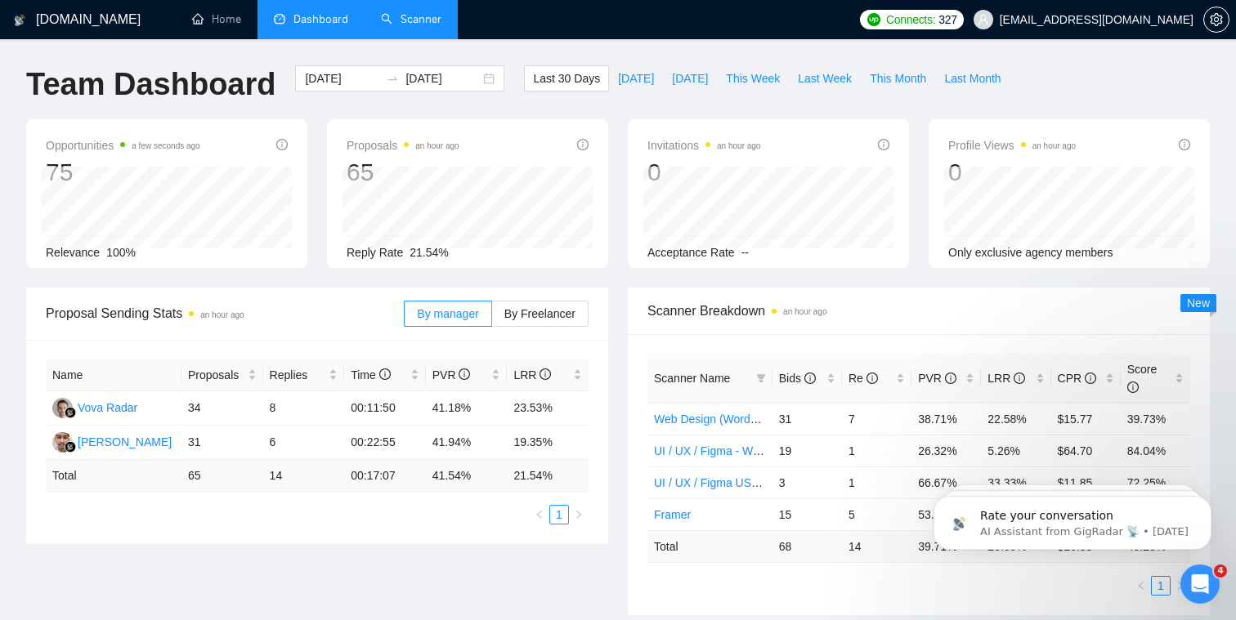
click at [419, 26] on link "Scanner" at bounding box center [411, 19] width 60 height 14
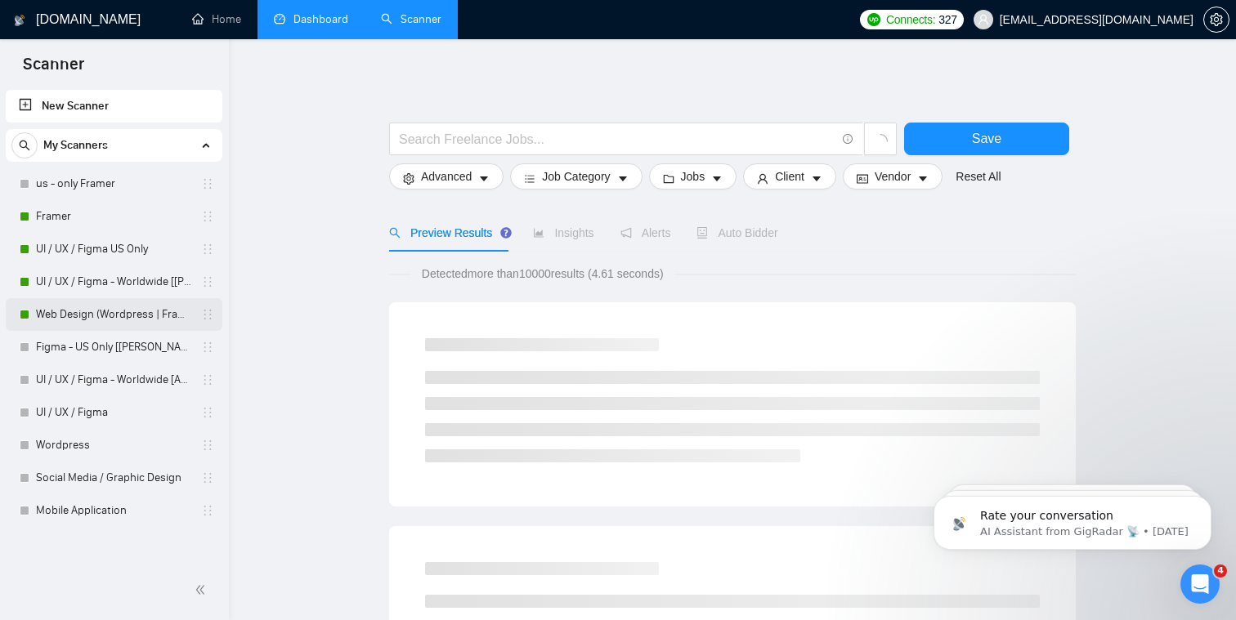
click at [157, 311] on link "Web Design (Wordpress | Framer)" at bounding box center [113, 314] width 155 height 33
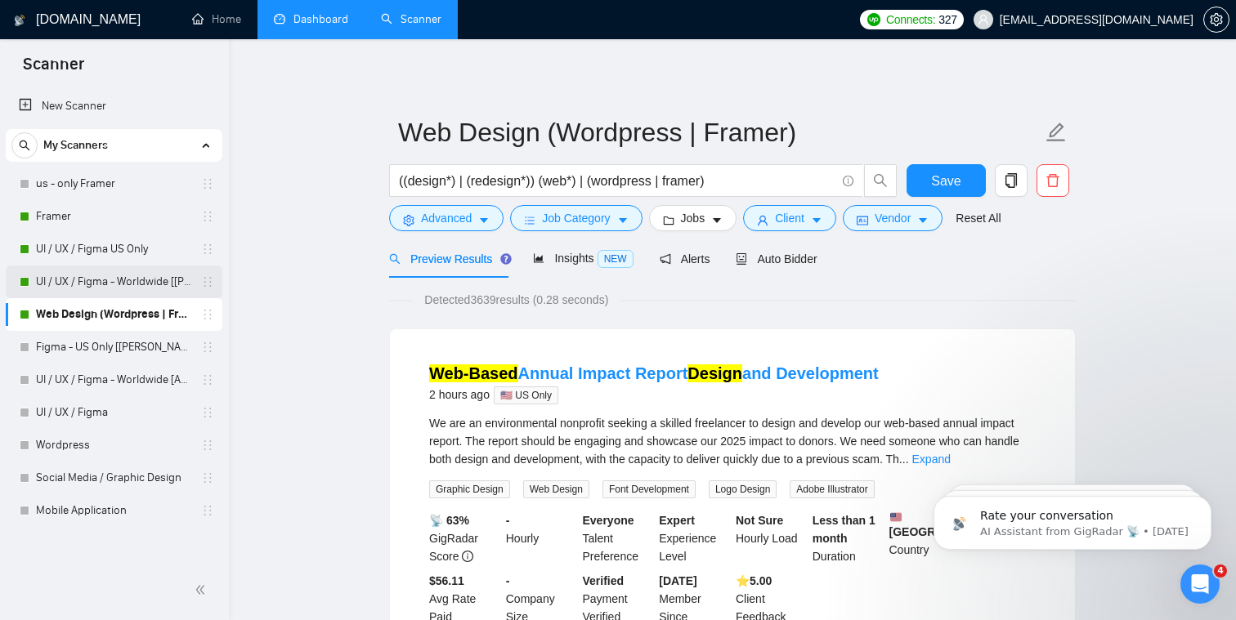
click at [154, 287] on link "UI / UX / Figma - Worldwide [[PERSON_NAME]]" at bounding box center [113, 282] width 155 height 33
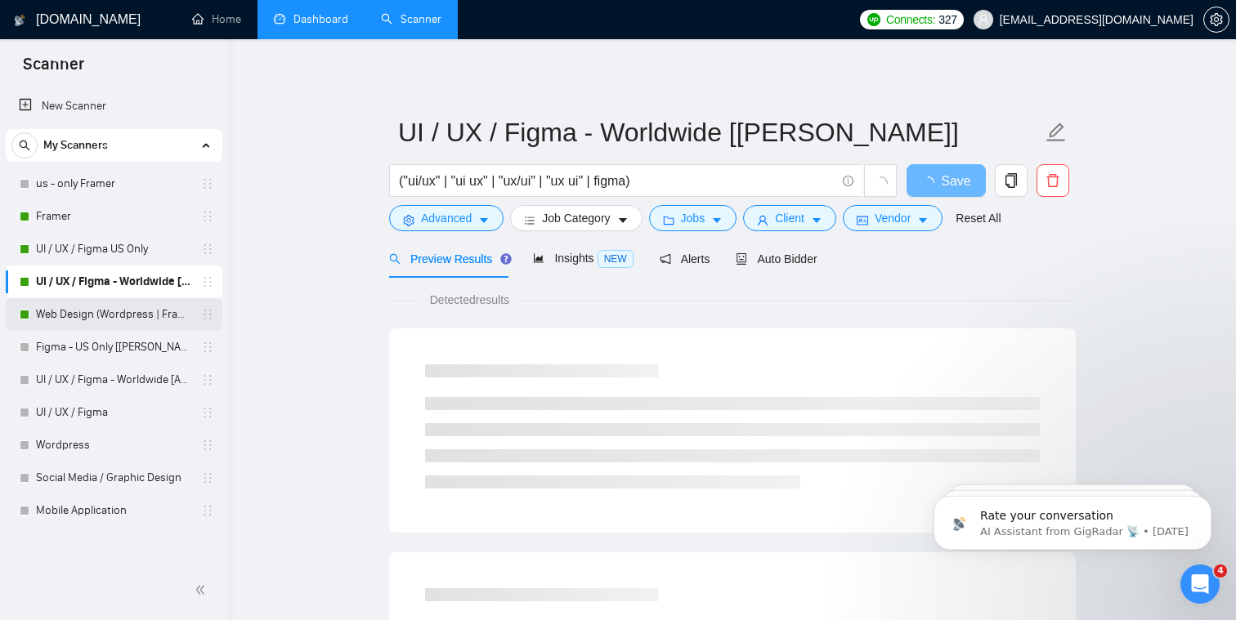
click at [150, 312] on link "Web Design (Wordpress | Framer)" at bounding box center [113, 314] width 155 height 33
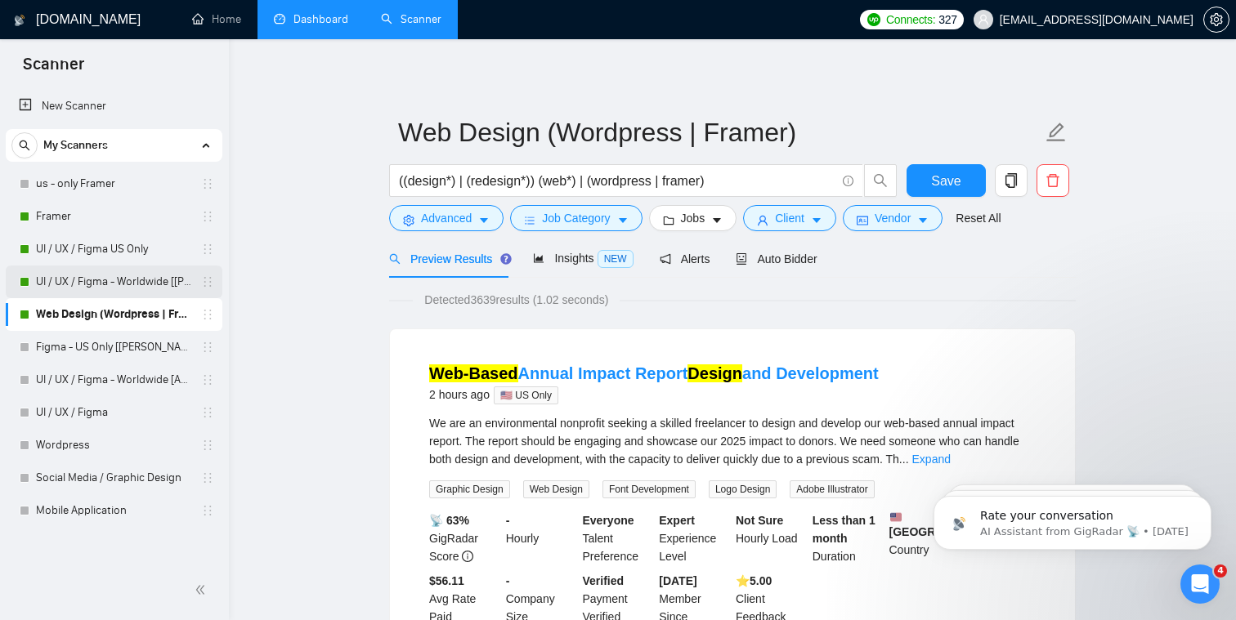
click at [142, 286] on link "UI / UX / Figma - Worldwide [[PERSON_NAME]]" at bounding box center [113, 282] width 155 height 33
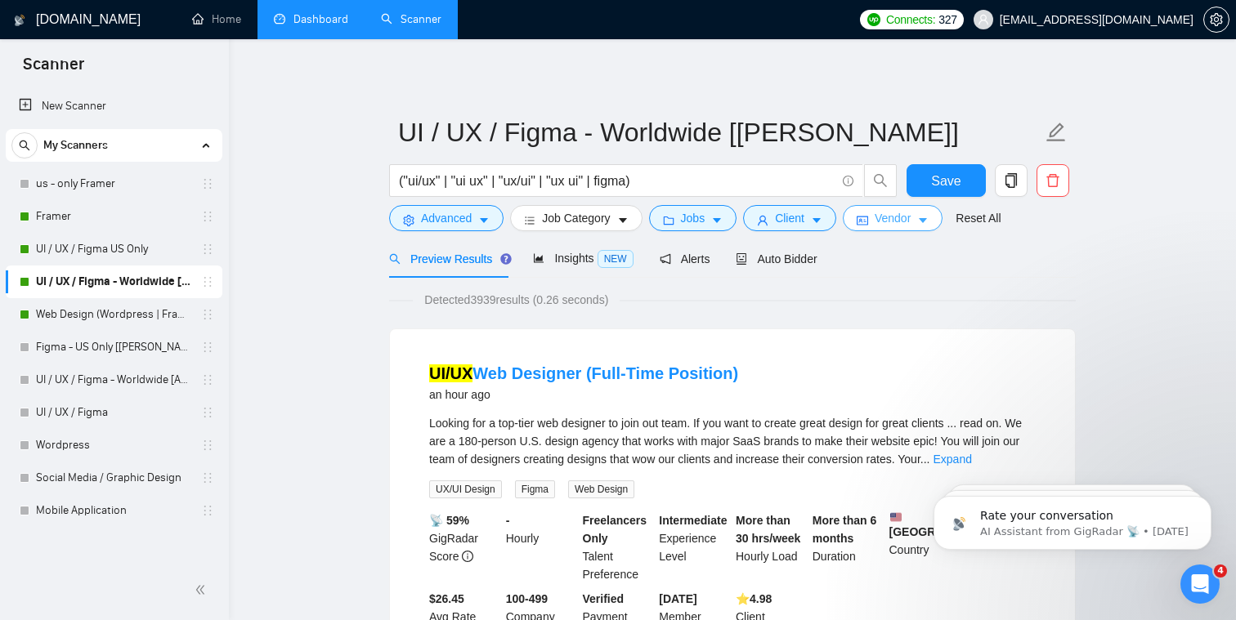
click at [633, 219] on span "Vendor" at bounding box center [893, 218] width 36 height 18
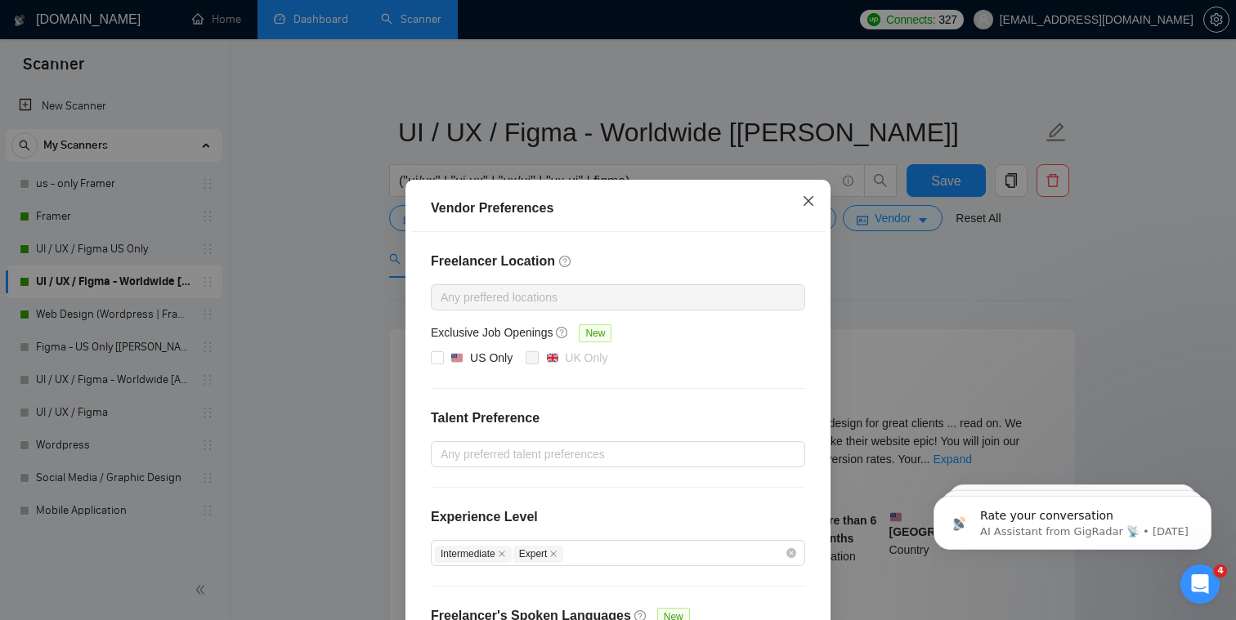
click at [633, 200] on icon "close" at bounding box center [808, 201] width 13 height 13
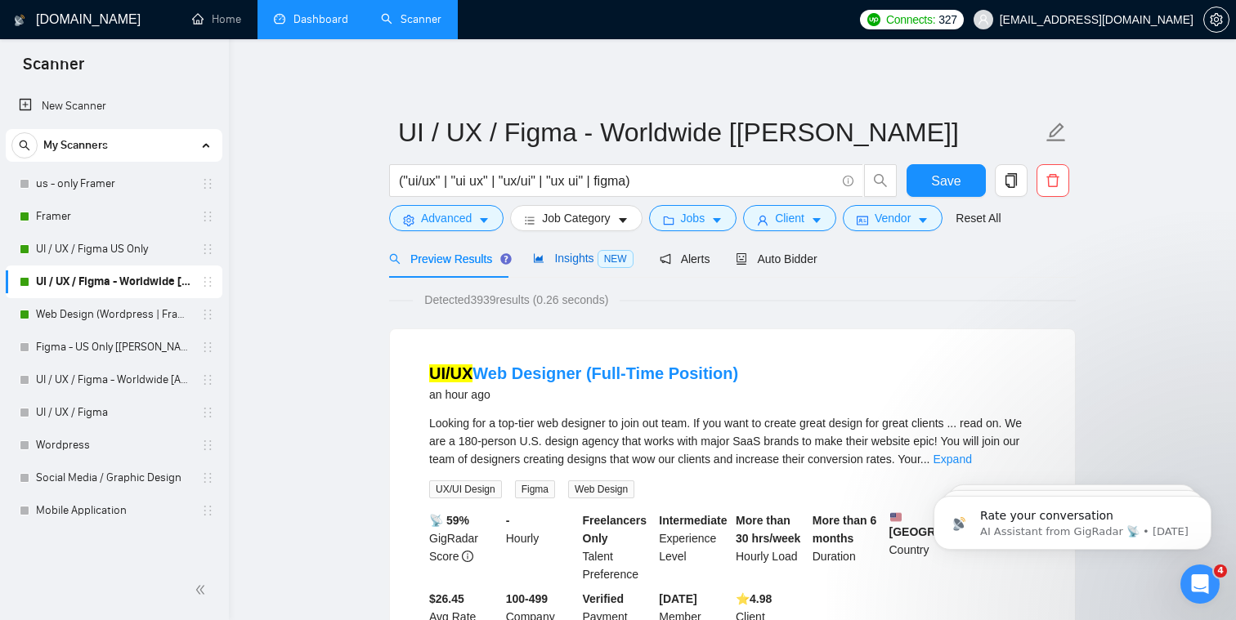
click at [579, 257] on span "Insights NEW" at bounding box center [583, 258] width 100 height 13
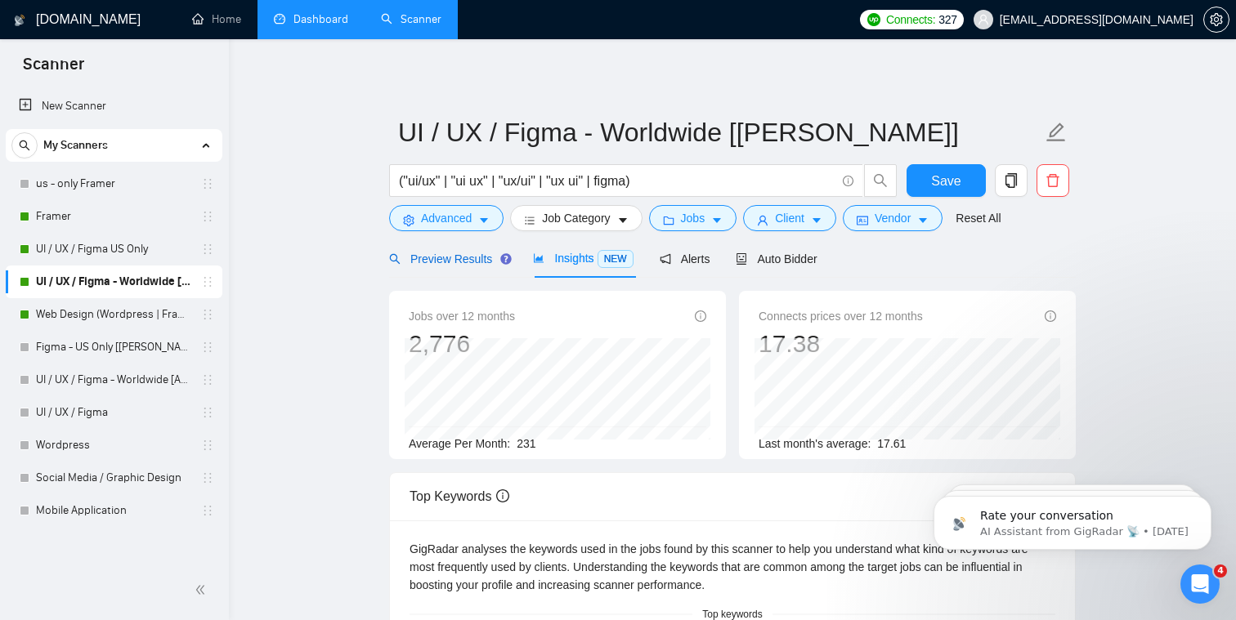
click at [443, 263] on span "Preview Results" at bounding box center [448, 259] width 118 height 13
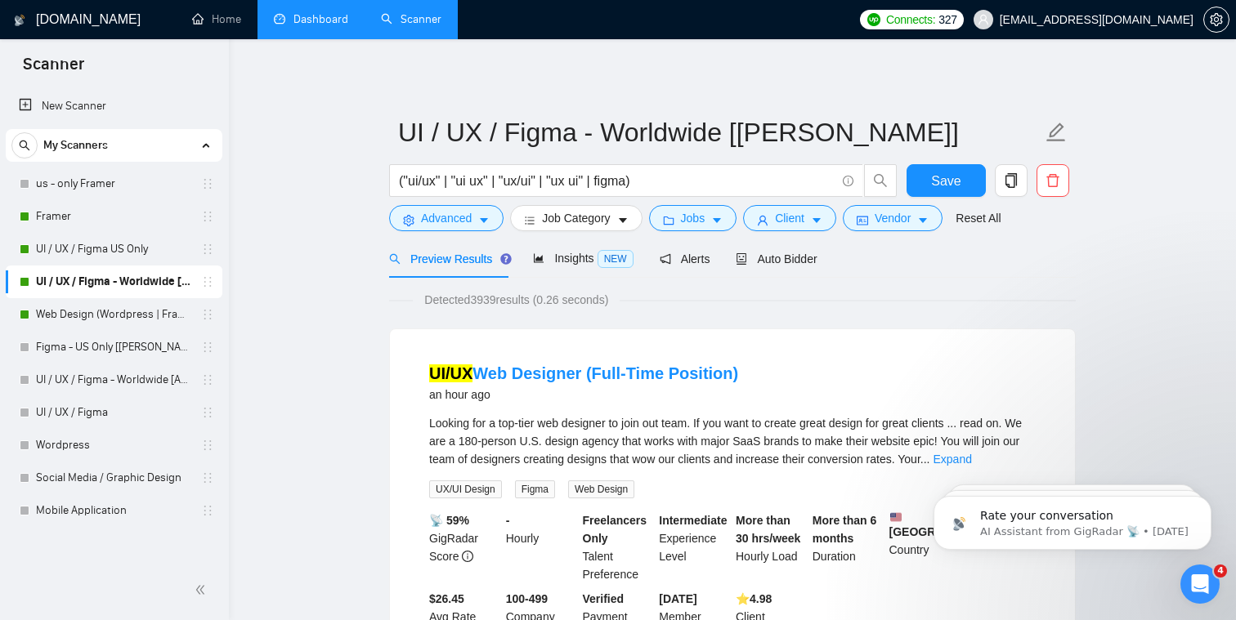
click at [313, 16] on link "Dashboard" at bounding box center [311, 19] width 74 height 14
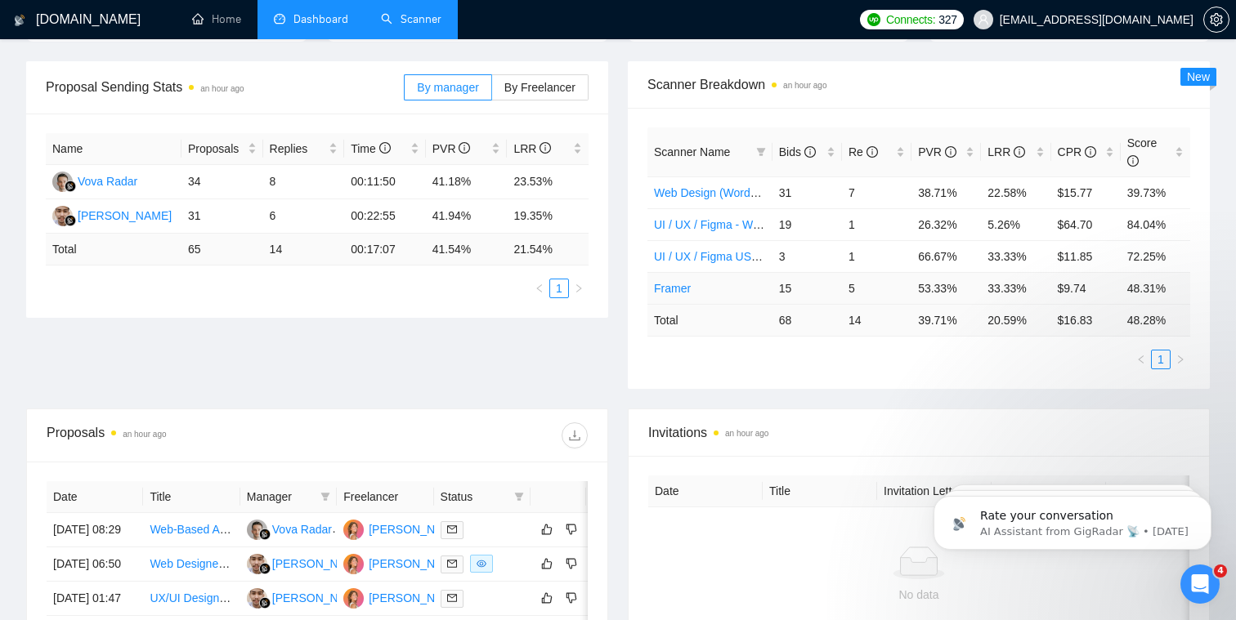
scroll to position [229, 0]
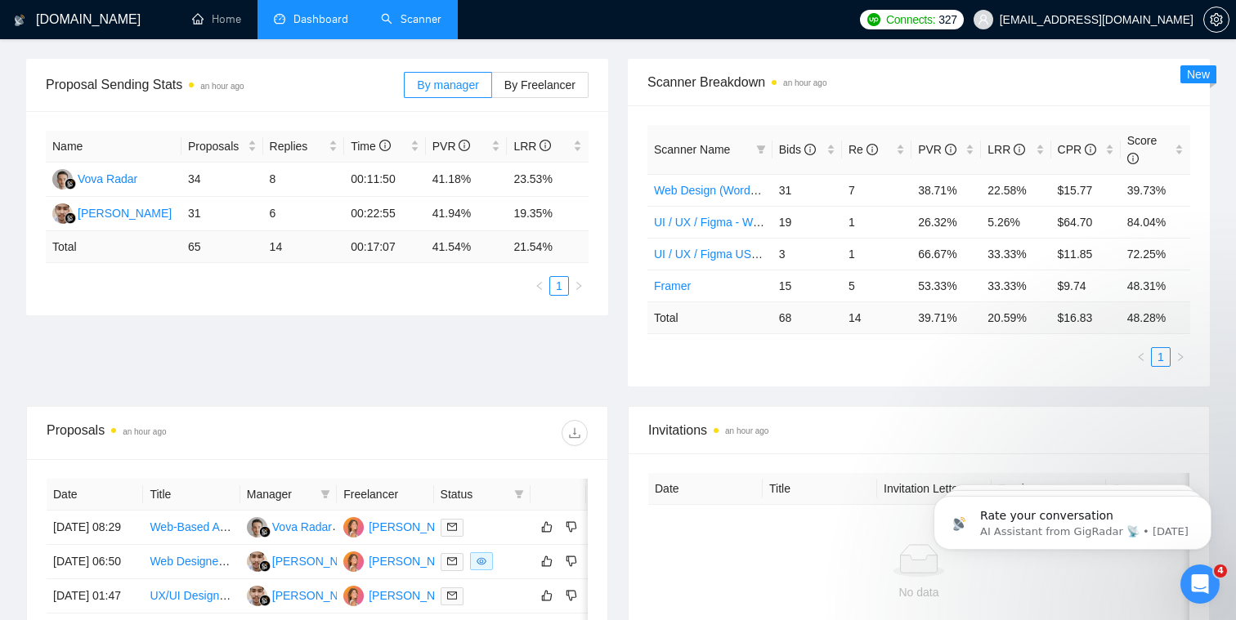
click at [633, 323] on td "39.71 %" at bounding box center [945, 318] width 69 height 32
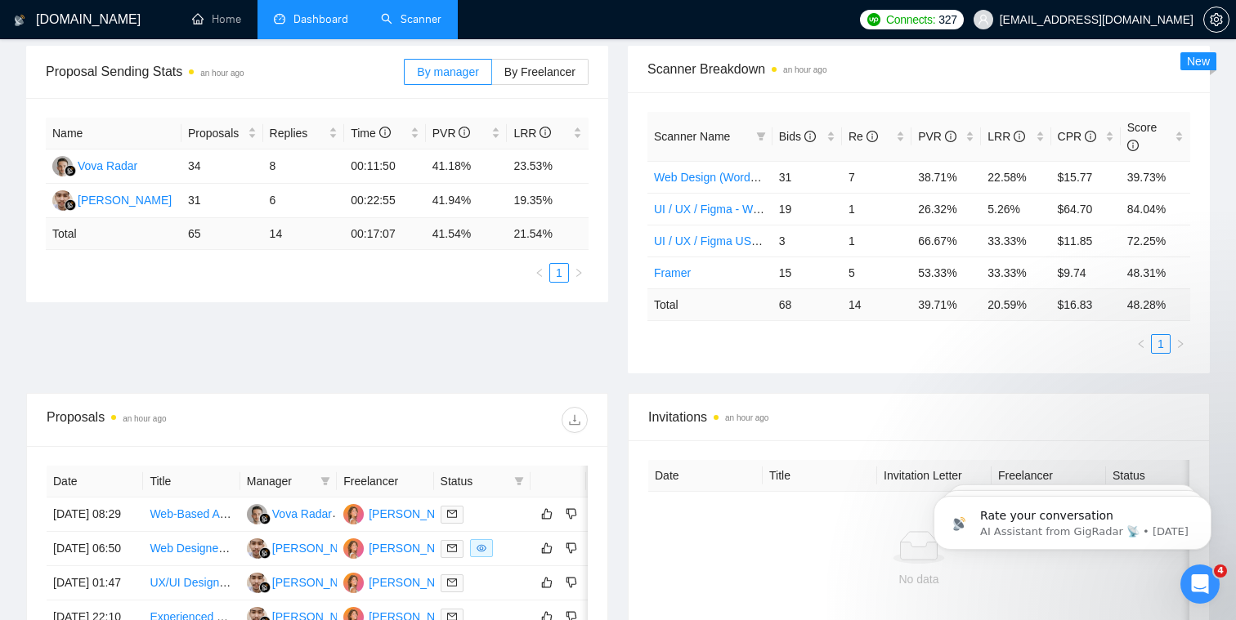
scroll to position [226, 0]
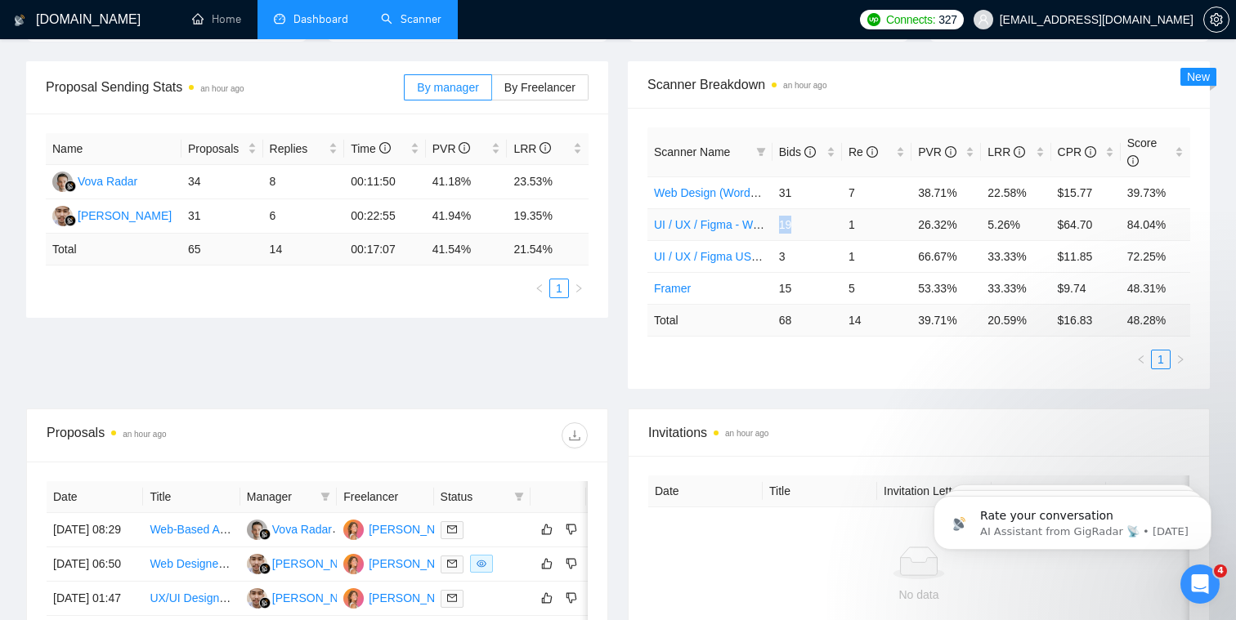
drag, startPoint x: 795, startPoint y: 223, endPoint x: 772, endPoint y: 224, distance: 22.9
click at [633, 224] on td "19" at bounding box center [806, 224] width 69 height 32
click at [633, 226] on link "UI / UX / Figma - Worldwide [[PERSON_NAME]]" at bounding box center [776, 224] width 245 height 13
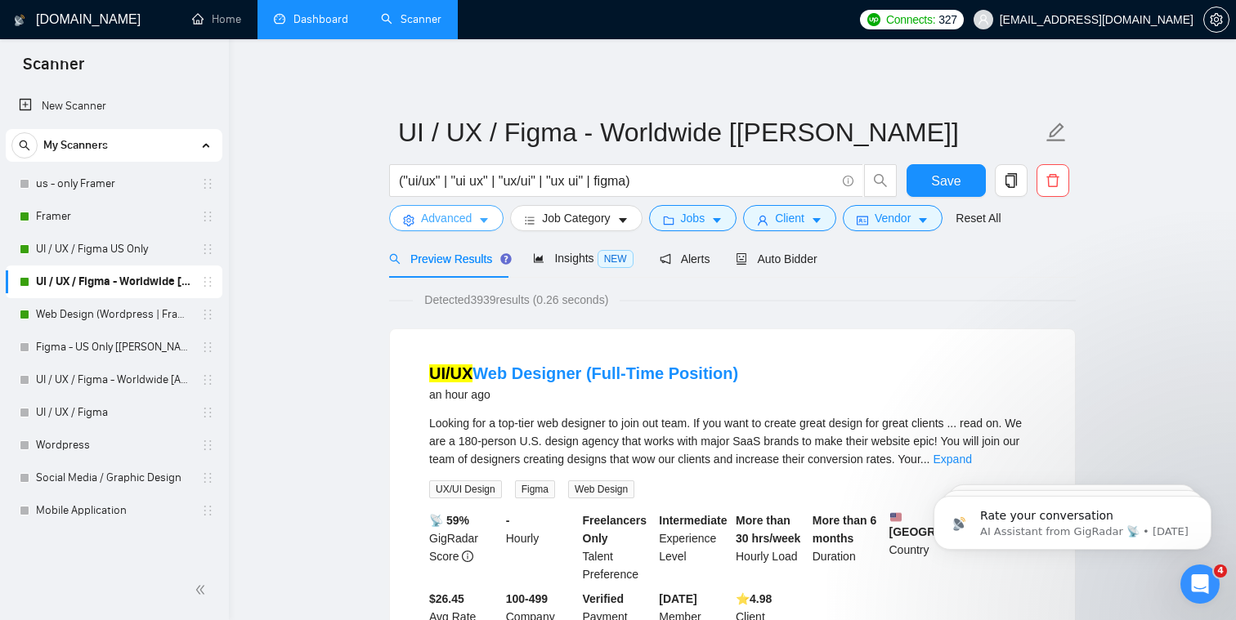
click at [467, 221] on span "Advanced" at bounding box center [446, 218] width 51 height 18
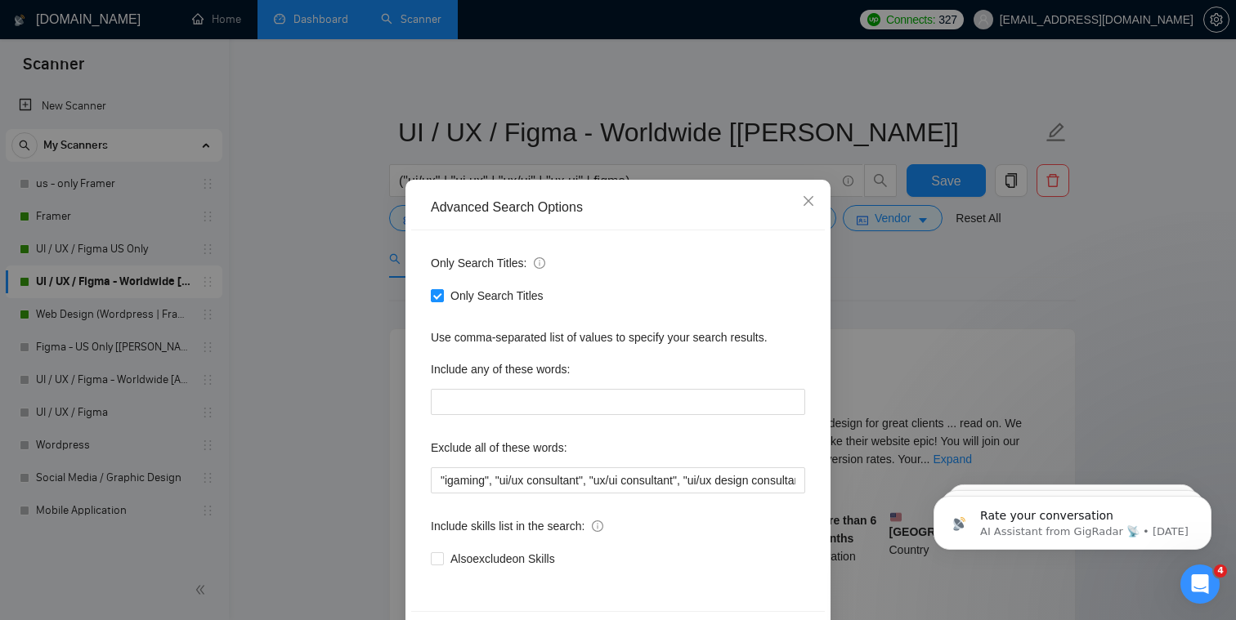
scroll to position [21, 0]
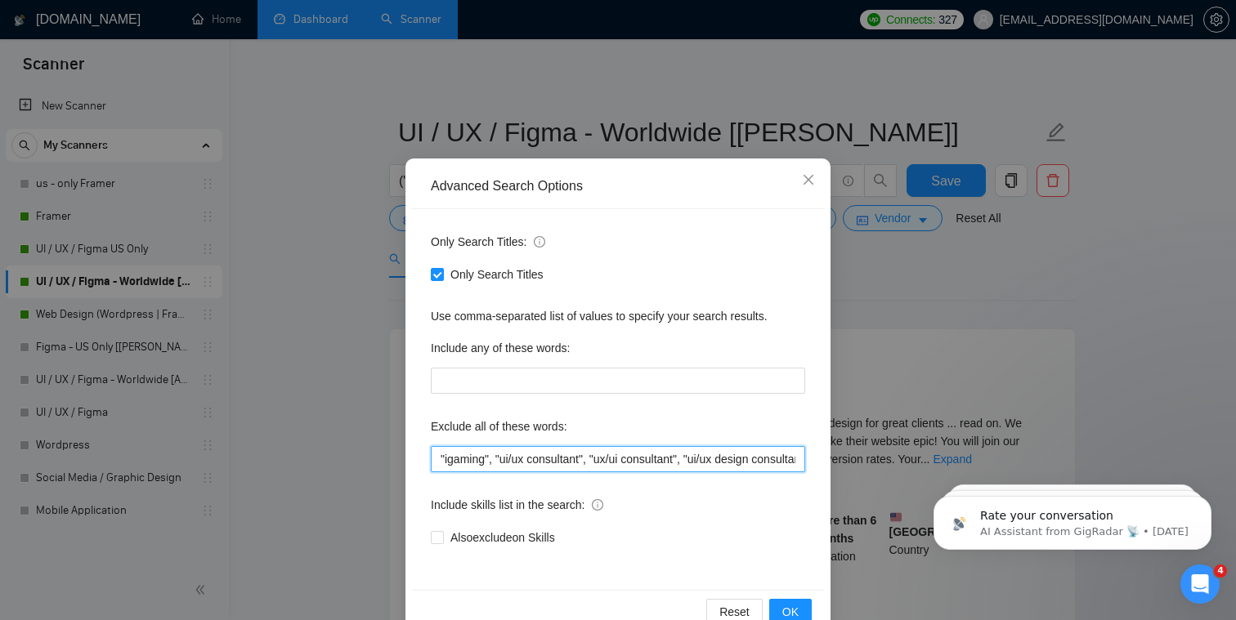
click at [546, 456] on input ""igaming", "ui/ux consultant", "ux/ui consultant", "ui/ux design consultant", "…" at bounding box center [618, 459] width 374 height 26
paste input ""igaming", "ui/ux consultant", "ux/ui consultant", "ui/ux design consultant", "…"
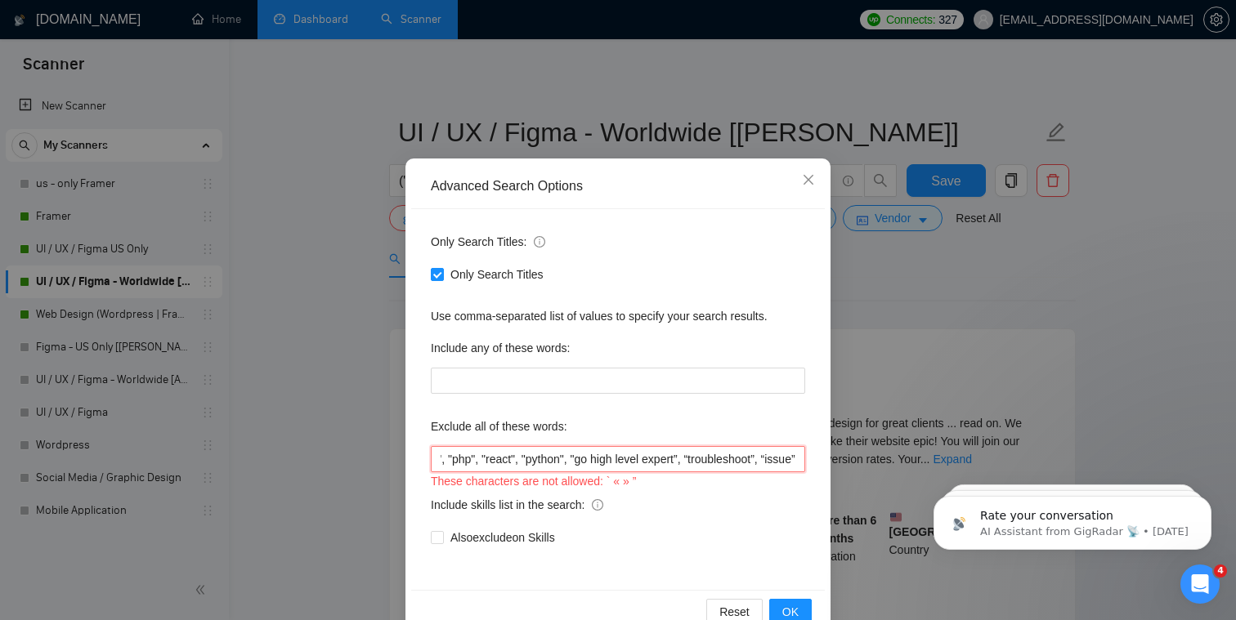
type input ""igaming", "ui/ux consultant", "ux/ui consultant", "ui/ux design consultant", "…"
click at [633, 490] on div "These characters are not allowed: ` « » ”" at bounding box center [618, 482] width 374 height 20
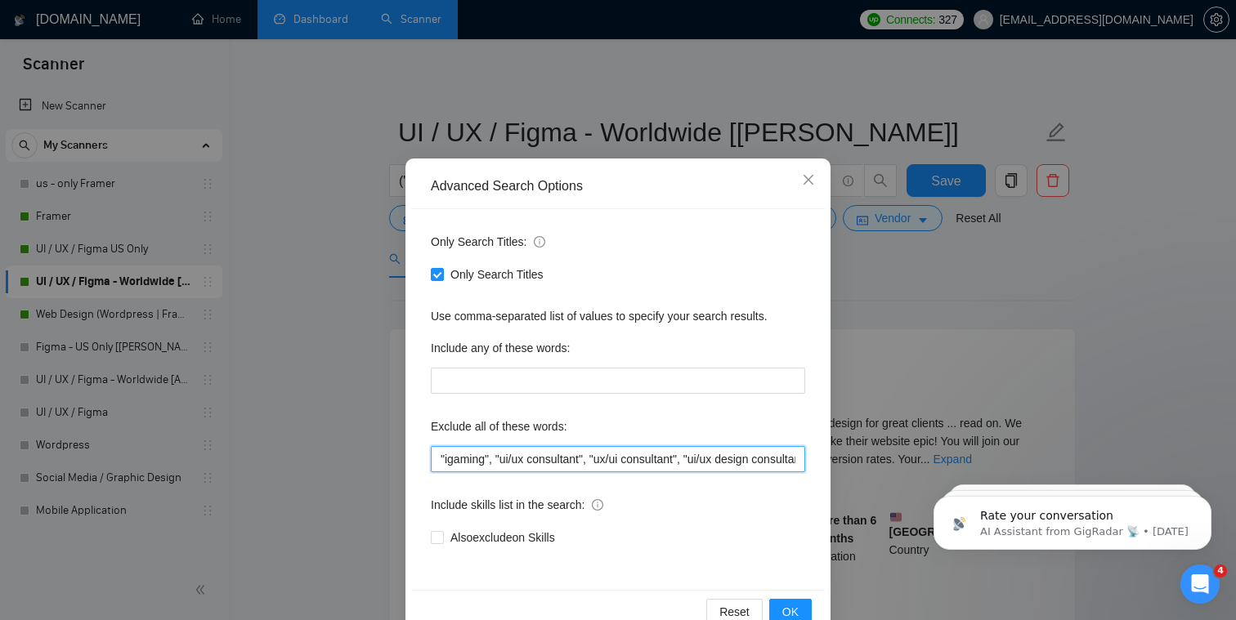
click at [633, 463] on input ""igaming", "ui/ux consultant", "ux/ui consultant", "ui/ux design consultant", "…" at bounding box center [618, 459] width 374 height 26
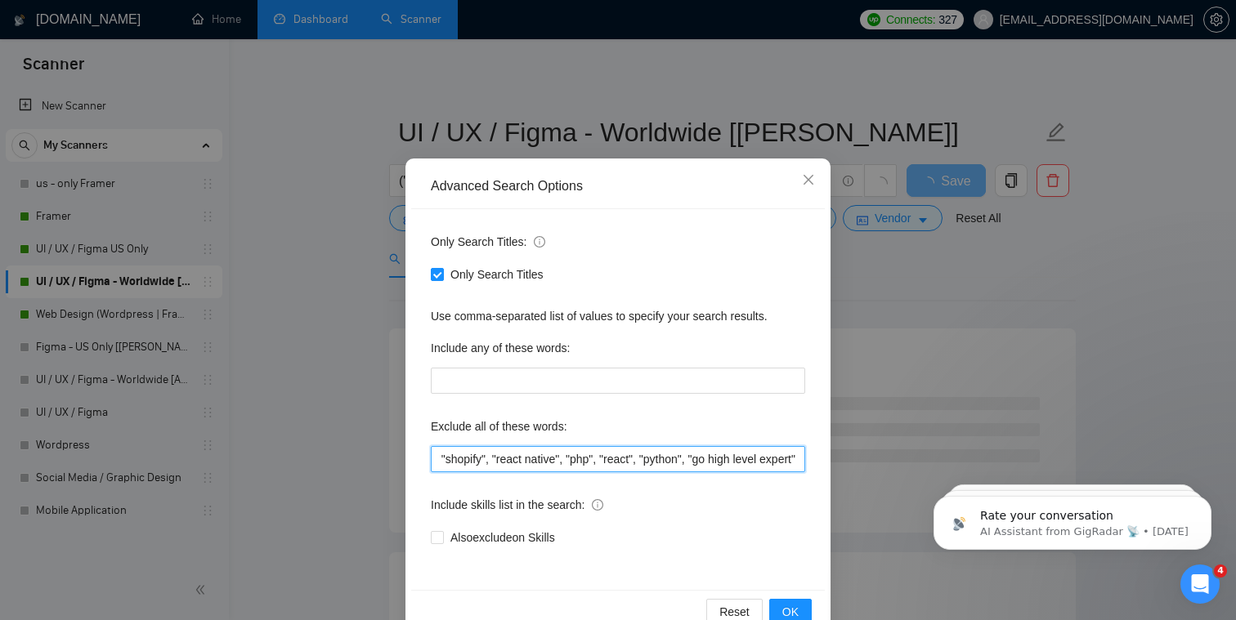
click at [633, 459] on input ""igaming", "ui/ux consultant", "ux/ui consultant", "ui/ux design consultant", "…" at bounding box center [618, 459] width 374 height 26
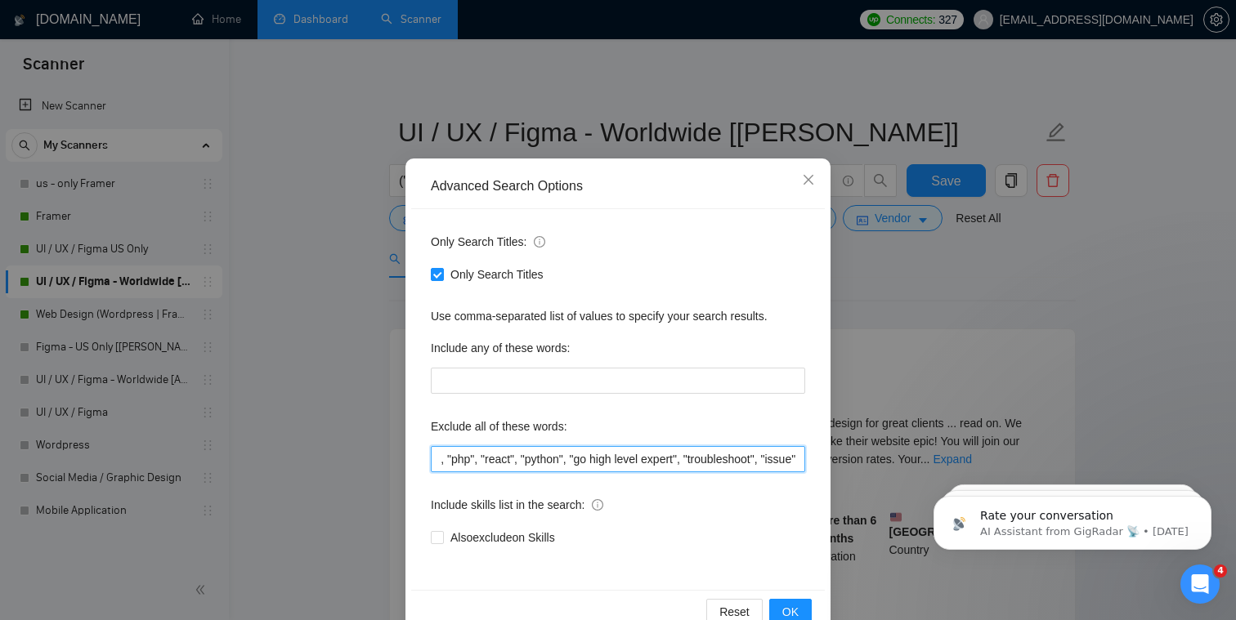
scroll to position [0, 908]
type input ""igaming", "ui/ux consultant", "ux/ui consultant", "ui/ux design consultant", "…"
click at [633, 614] on span "OK" at bounding box center [790, 612] width 16 height 18
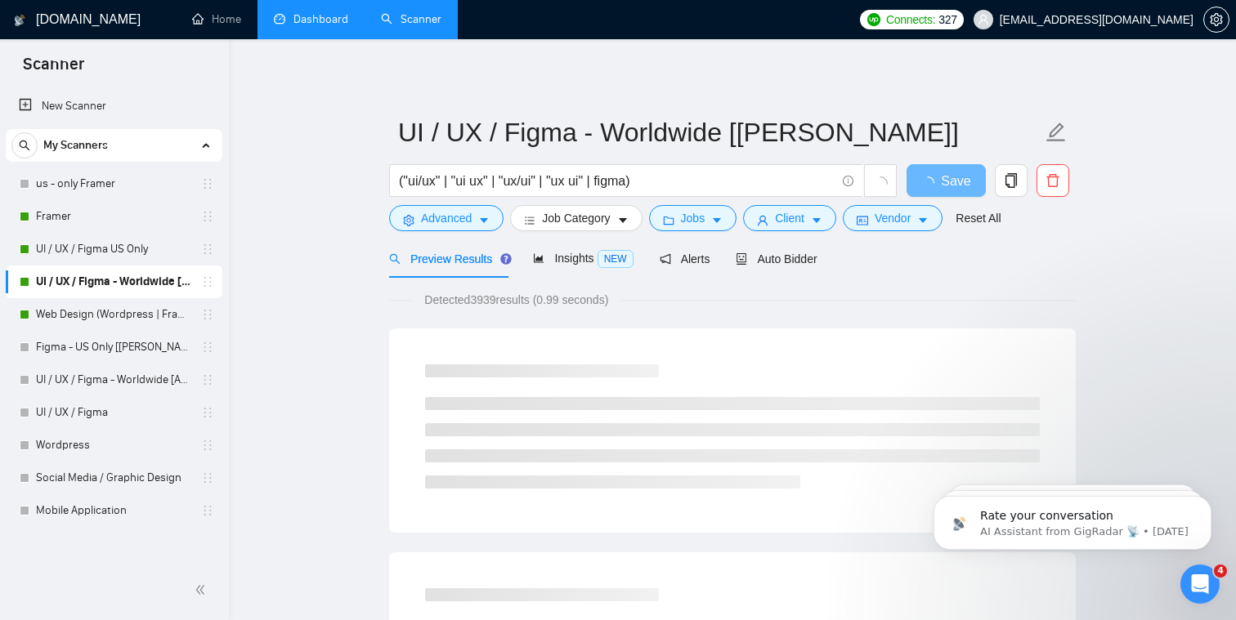
scroll to position [0, 0]
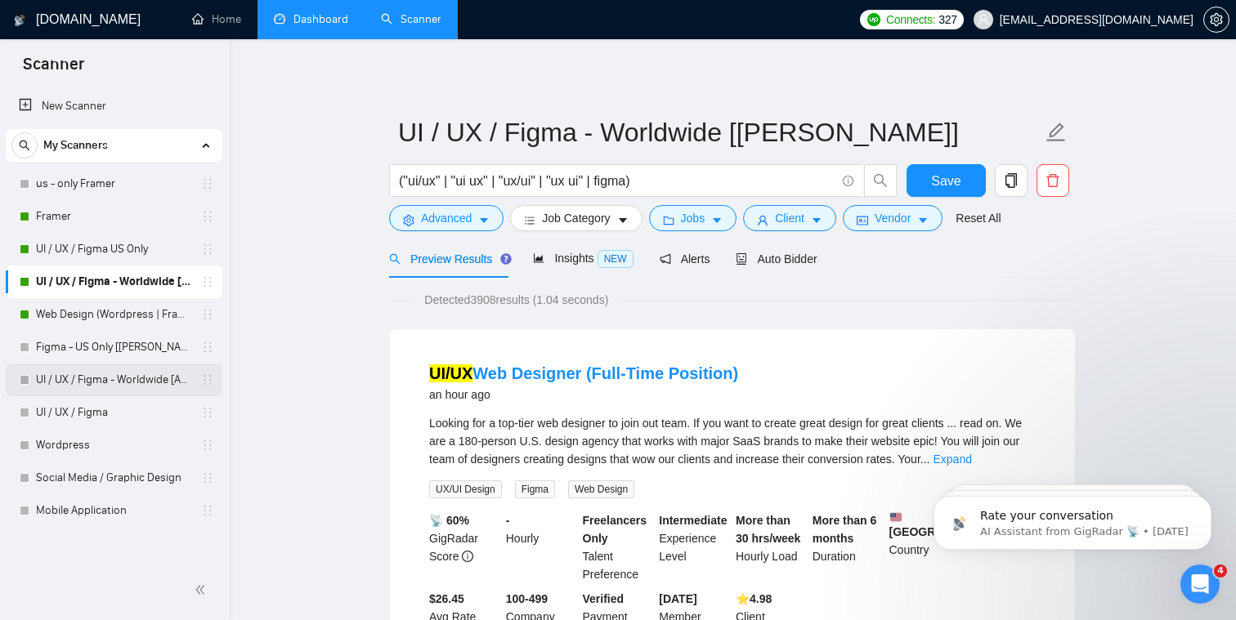
click at [125, 376] on link "UI / UX / Figma - Worldwide [Anya]" at bounding box center [113, 380] width 155 height 33
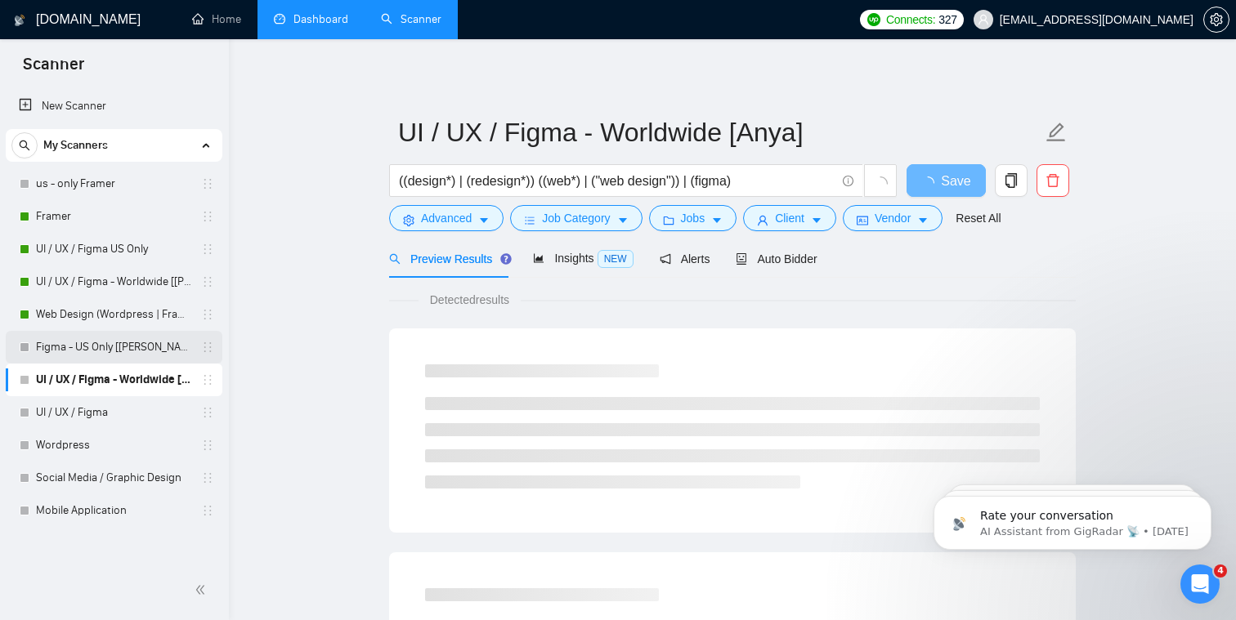
click at [143, 348] on link "Figma - US Only [[PERSON_NAME]]" at bounding box center [113, 347] width 155 height 33
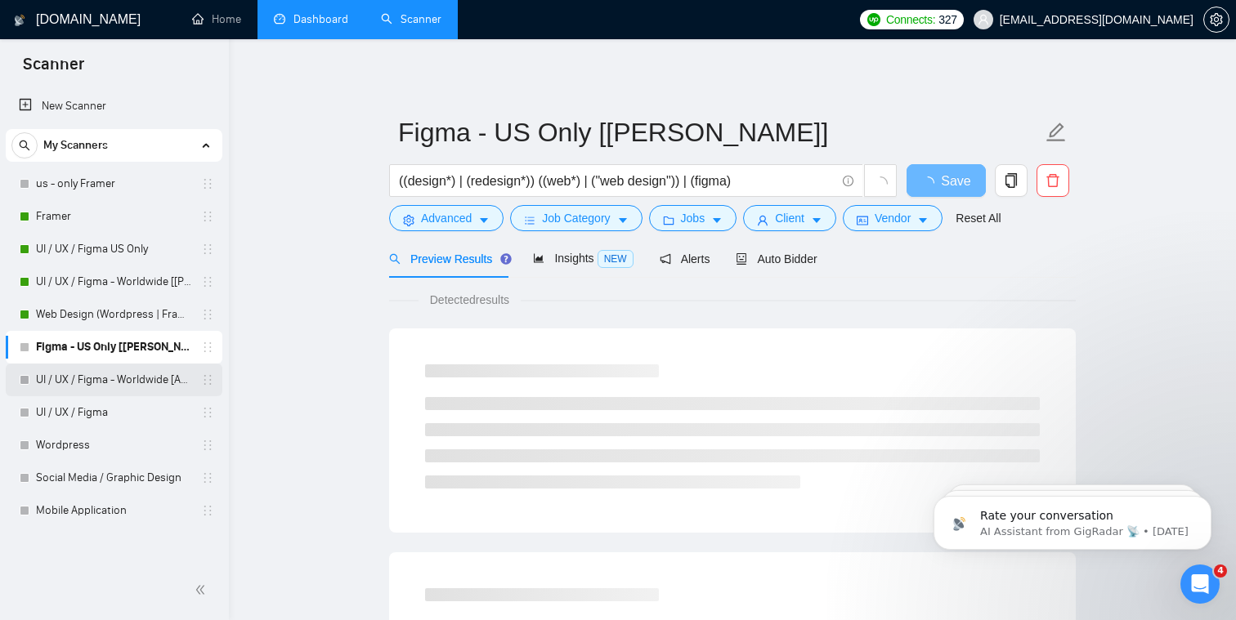
click at [147, 378] on link "UI / UX / Figma - Worldwide [Anya]" at bounding box center [113, 380] width 155 height 33
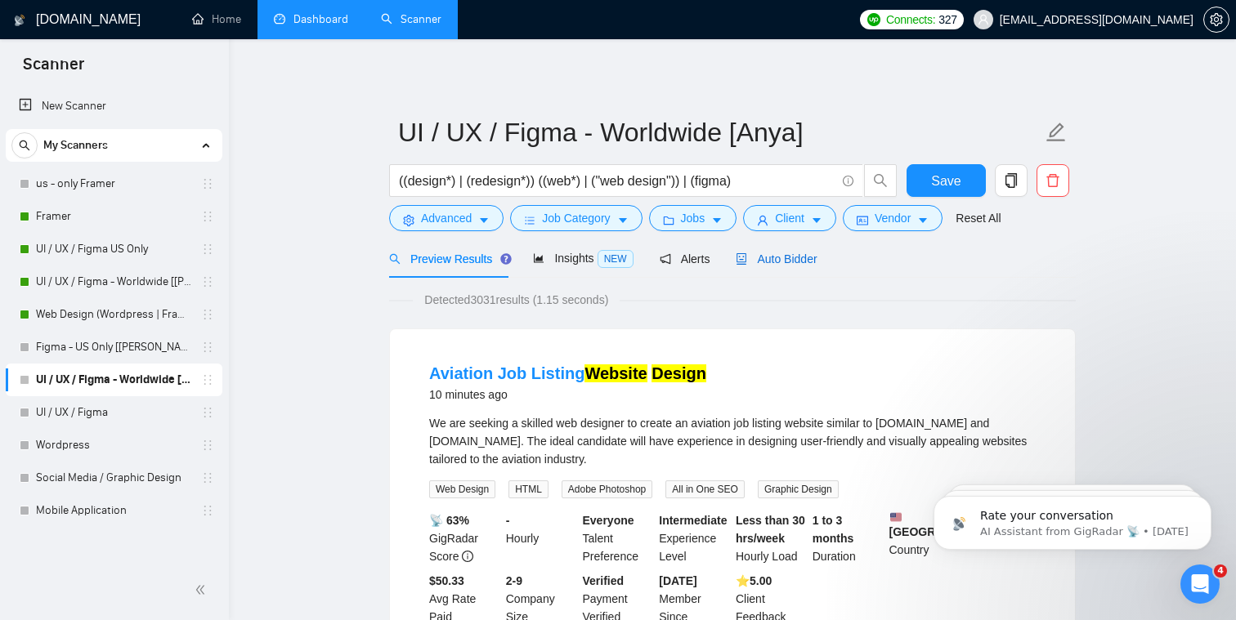
click at [633, 262] on span "Auto Bidder" at bounding box center [776, 259] width 81 height 13
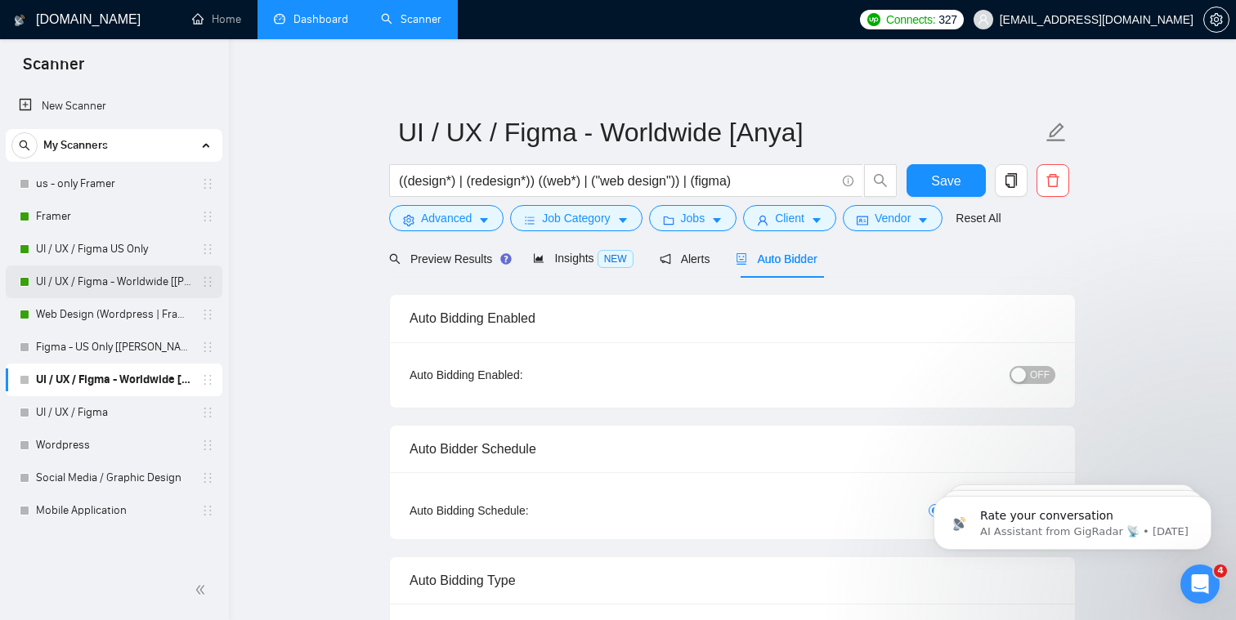
click at [128, 293] on link "UI / UX / Figma - Worldwide [[PERSON_NAME]]" at bounding box center [113, 282] width 155 height 33
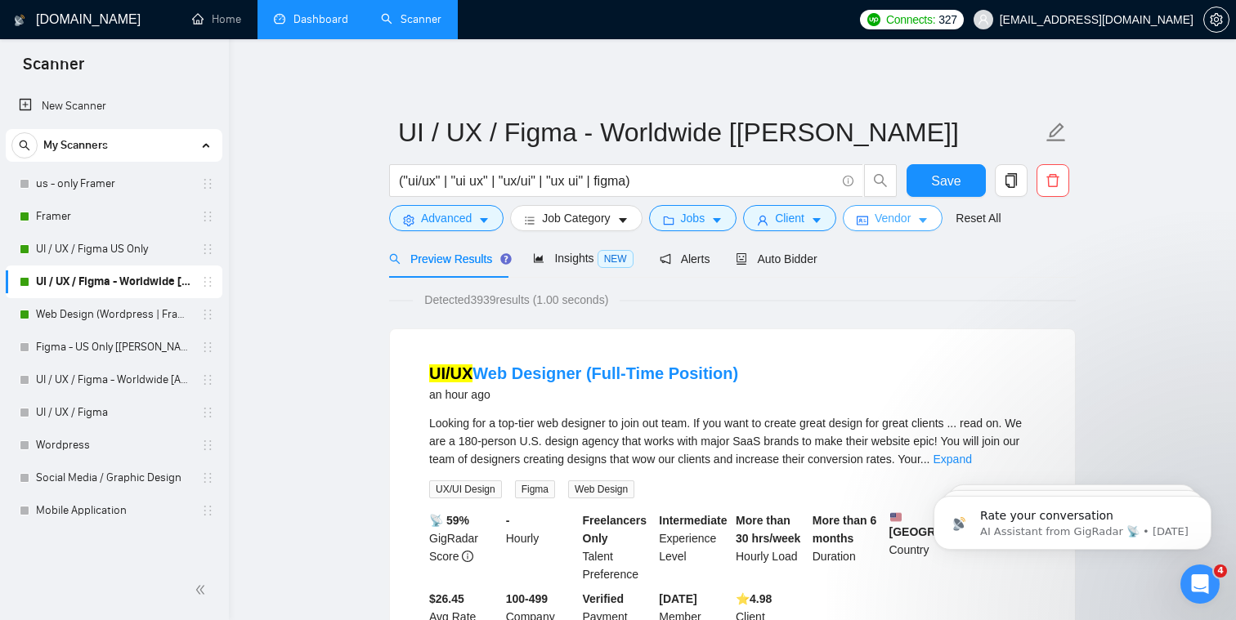
click at [633, 220] on icon "caret-down" at bounding box center [922, 220] width 11 height 11
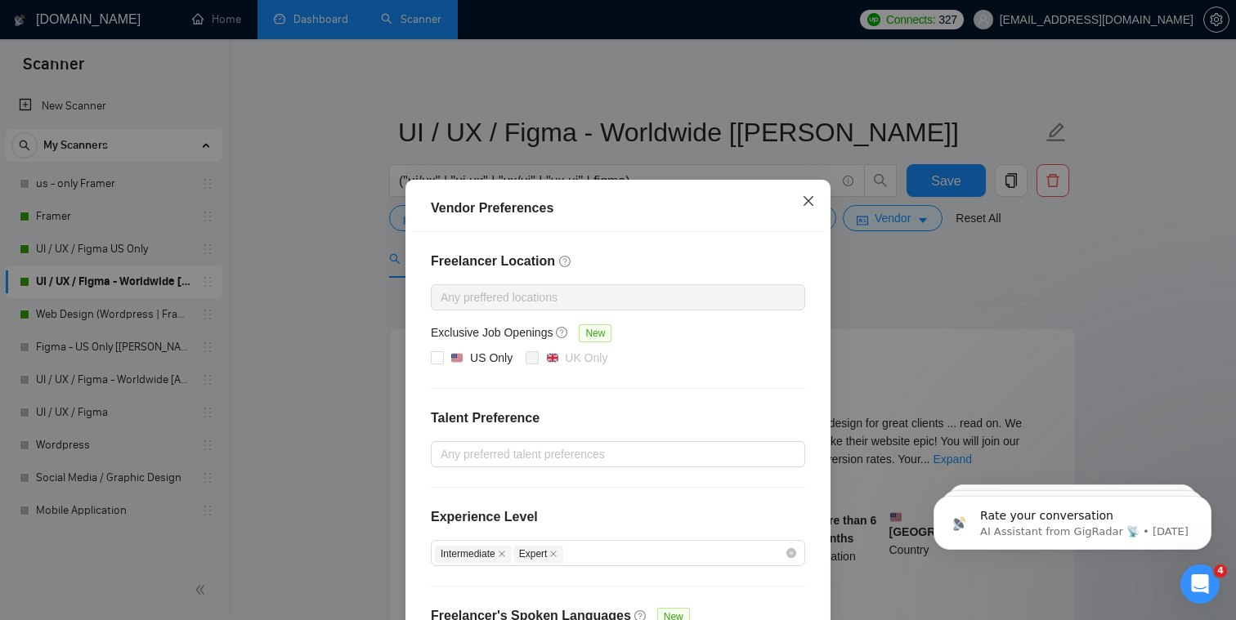
click at [633, 204] on icon "close" at bounding box center [809, 201] width 10 height 10
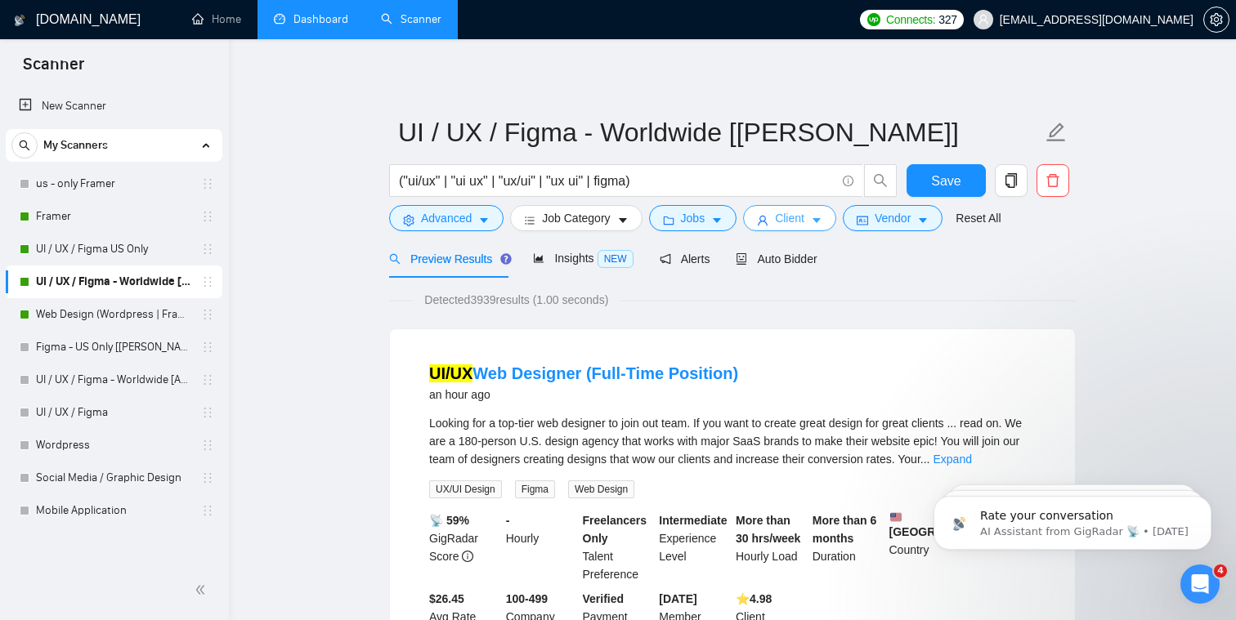
click at [633, 221] on icon "caret-down" at bounding box center [816, 220] width 11 height 11
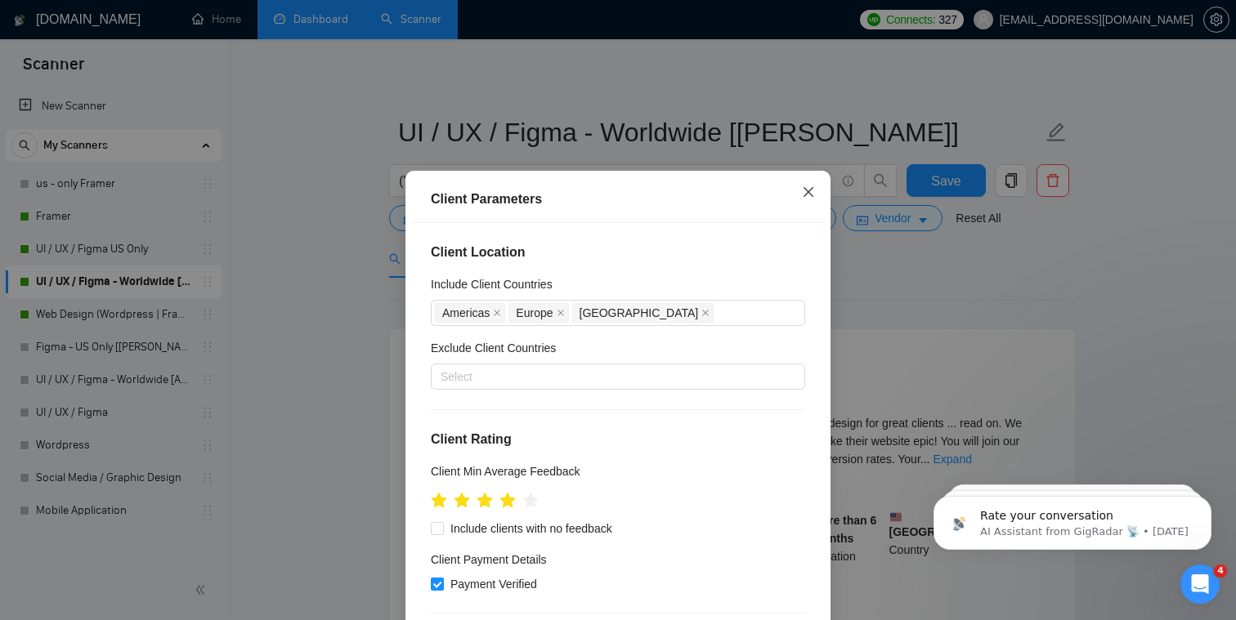
click at [633, 192] on icon "close" at bounding box center [808, 192] width 13 height 13
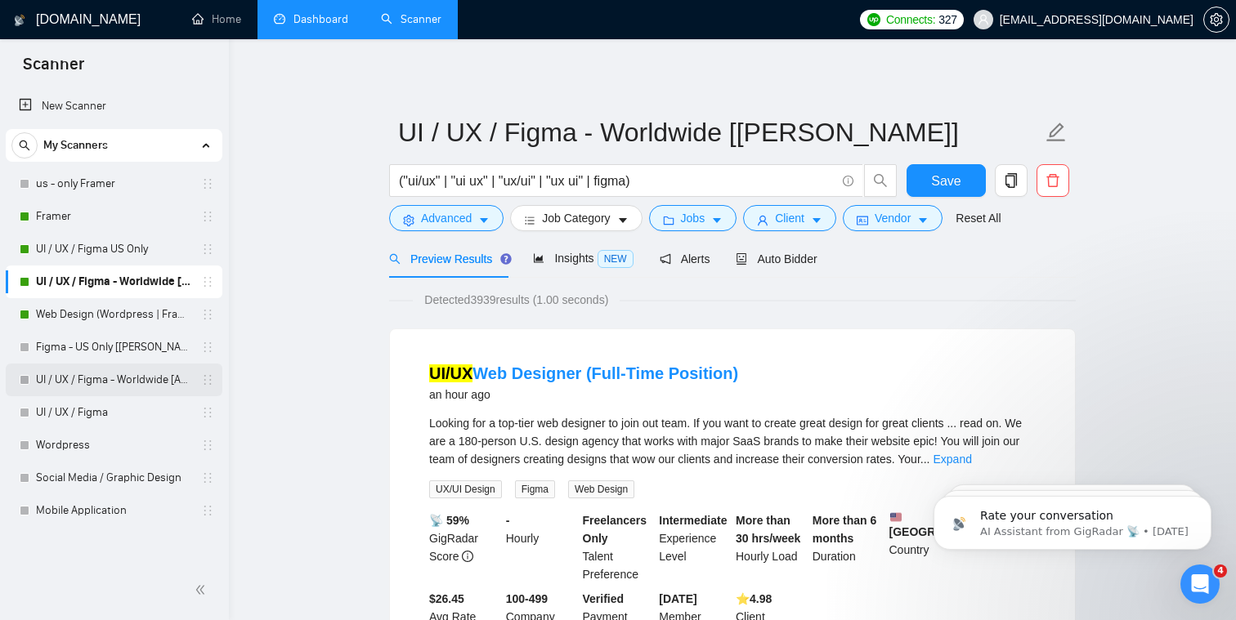
click at [133, 374] on link "UI / UX / Figma - Worldwide [Anya]" at bounding box center [113, 380] width 155 height 33
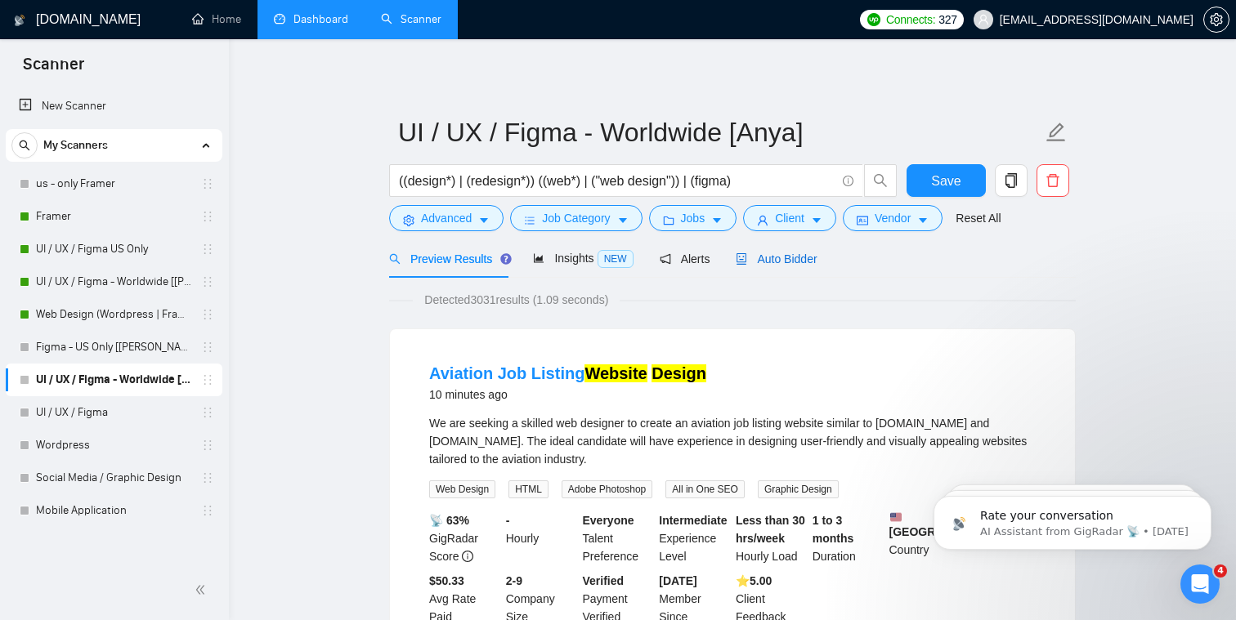
click at [633, 266] on div "Auto Bidder" at bounding box center [776, 259] width 81 height 18
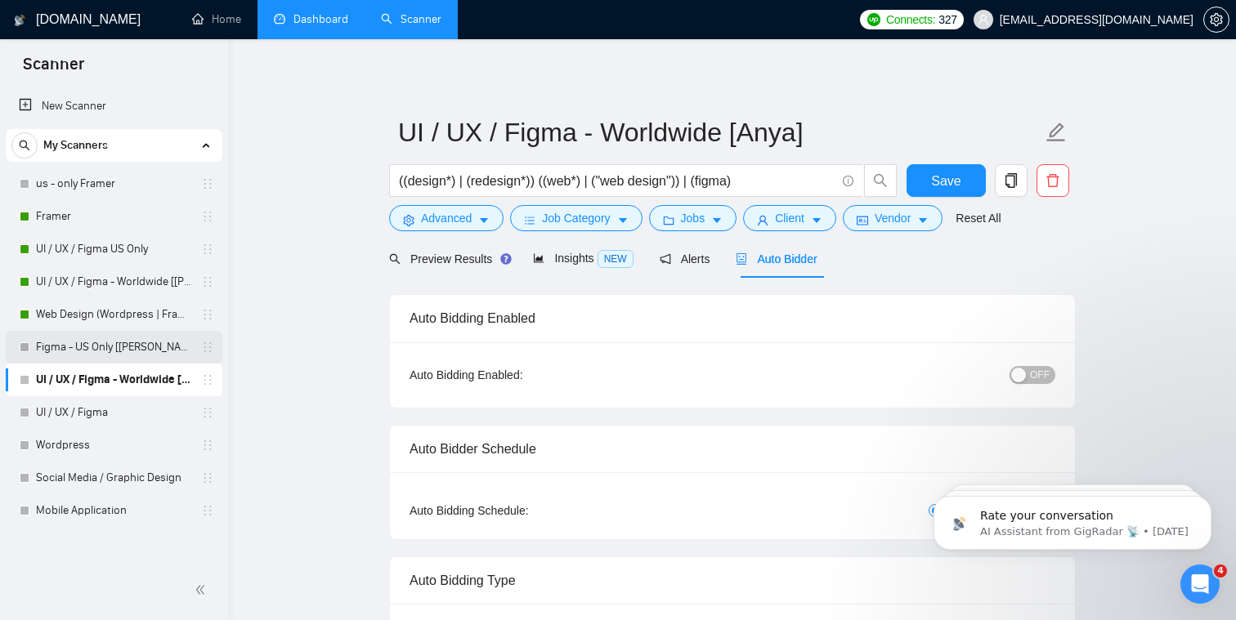
click at [137, 341] on link "Figma - US Only [[PERSON_NAME]]" at bounding box center [113, 347] width 155 height 33
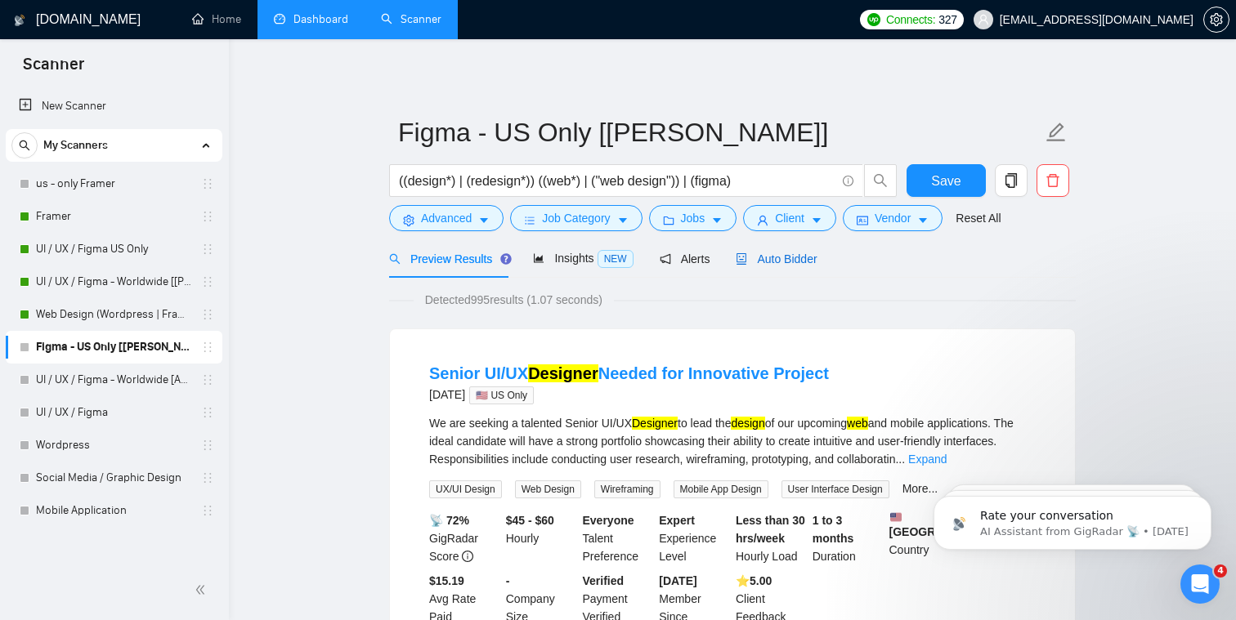
click at [633, 255] on span "Auto Bidder" at bounding box center [776, 259] width 81 height 13
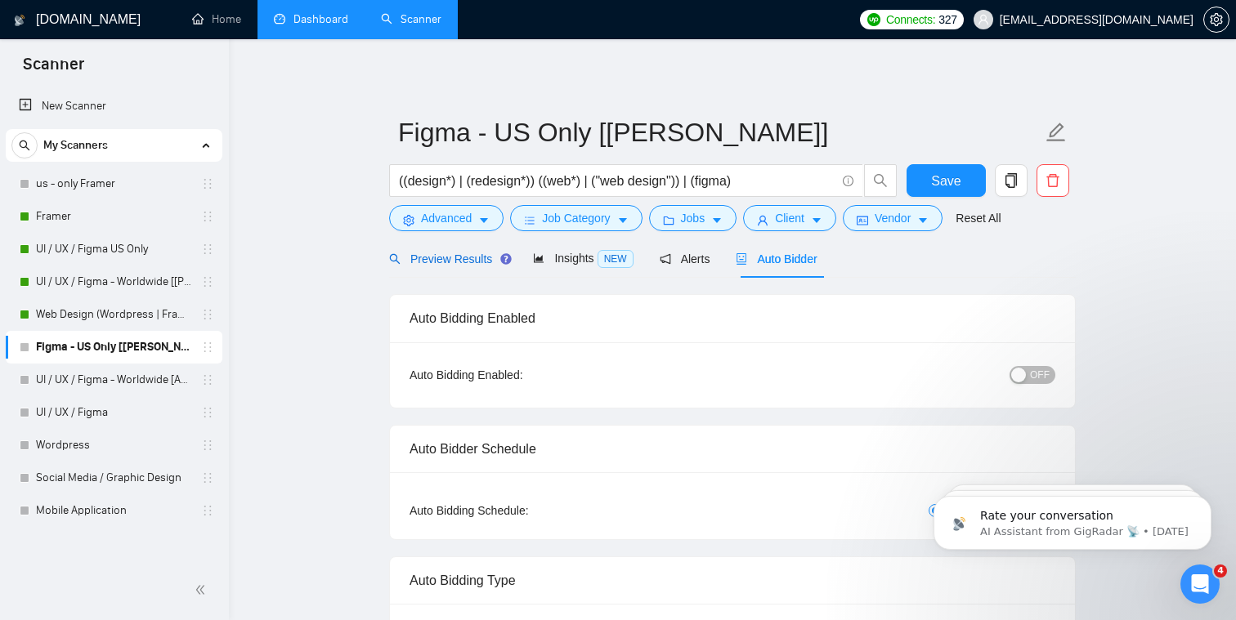
click at [480, 257] on span "Preview Results" at bounding box center [448, 259] width 118 height 13
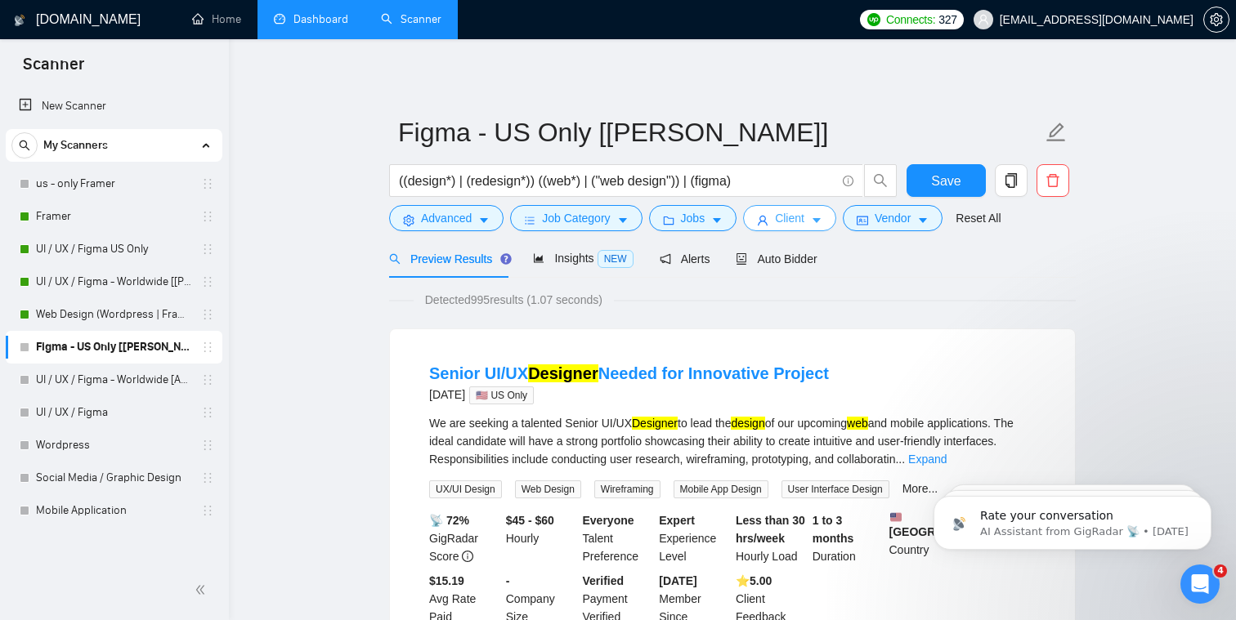
click at [633, 221] on span "Client" at bounding box center [789, 218] width 29 height 18
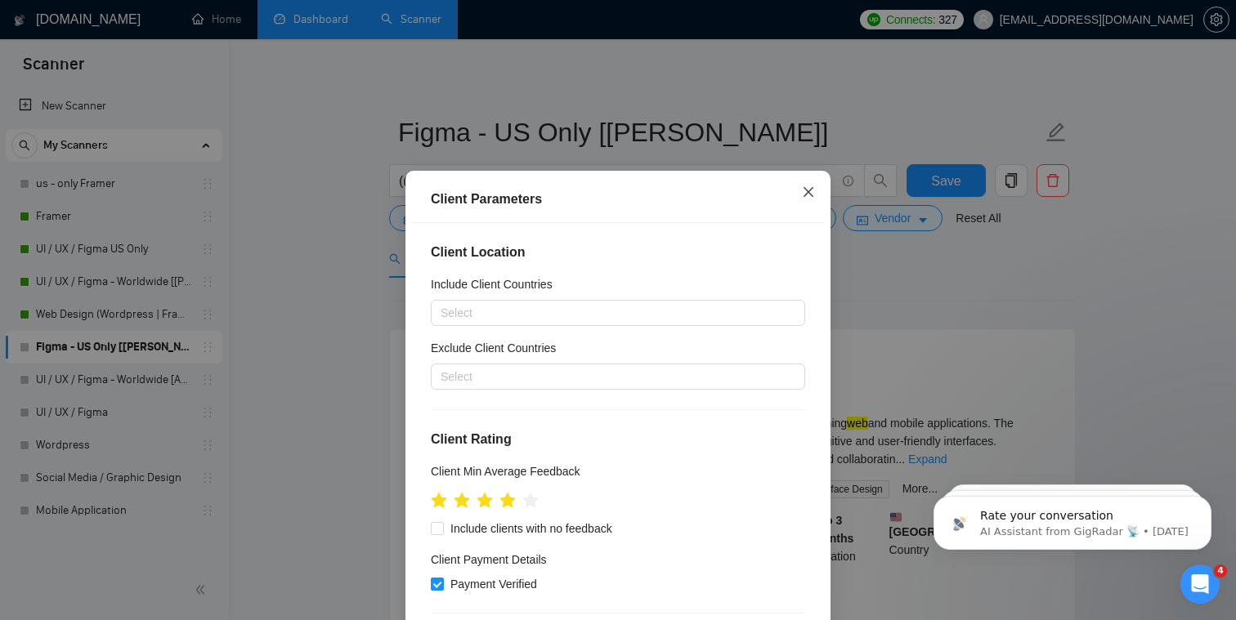
click at [633, 190] on icon "close" at bounding box center [808, 192] width 13 height 13
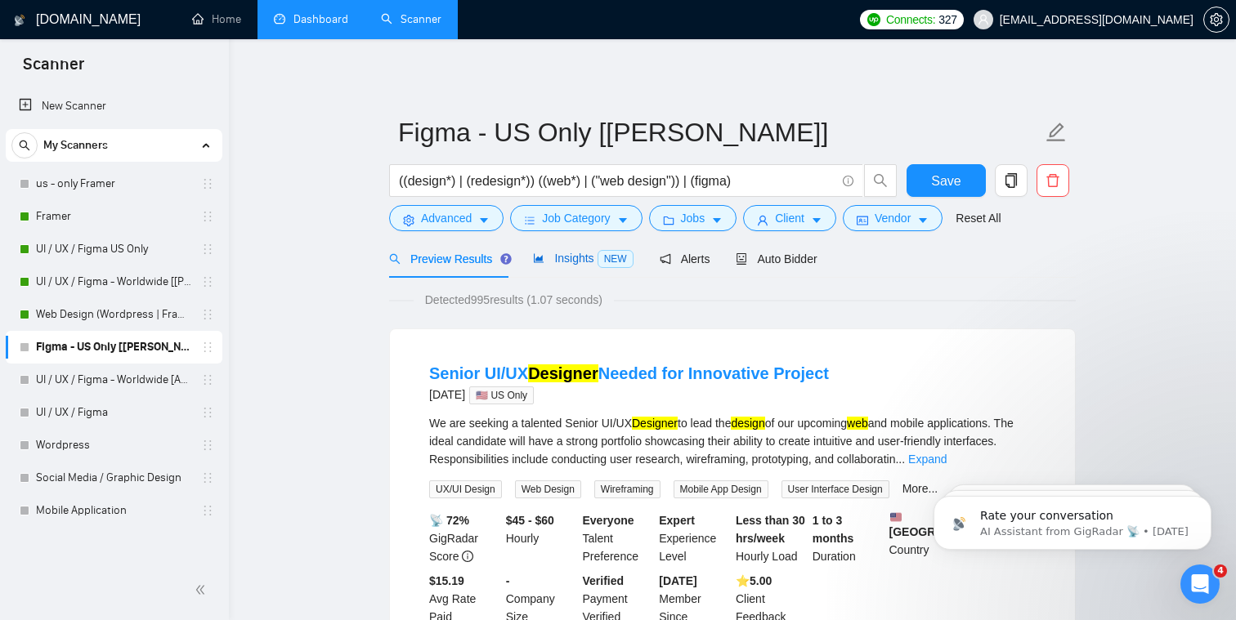
click at [593, 254] on span "Insights NEW" at bounding box center [583, 258] width 100 height 13
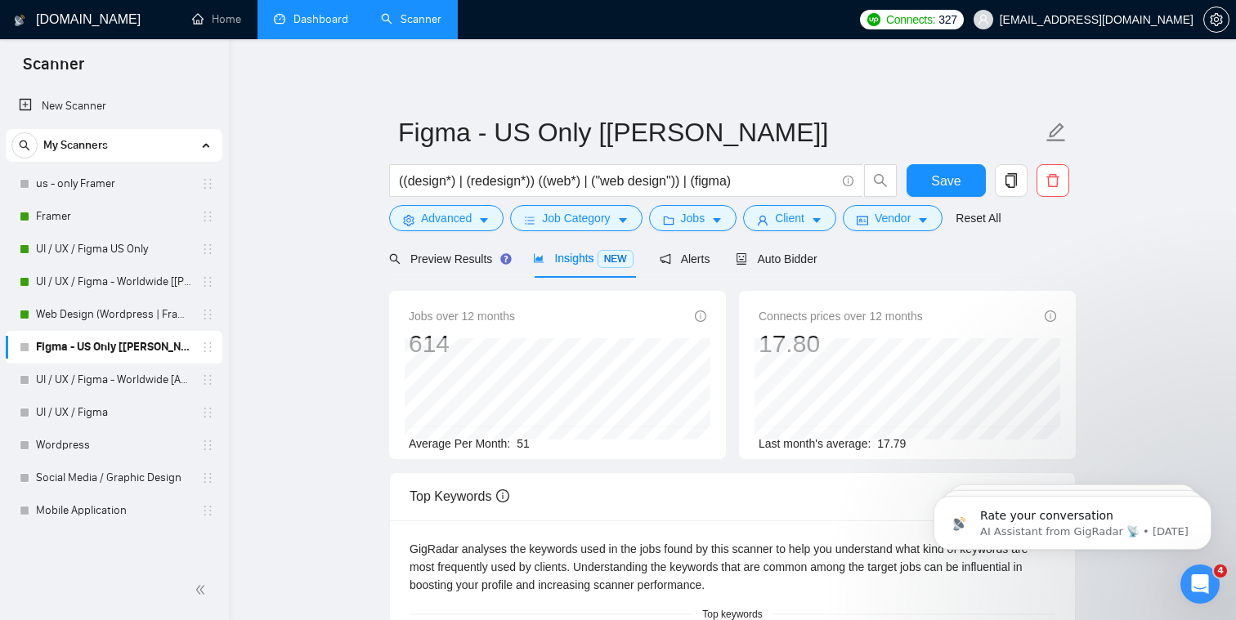
click at [283, 16] on link "Dashboard" at bounding box center [311, 19] width 74 height 14
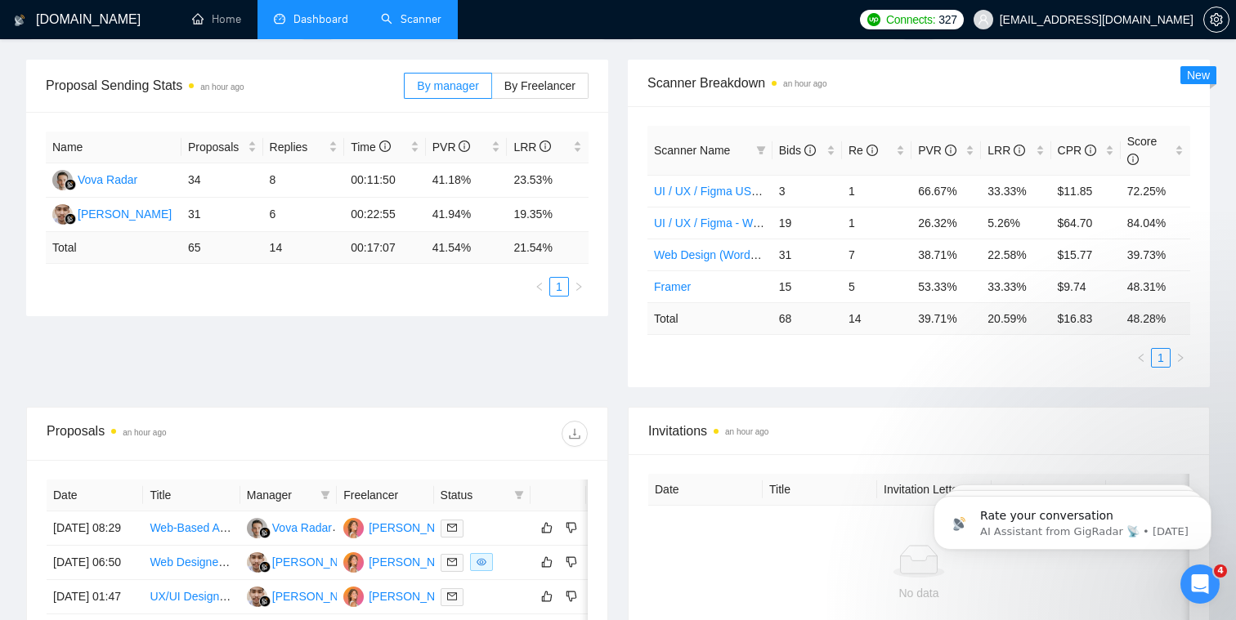
scroll to position [235, 0]
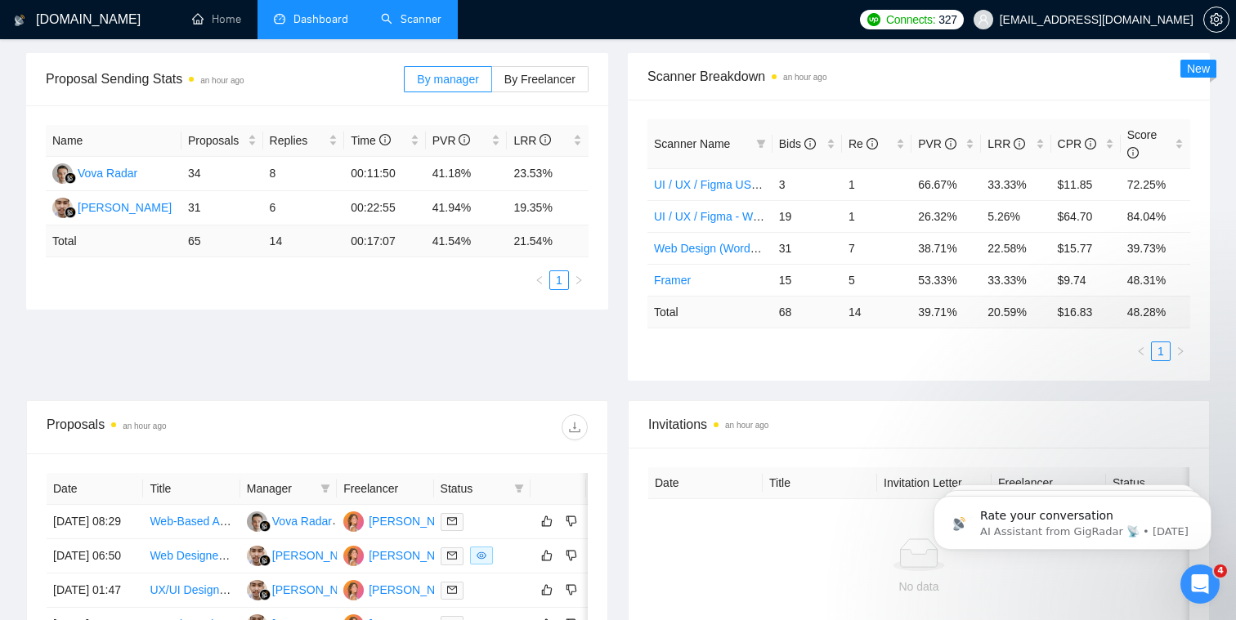
click at [633, 311] on td "20.59 %" at bounding box center [1015, 312] width 69 height 32
drag, startPoint x: 990, startPoint y: 313, endPoint x: 1035, endPoint y: 313, distance: 45.0
click at [633, 313] on td "20.59 %" at bounding box center [1015, 312] width 69 height 32
click at [633, 320] on td "68" at bounding box center [806, 312] width 69 height 32
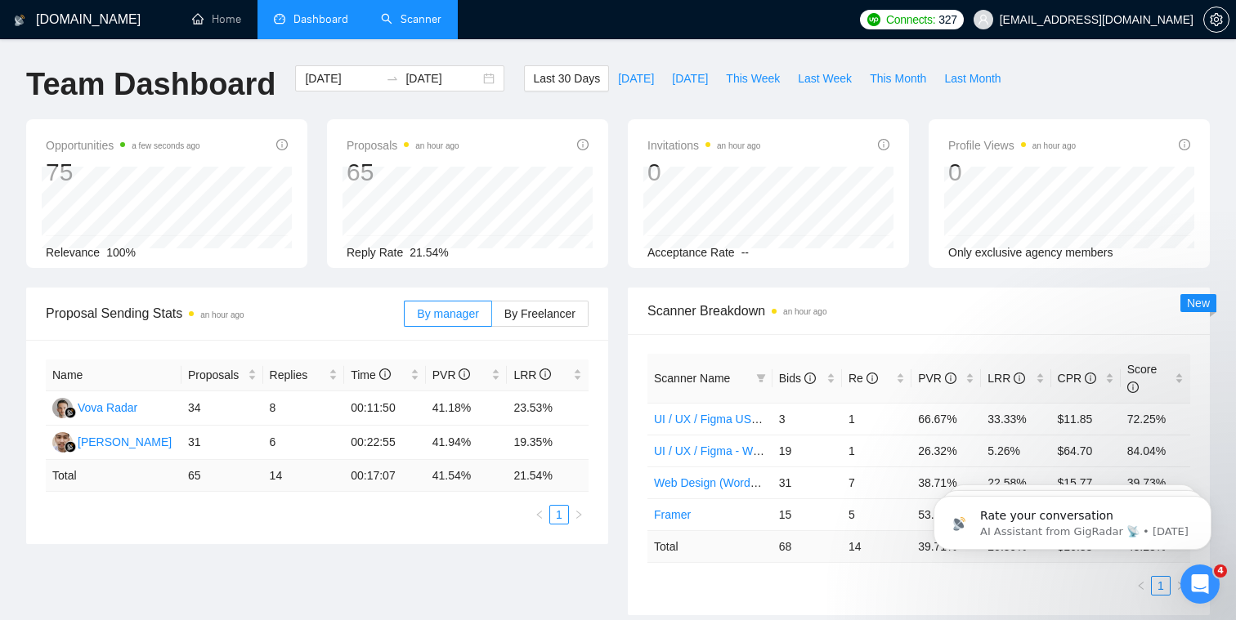
click at [432, 26] on link "Scanner" at bounding box center [411, 19] width 60 height 14
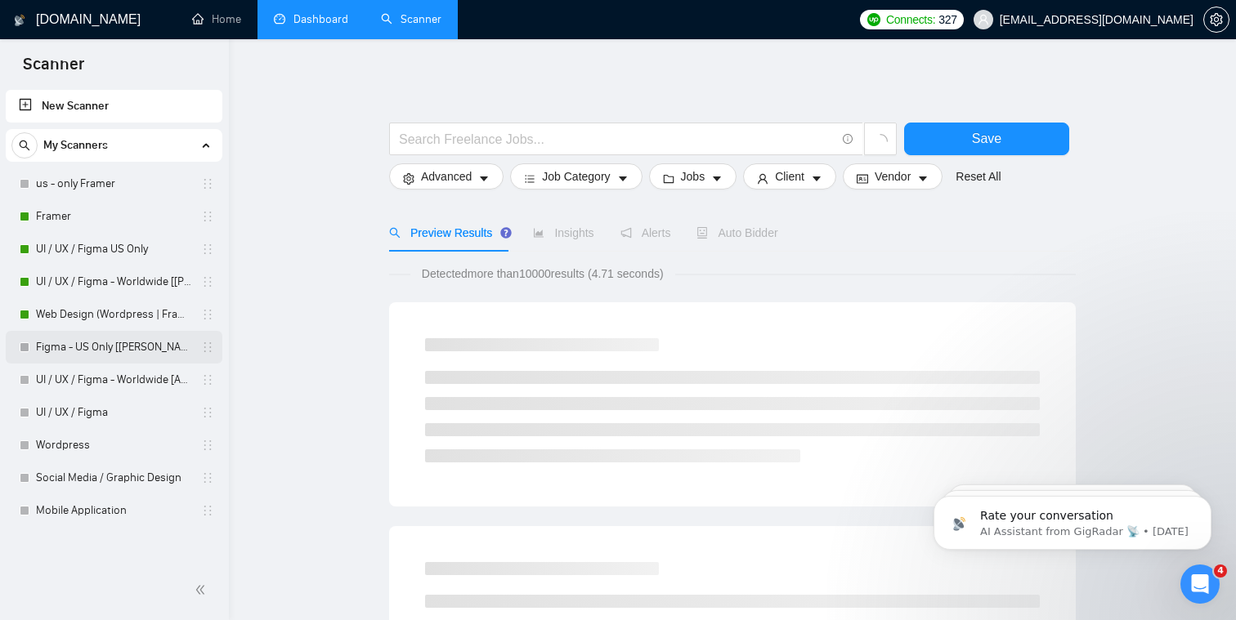
click at [130, 348] on link "Figma - US Only [[PERSON_NAME]]" at bounding box center [113, 347] width 155 height 33
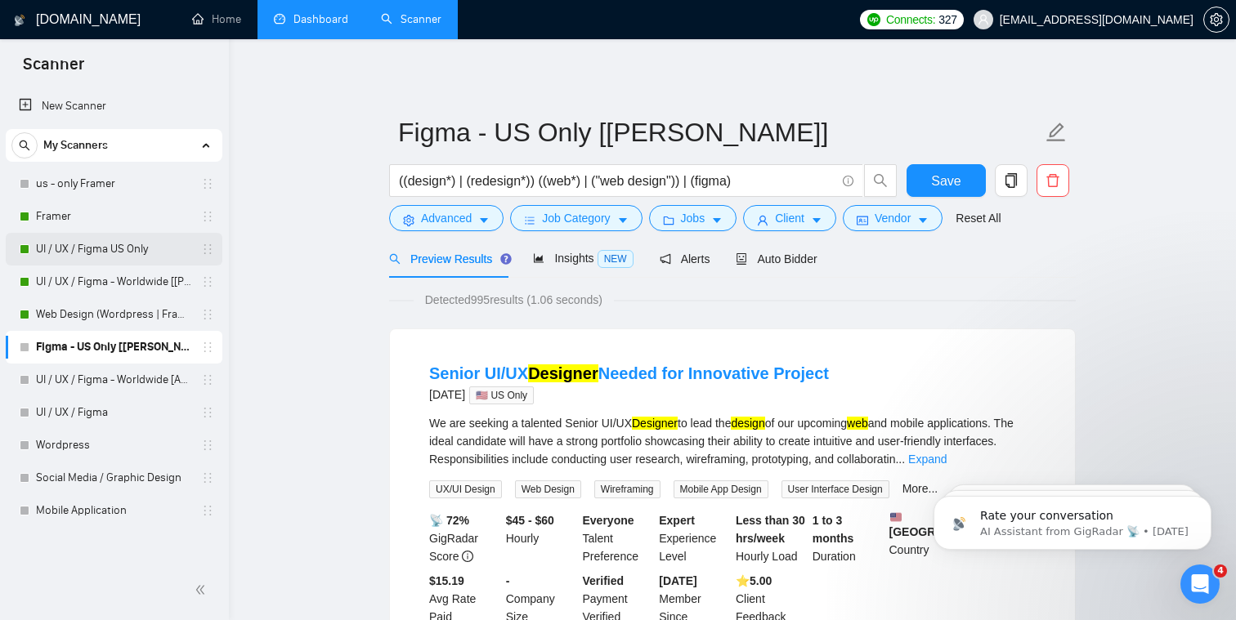
click at [132, 262] on link "UI / UX / Figma US Only" at bounding box center [113, 249] width 155 height 33
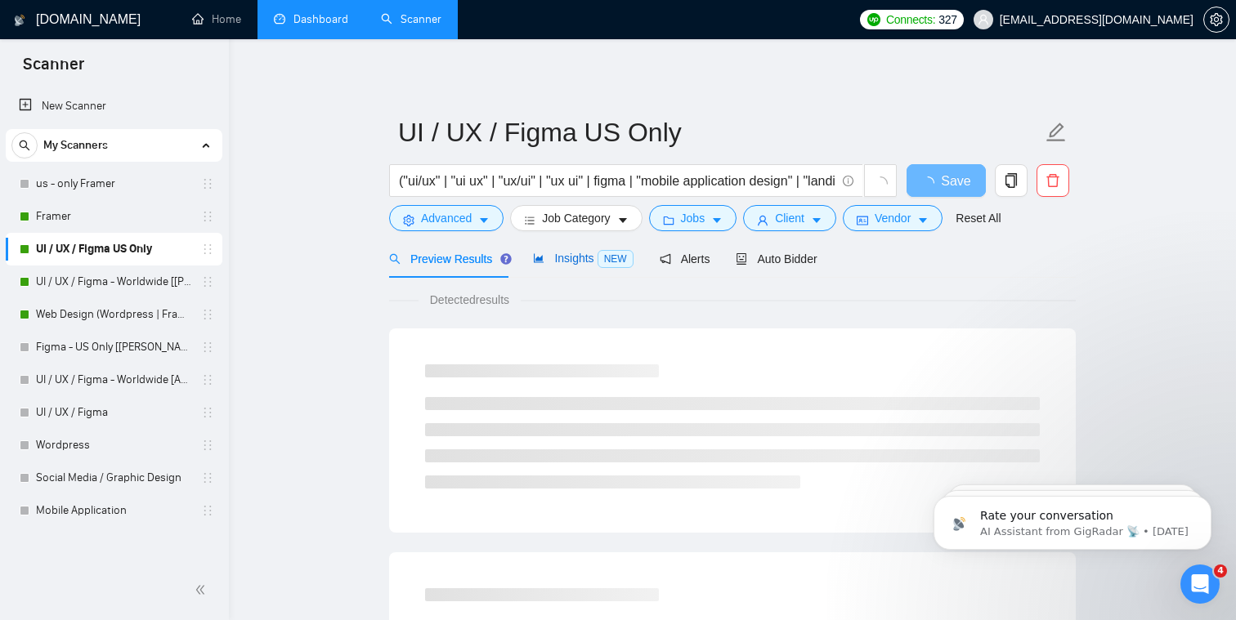
click at [564, 257] on span "Insights NEW" at bounding box center [583, 258] width 100 height 13
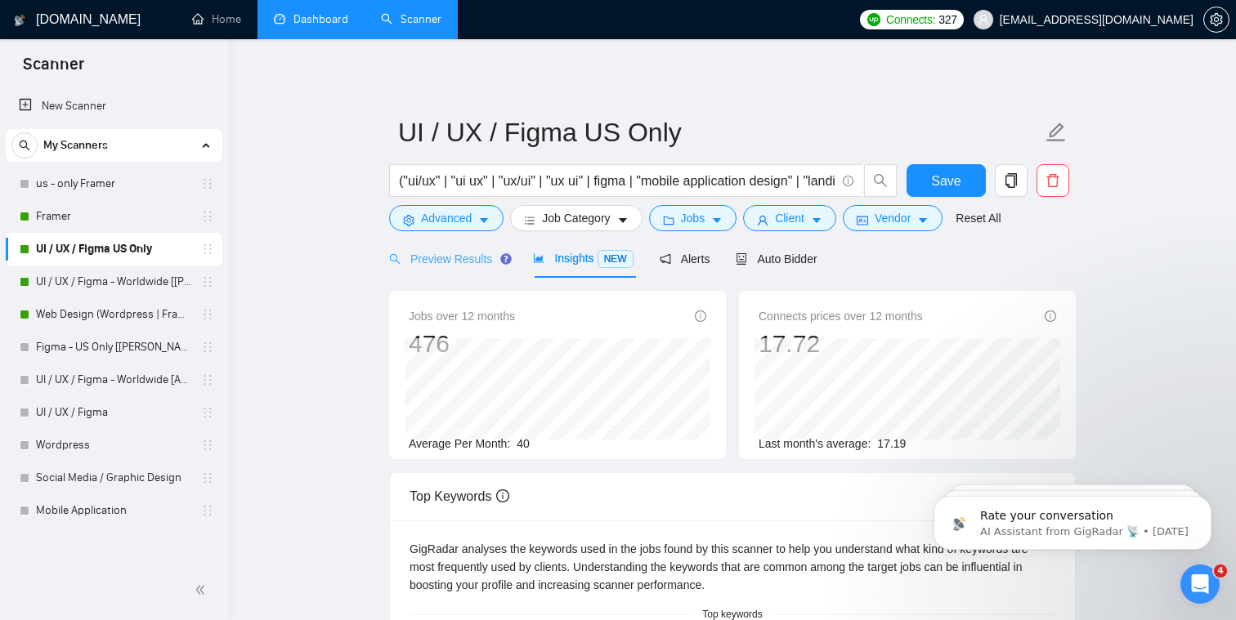
click at [433, 269] on div "Preview Results" at bounding box center [448, 259] width 118 height 38
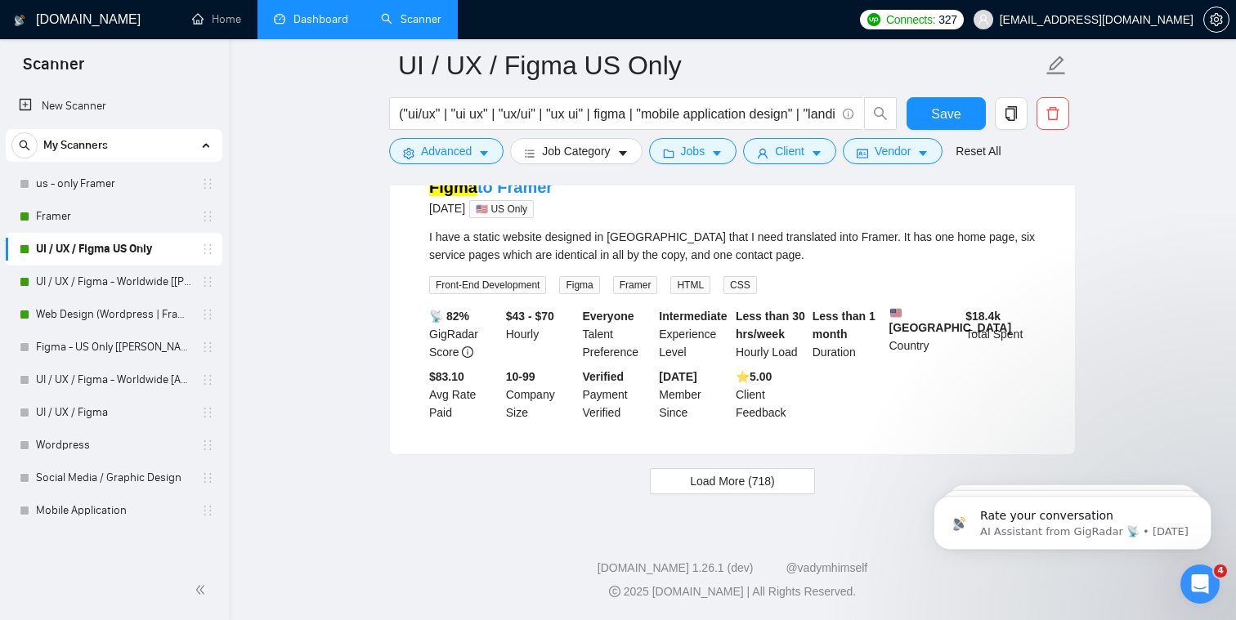
scroll to position [3454, 0]
click at [633, 491] on button "Load More (718)" at bounding box center [732, 481] width 165 height 26
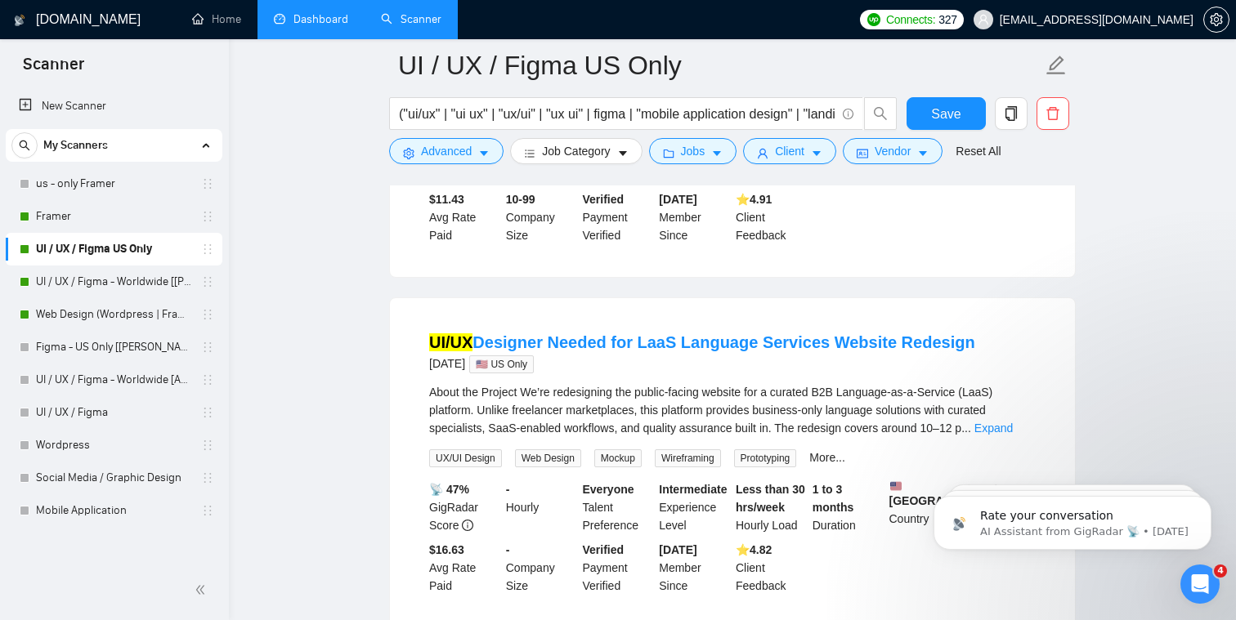
scroll to position [3960, 0]
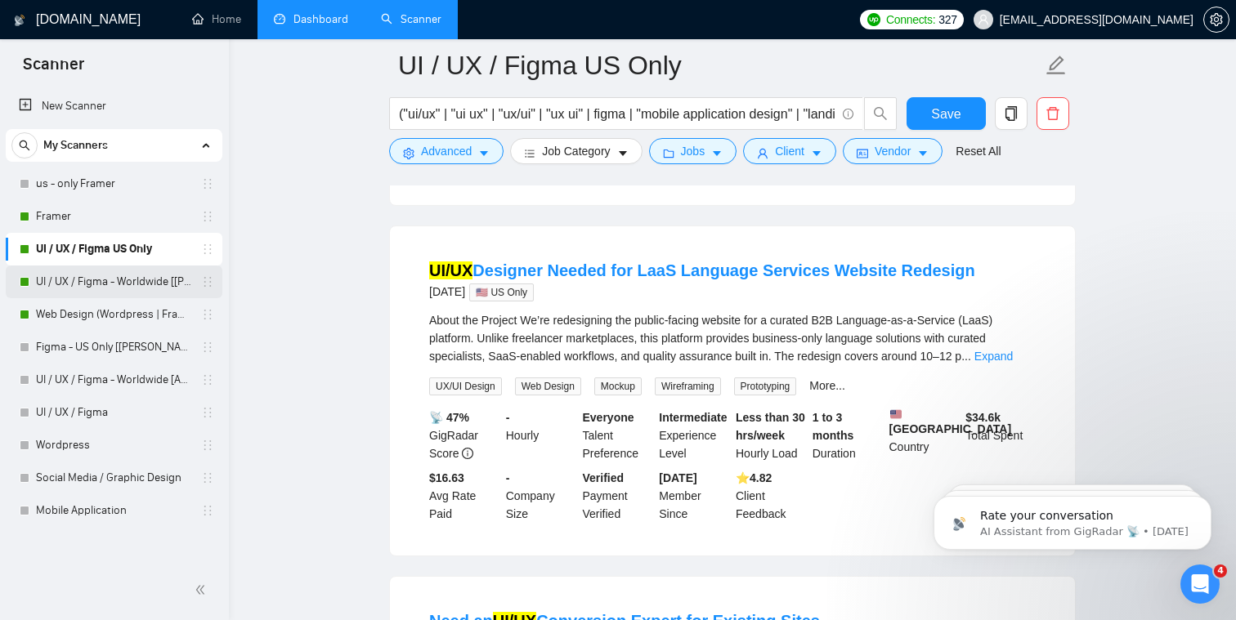
click at [108, 290] on link "UI / UX / Figma - Worldwide [[PERSON_NAME]]" at bounding box center [113, 282] width 155 height 33
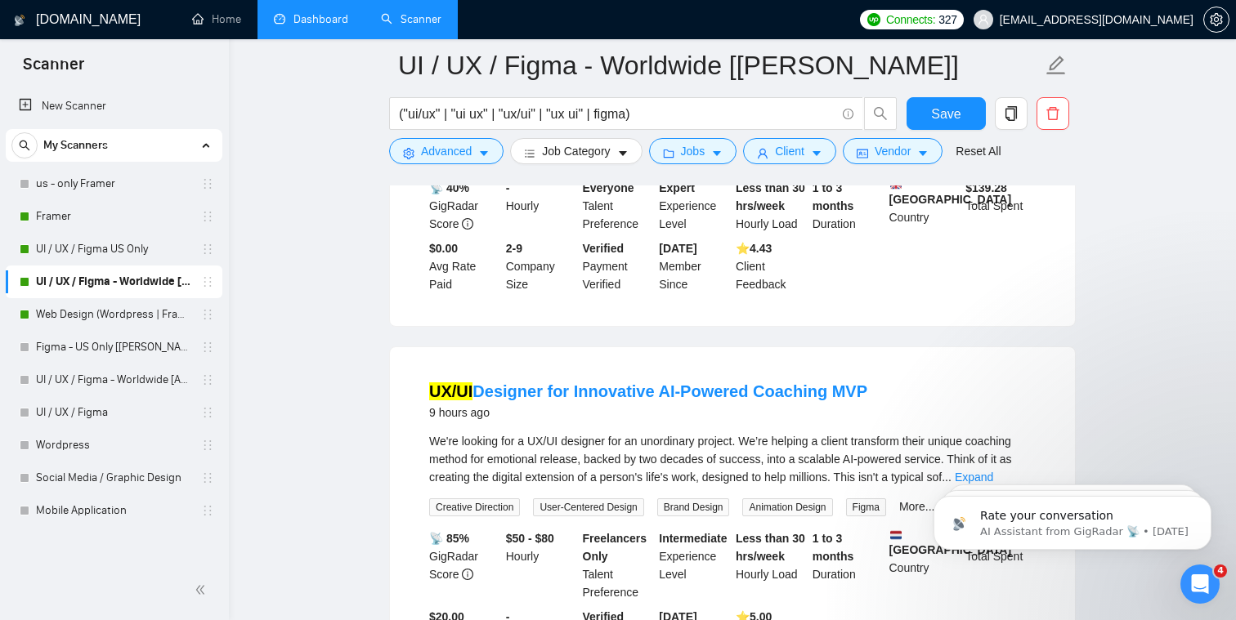
scroll to position [1336, 0]
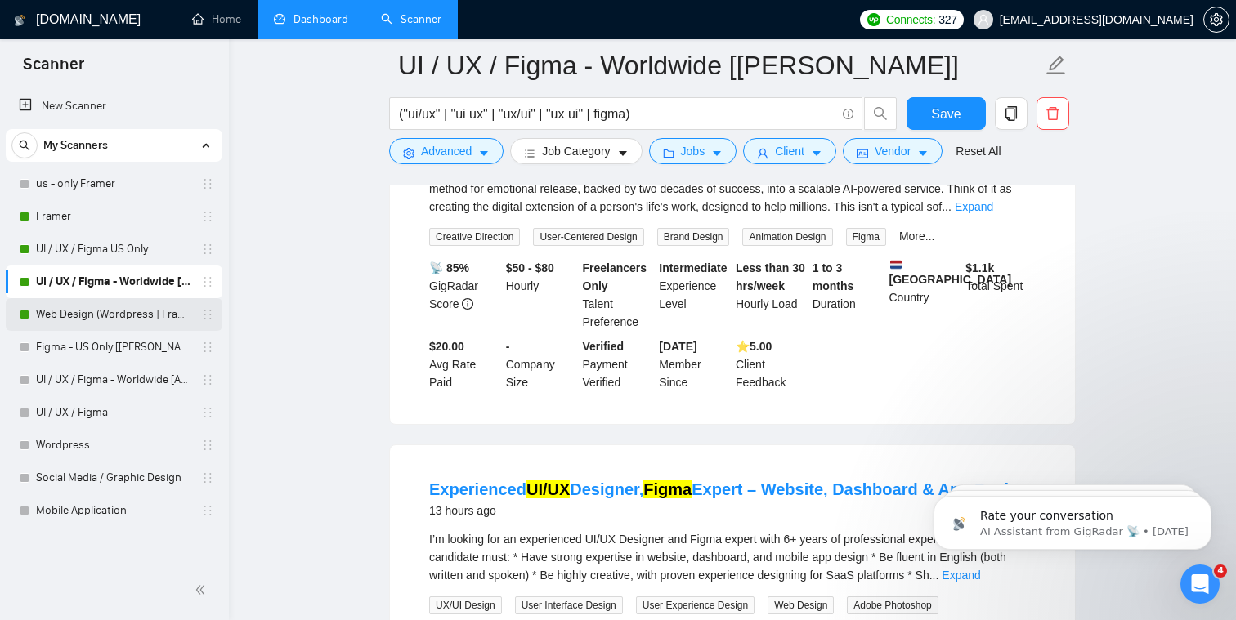
click at [133, 317] on link "Web Design (Wordpress | Framer)" at bounding box center [113, 314] width 155 height 33
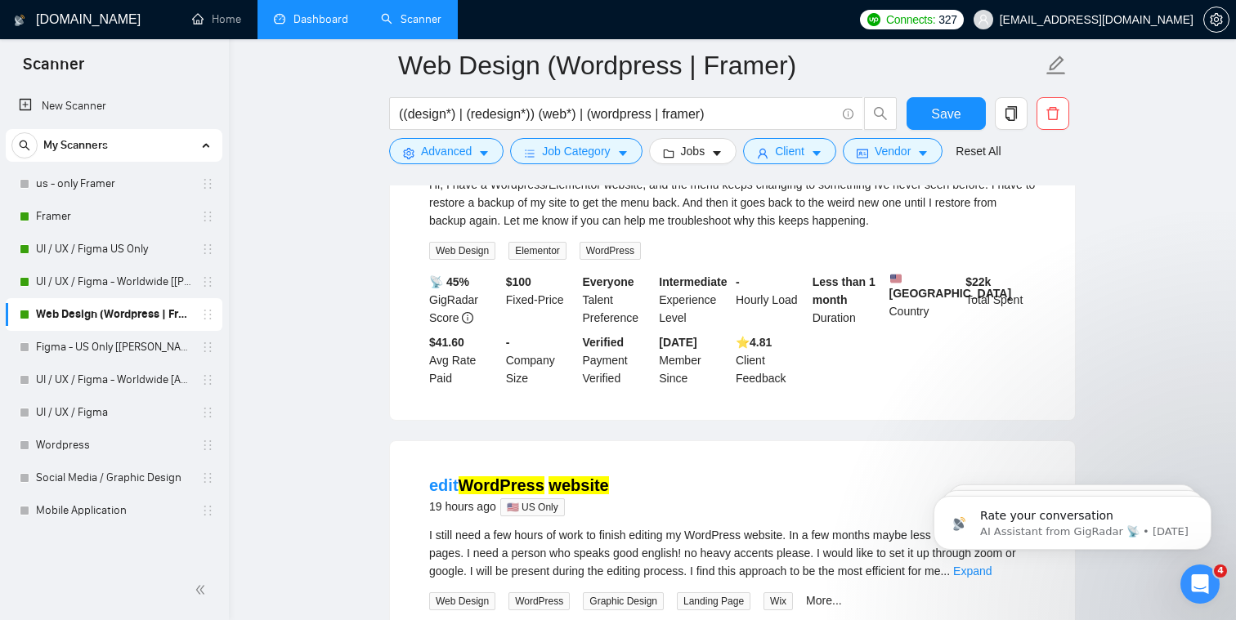
scroll to position [1272, 0]
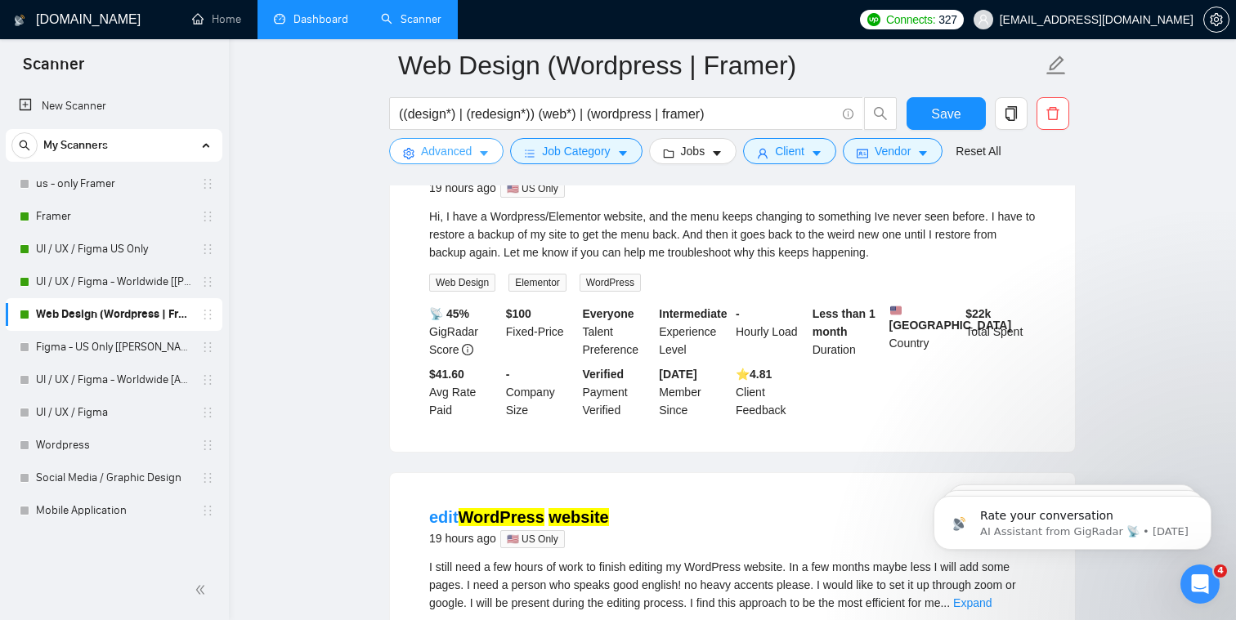
click at [484, 157] on icon "caret-down" at bounding box center [483, 153] width 11 height 11
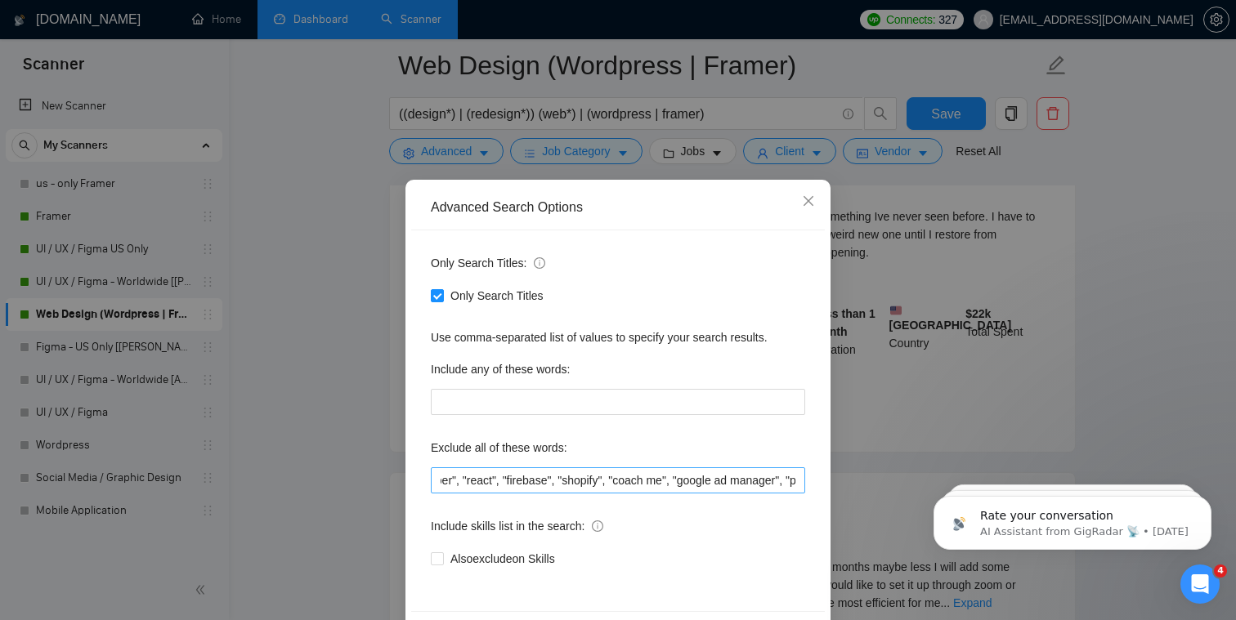
scroll to position [0, 779]
click at [633, 479] on input ""full stack", "platform migration", "woocommerce", "flutter developer", "php", …" at bounding box center [618, 481] width 374 height 26
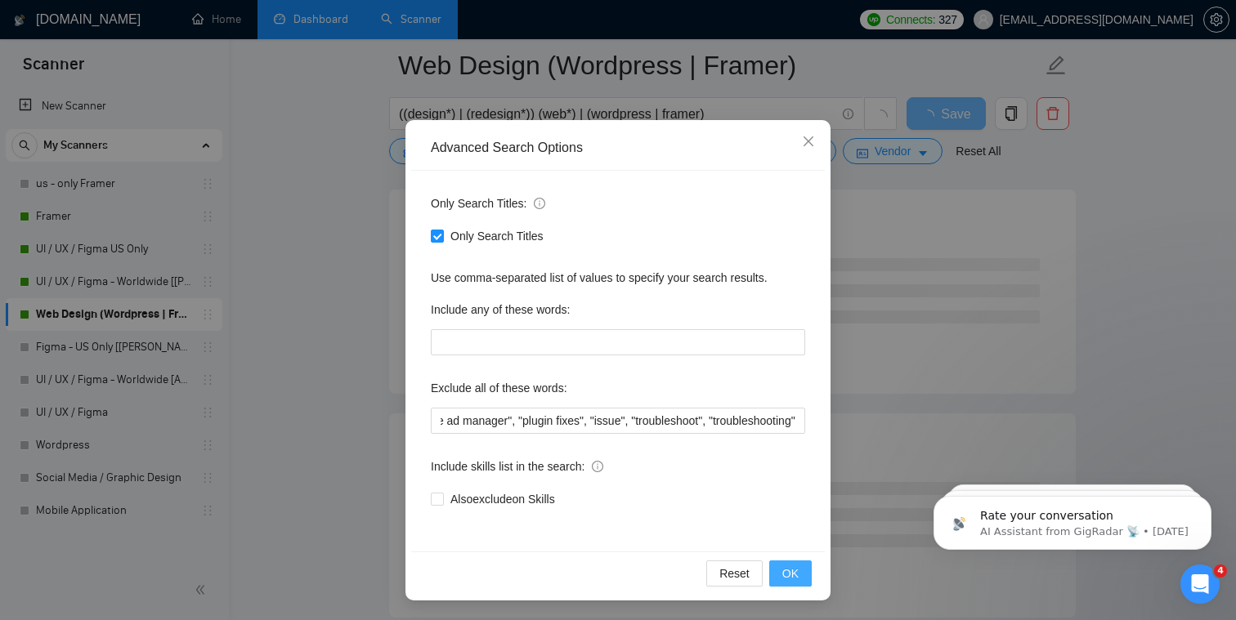
click at [633, 568] on span "OK" at bounding box center [790, 574] width 16 height 18
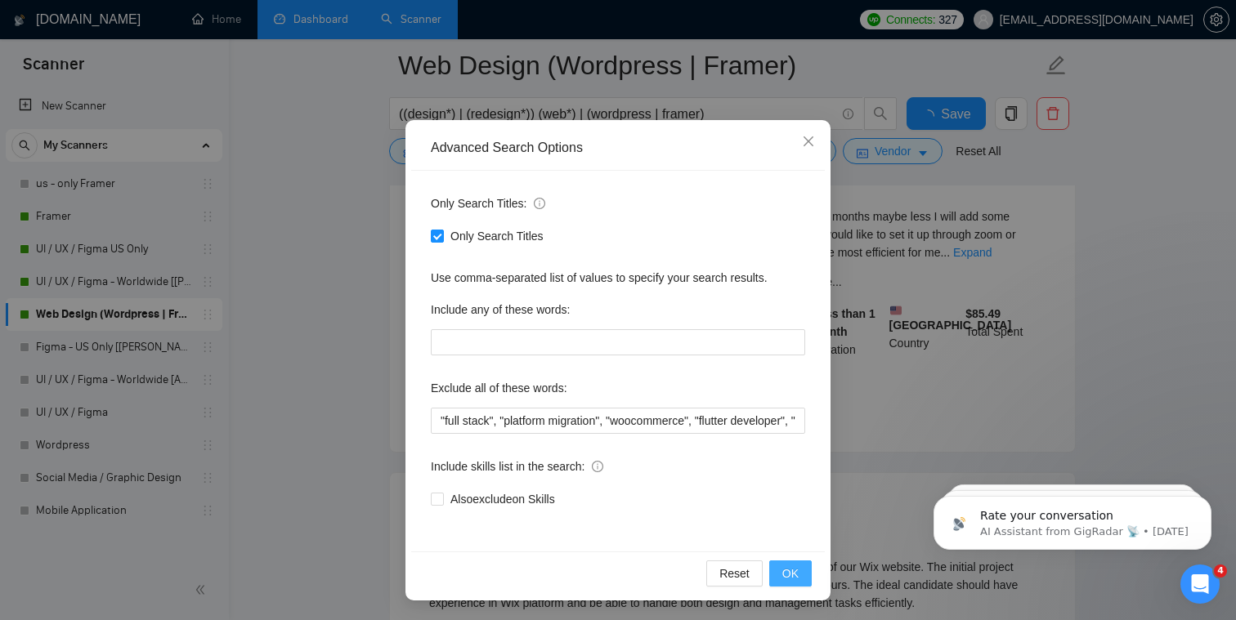
scroll to position [0, 0]
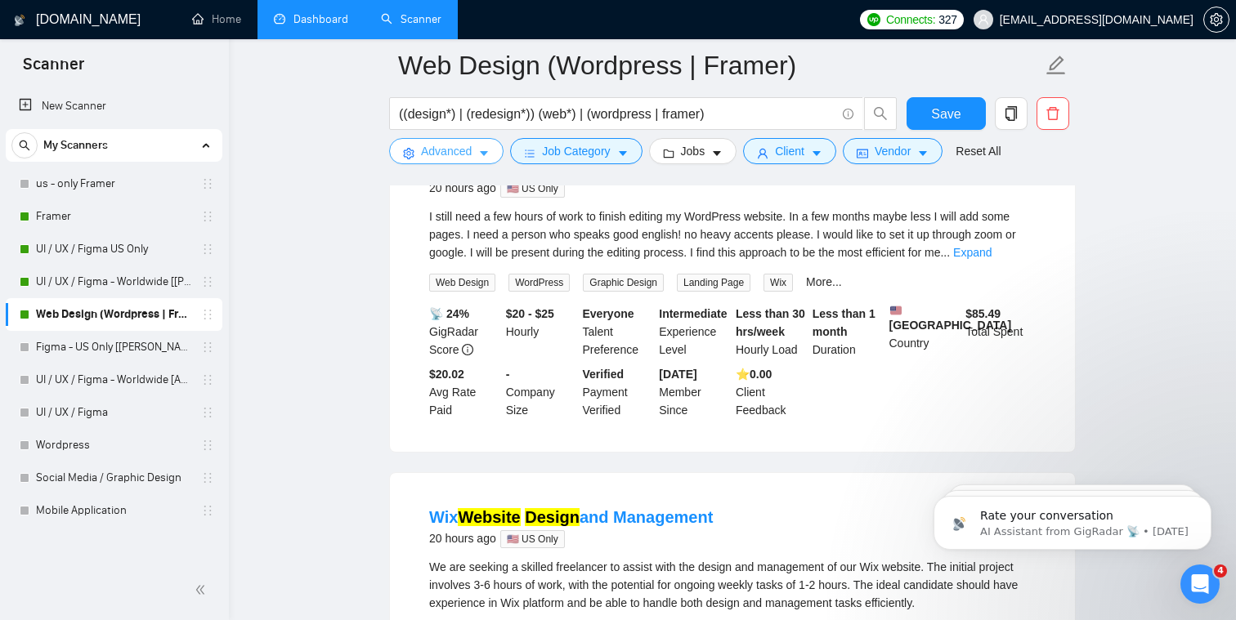
click at [479, 155] on button "Advanced" at bounding box center [446, 151] width 114 height 26
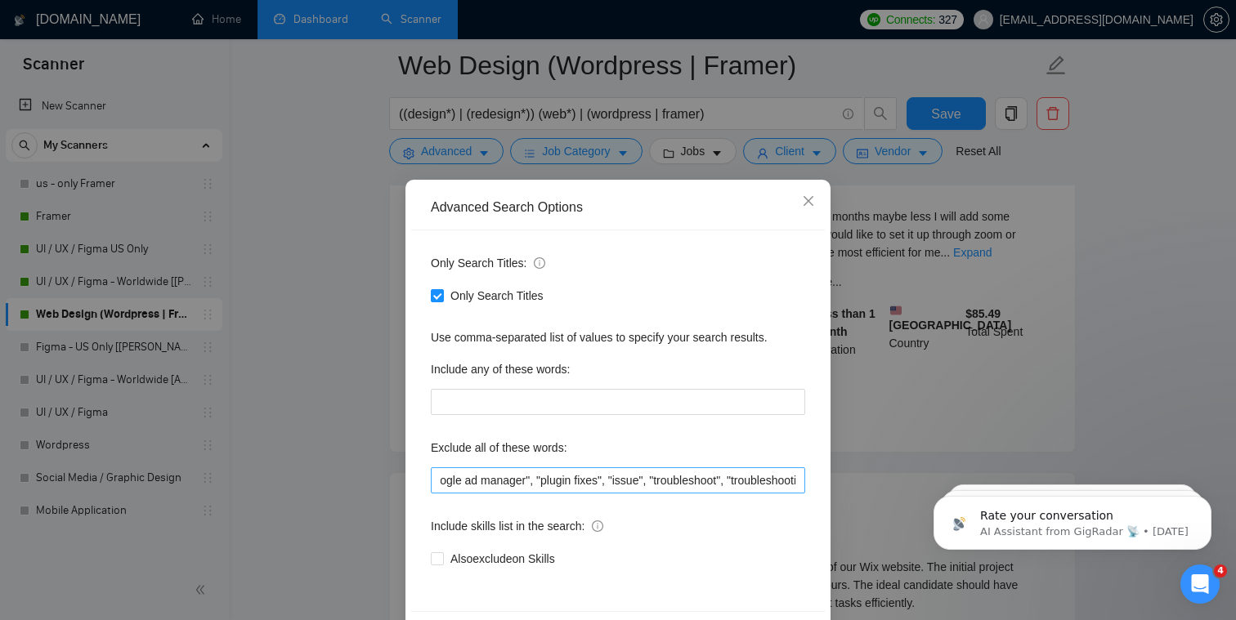
scroll to position [0, 1005]
click at [633, 477] on input ""full stack", "platform migration", "woocommerce", "flutter developer", "php", …" at bounding box center [618, 481] width 374 height 26
type input ""full stack", "platform migration", "woocommerce", "flutter developer", "php", …"
click at [633, 446] on div "Exclude all of these words:" at bounding box center [618, 451] width 374 height 33
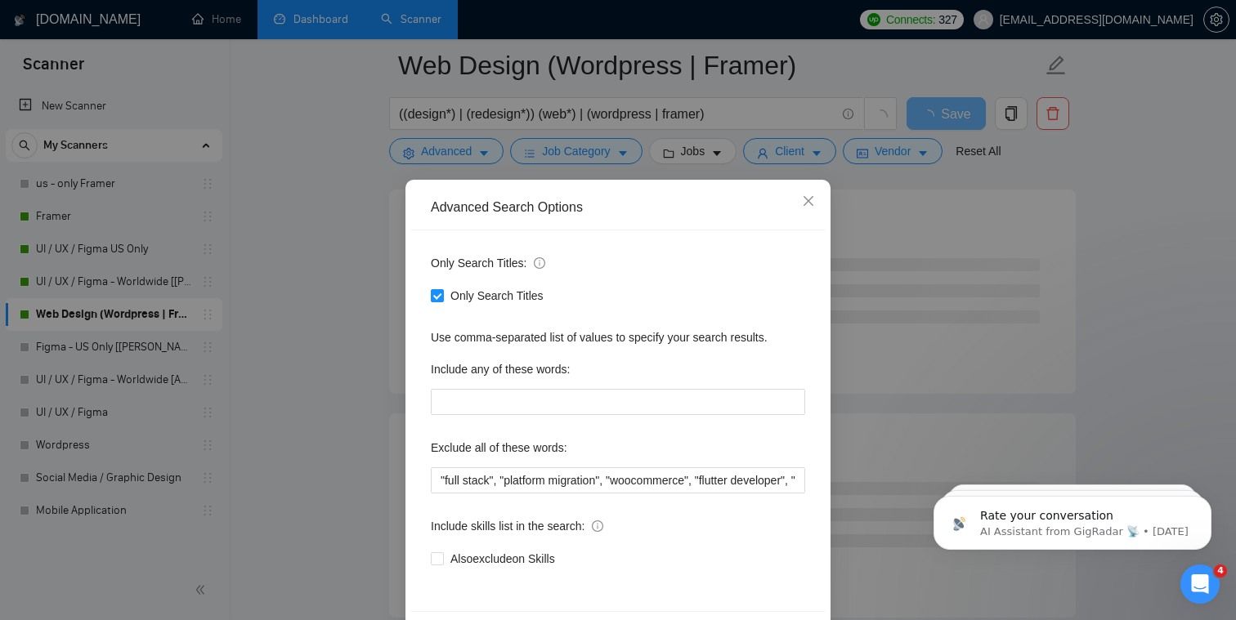
scroll to position [60, 0]
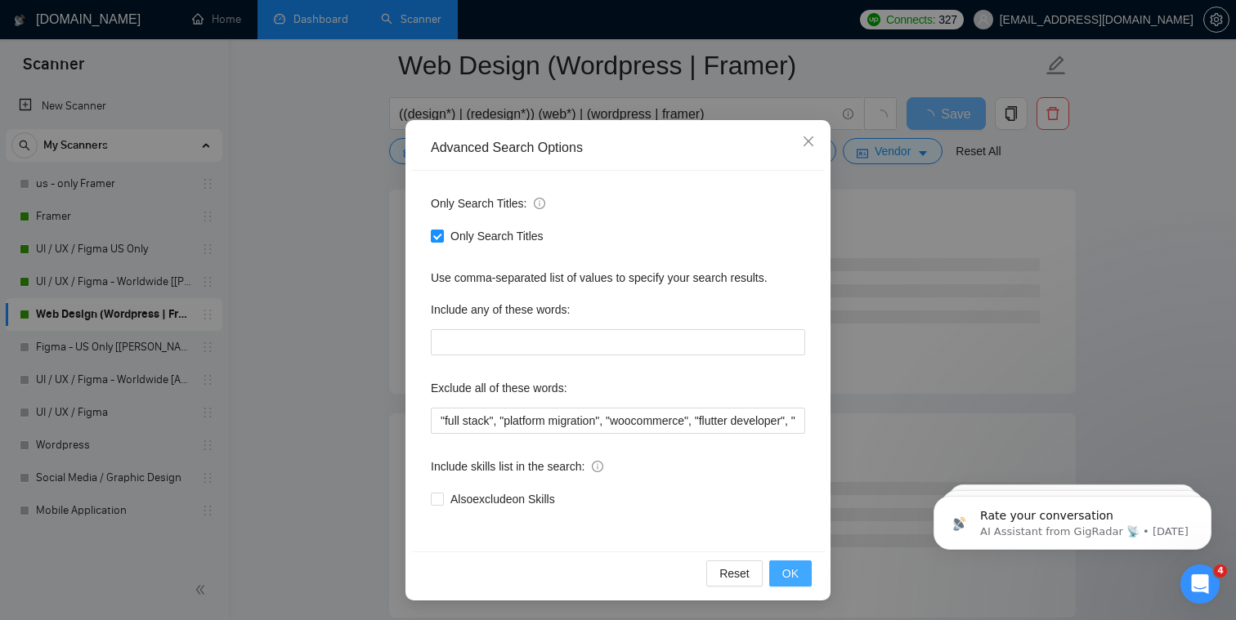
click at [633, 568] on span "OK" at bounding box center [790, 574] width 16 height 18
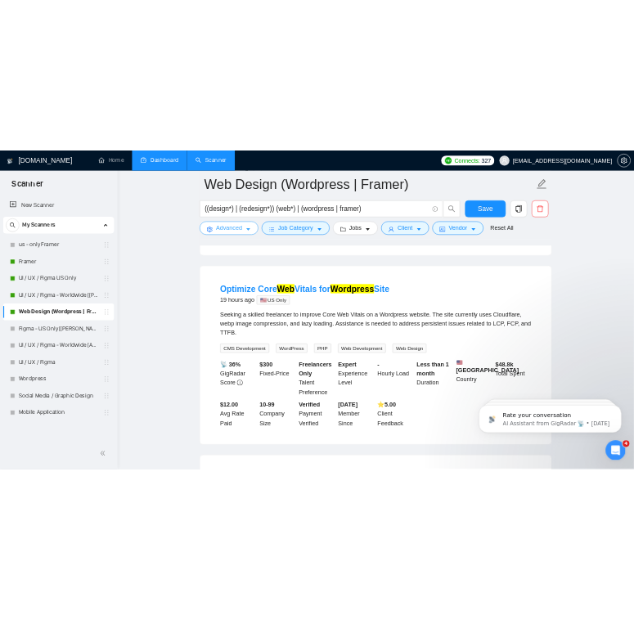
scroll to position [0, 0]
